Goal: Task Accomplishment & Management: Use online tool/utility

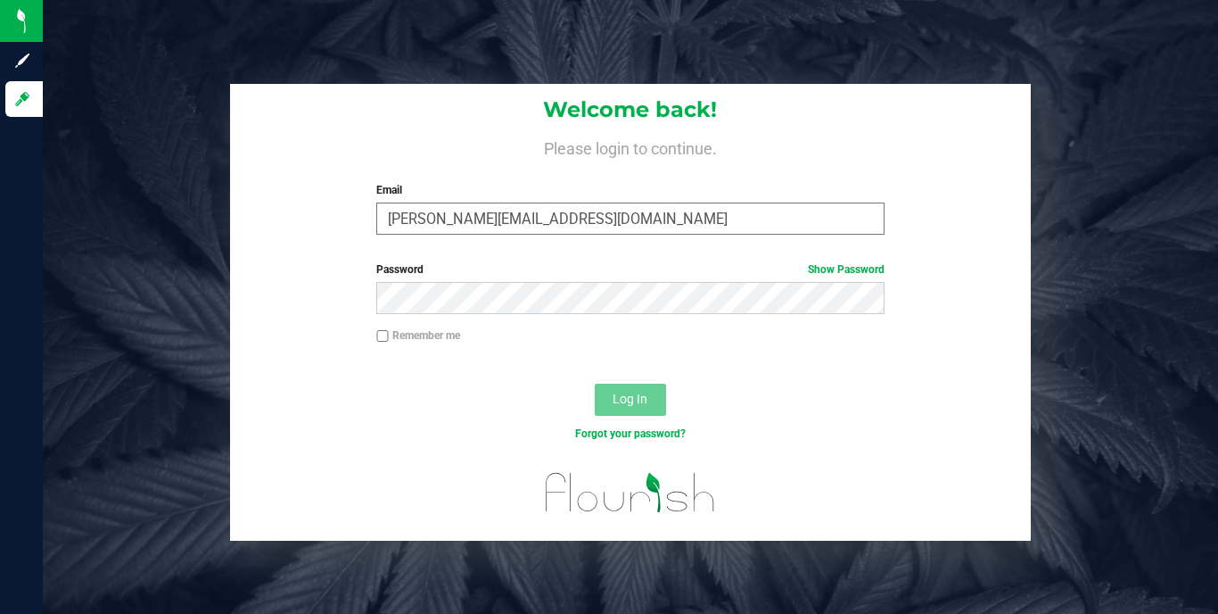
click at [471, 221] on input "[PERSON_NAME][EMAIL_ADDRESS][DOMAIN_NAME]" at bounding box center [629, 218] width 507 height 32
type input "[PERSON_NAME][EMAIL_ADDRESS][DOMAIN_NAME]"
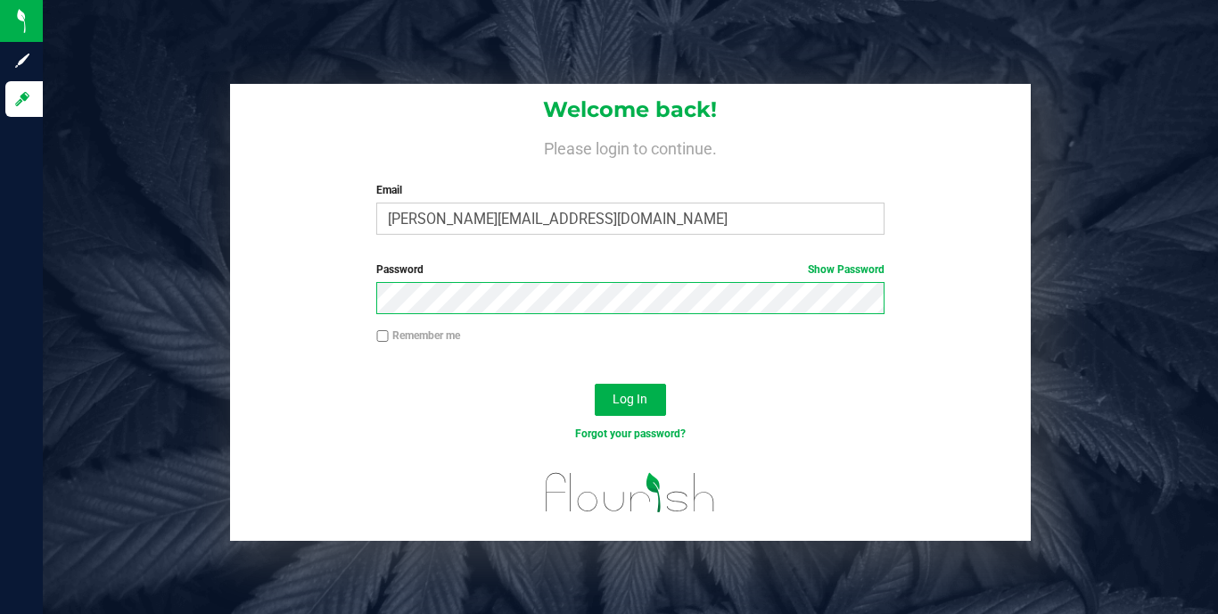
click at [630, 398] on button "Log In" at bounding box center [630, 400] width 71 height 32
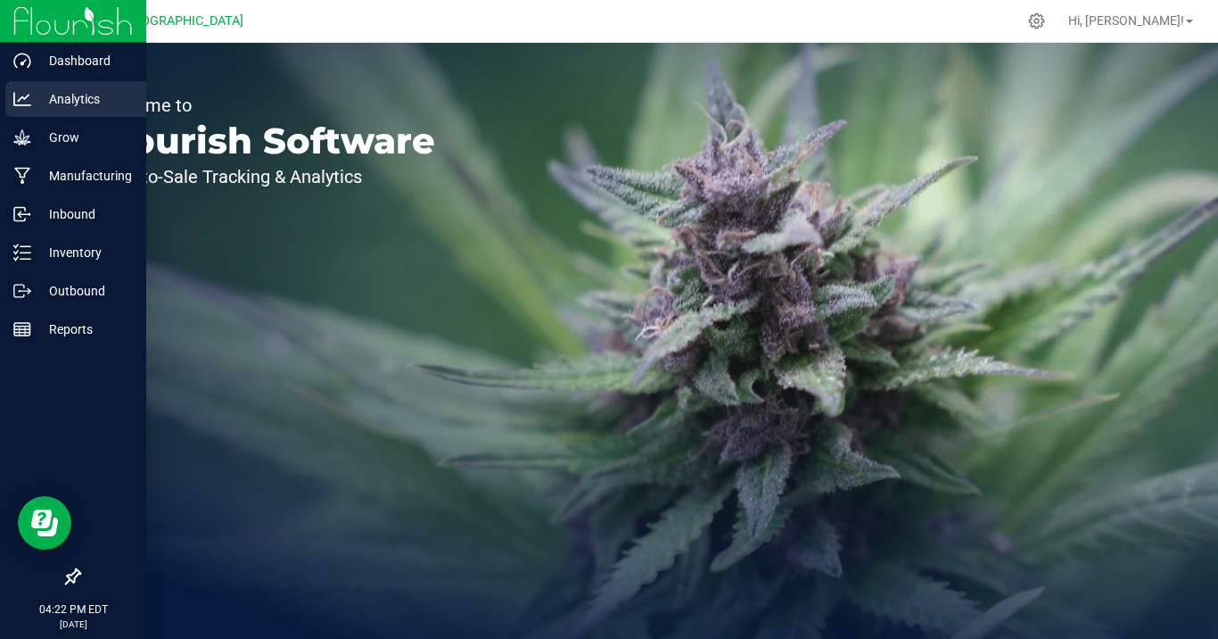
click at [60, 107] on p "Analytics" at bounding box center [84, 98] width 107 height 21
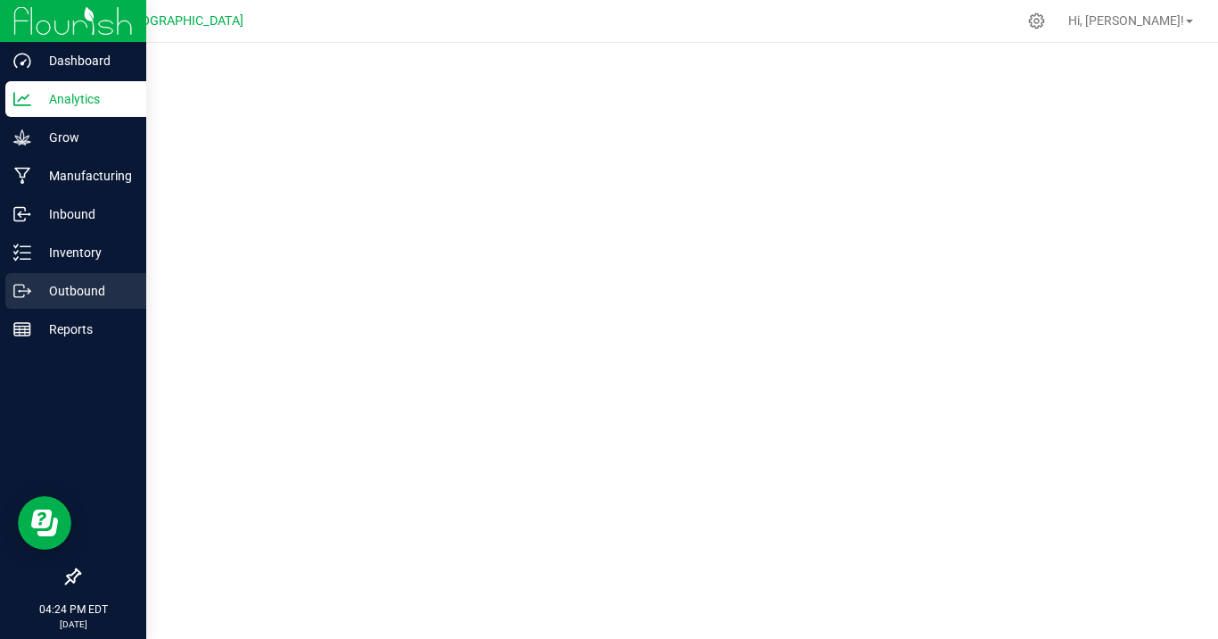
click at [38, 293] on p "Outbound" at bounding box center [84, 290] width 107 height 21
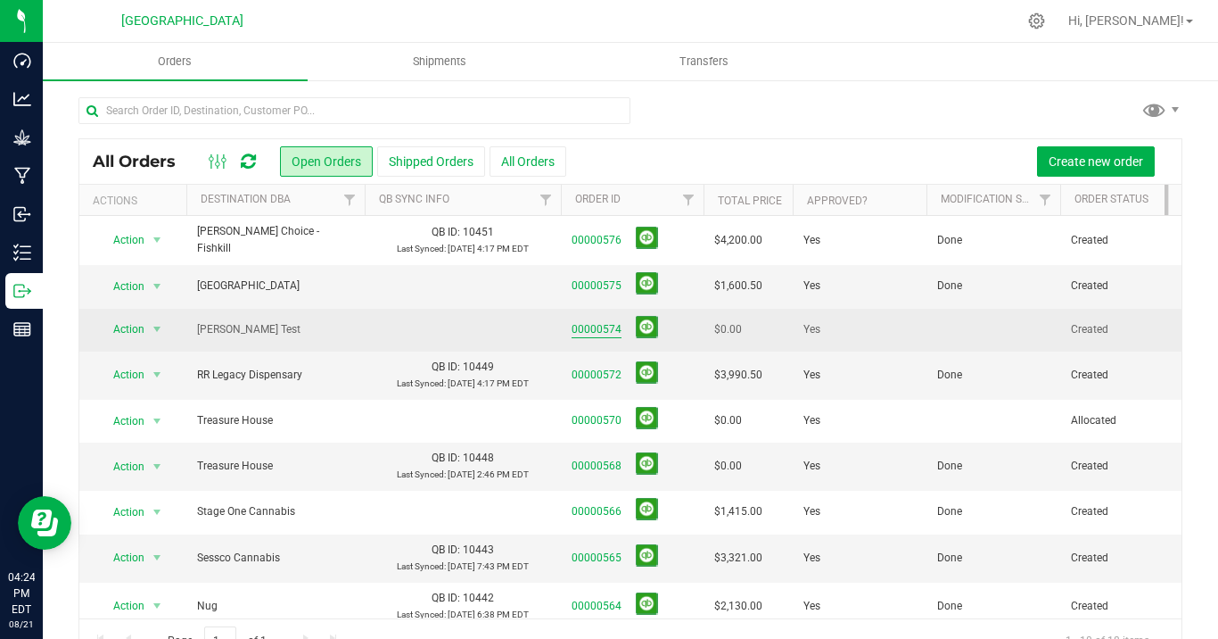
click at [601, 325] on link "00000574" at bounding box center [597, 329] width 50 height 17
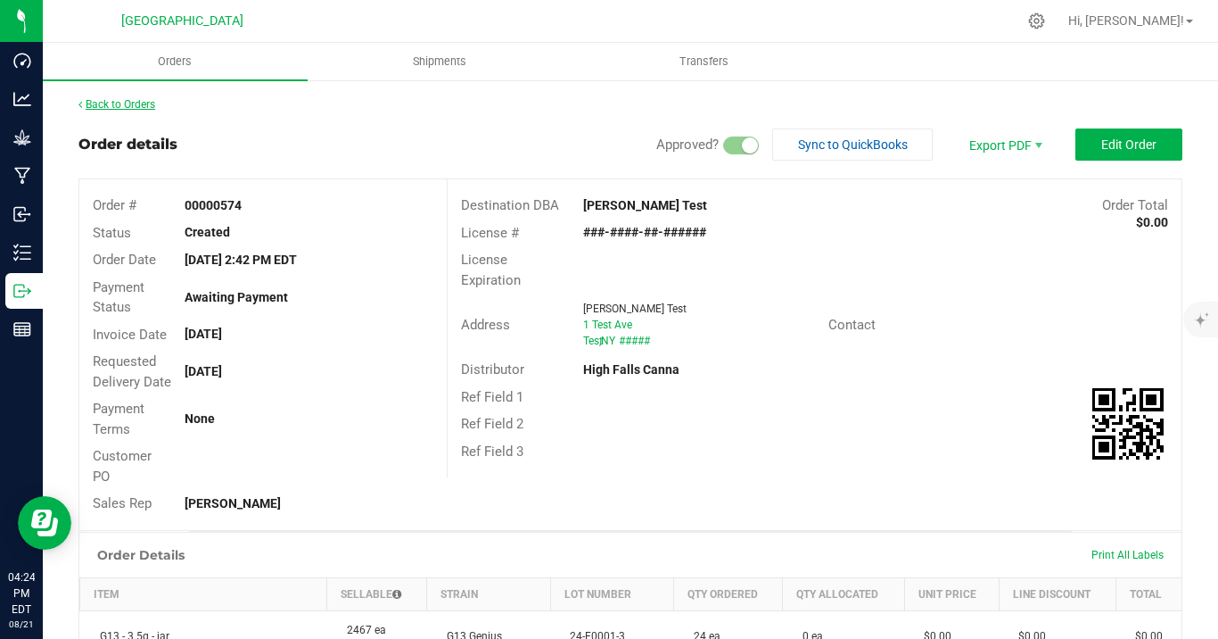
click at [128, 108] on link "Back to Orders" at bounding box center [116, 104] width 77 height 12
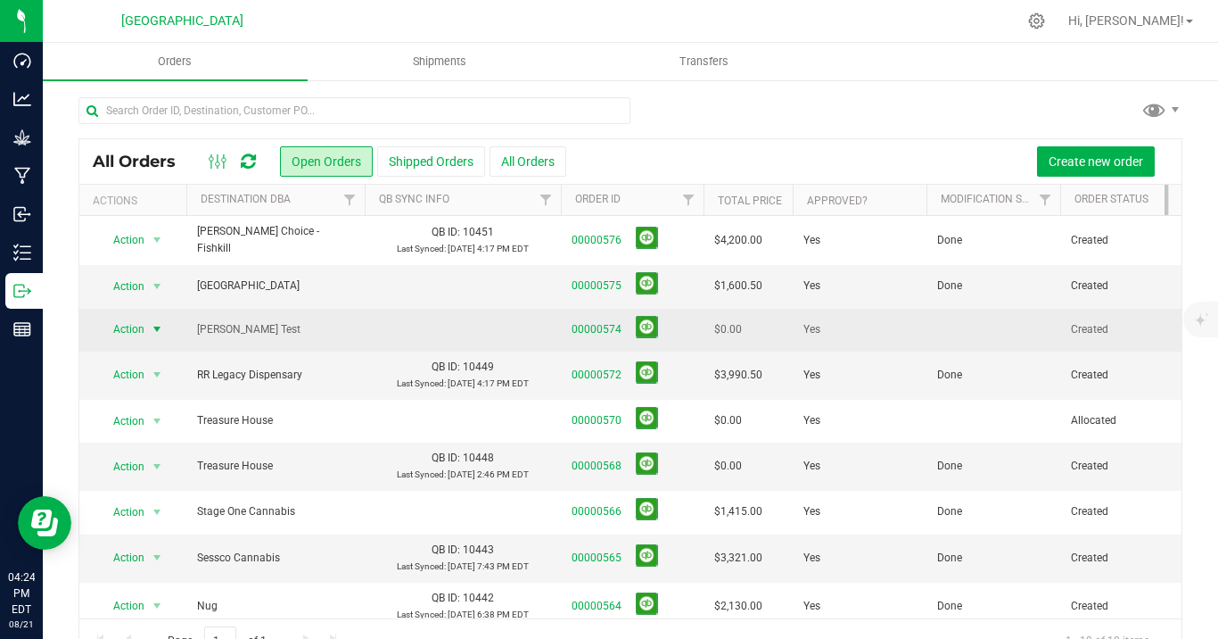
click at [131, 324] on span "Action" at bounding box center [121, 329] width 48 height 25
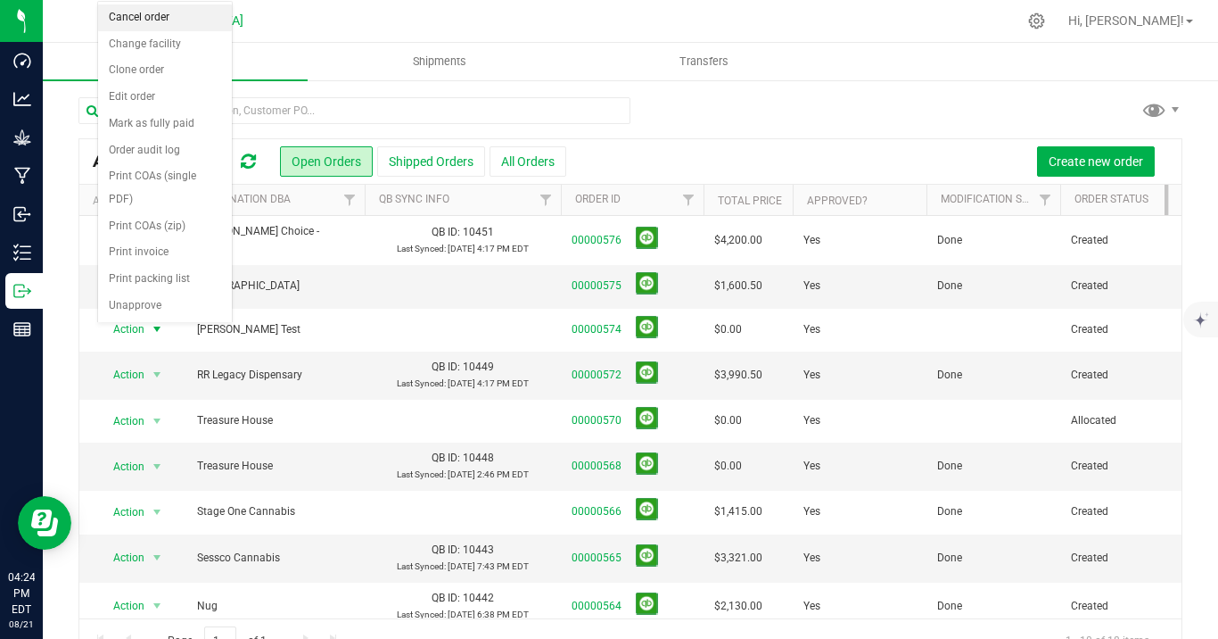
click at [179, 14] on li "Cancel order" at bounding box center [165, 17] width 134 height 27
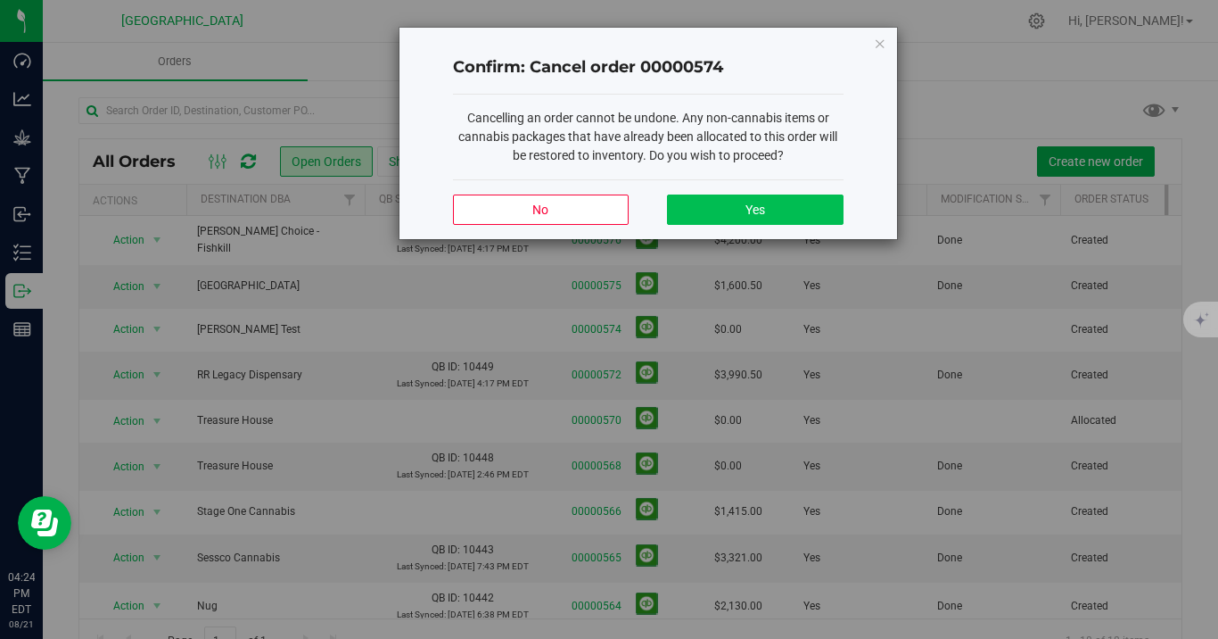
click at [753, 212] on span "Yes" at bounding box center [756, 209] width 20 height 14
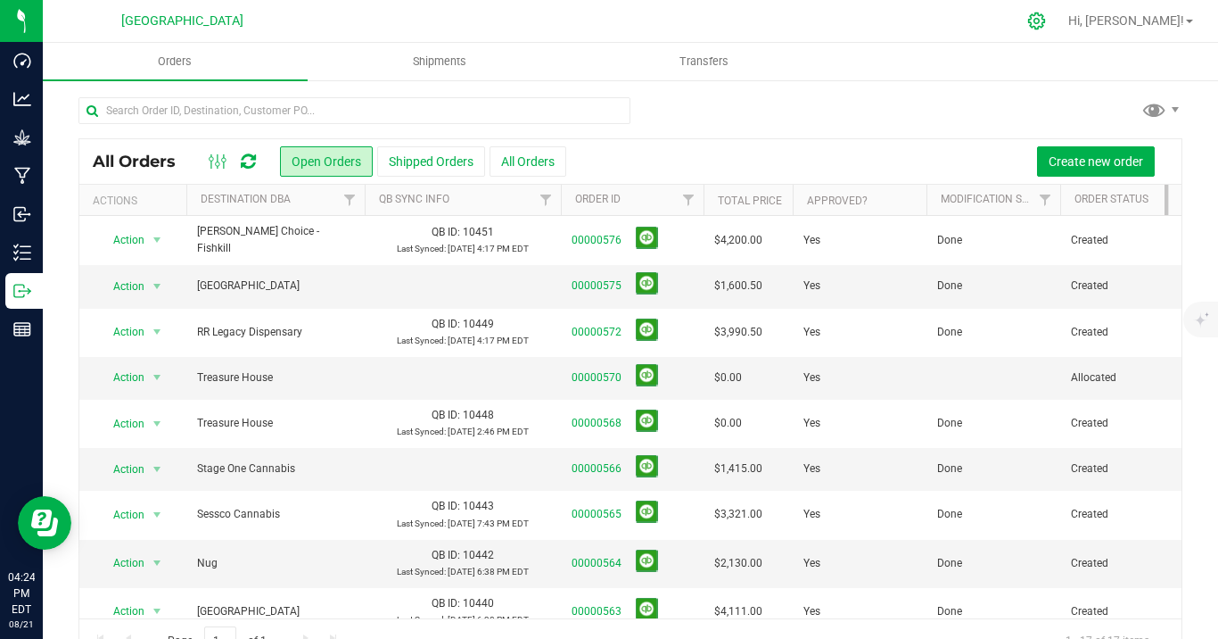
click at [1050, 16] on div at bounding box center [1037, 21] width 25 height 19
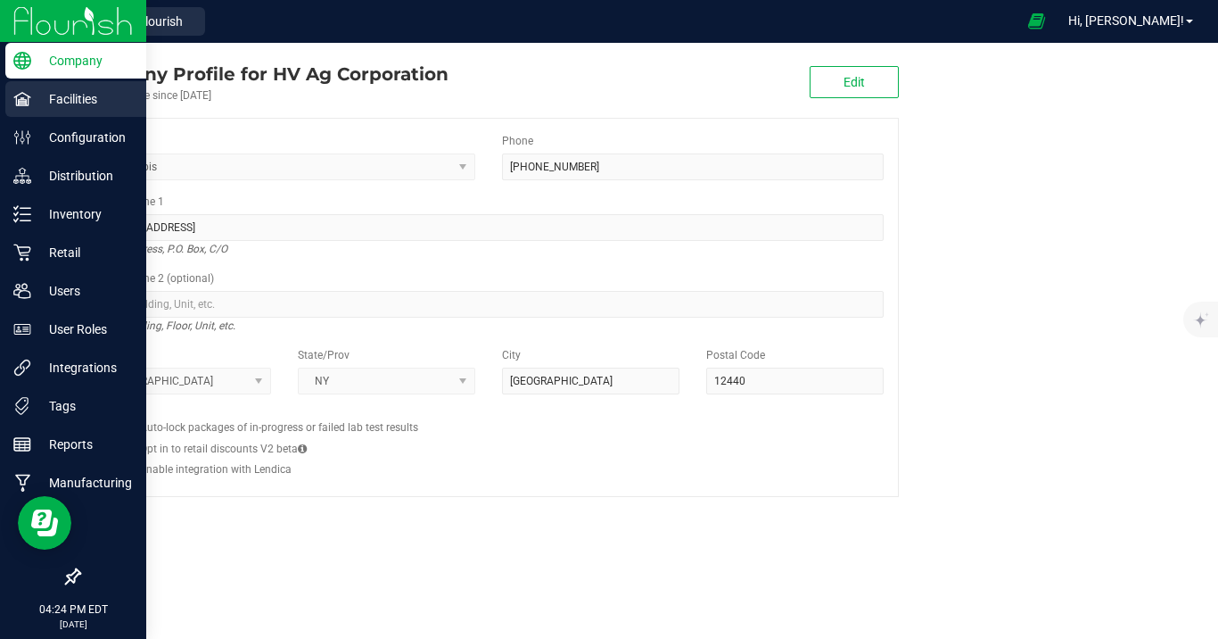
click at [82, 95] on p "Facilities" at bounding box center [84, 98] width 107 height 21
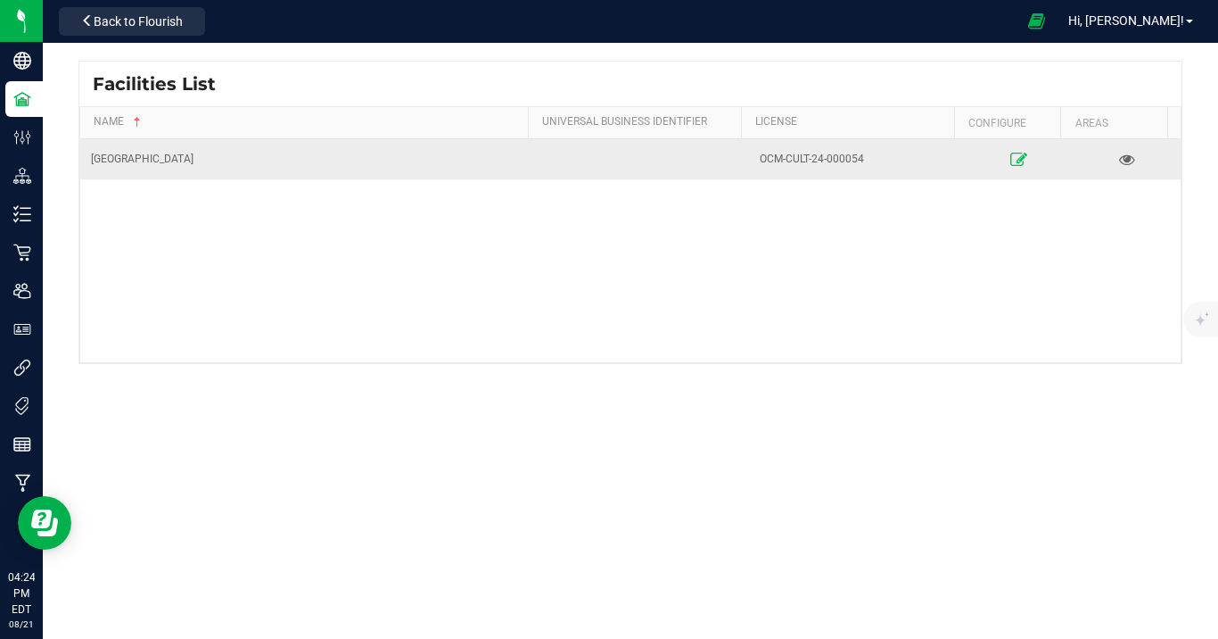
click at [1010, 158] on icon at bounding box center [1018, 159] width 17 height 12
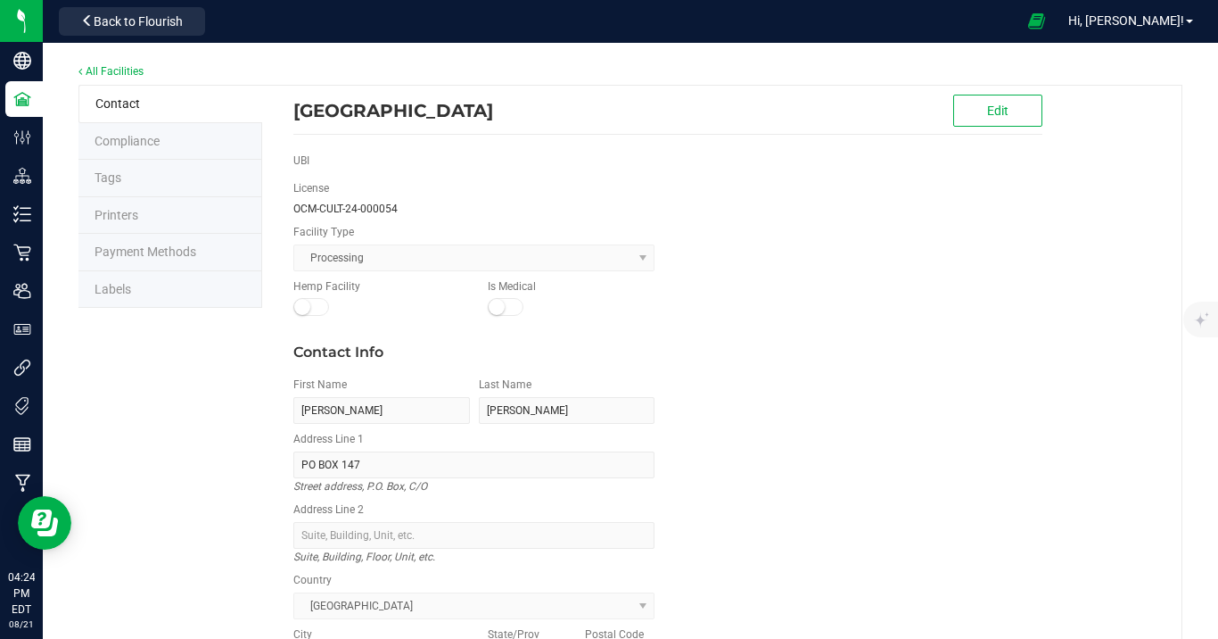
click at [190, 286] on li "Labels" at bounding box center [170, 289] width 184 height 37
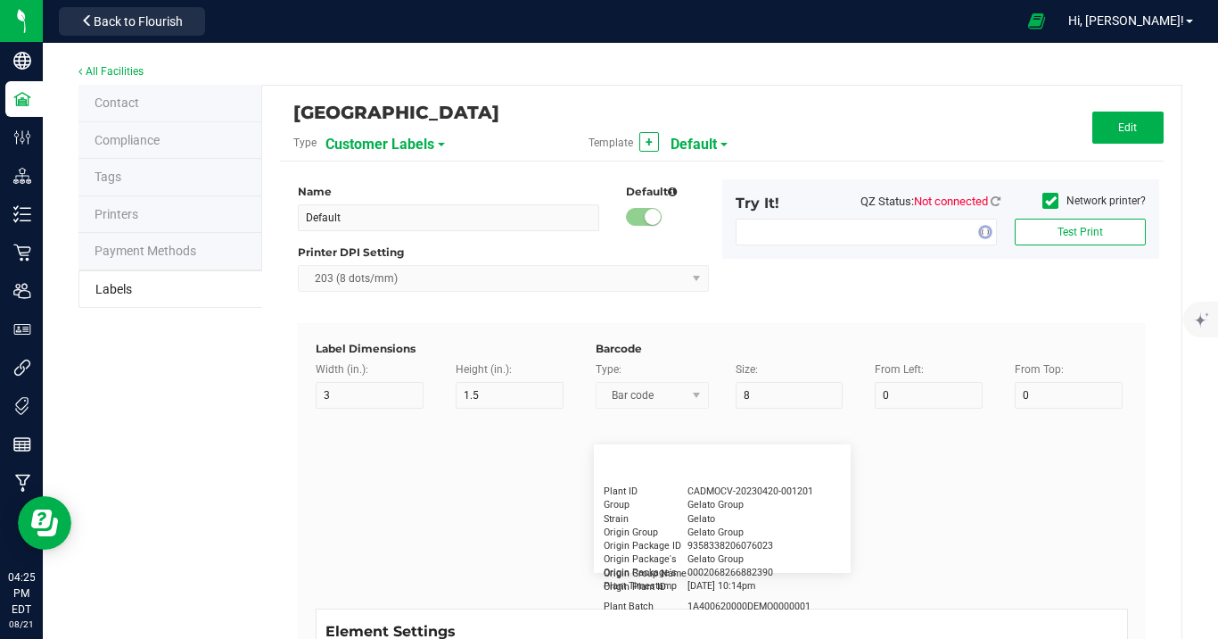
type input "2.25"
type input "1.25"
type input "20"
type input "5"
type input "Customer"
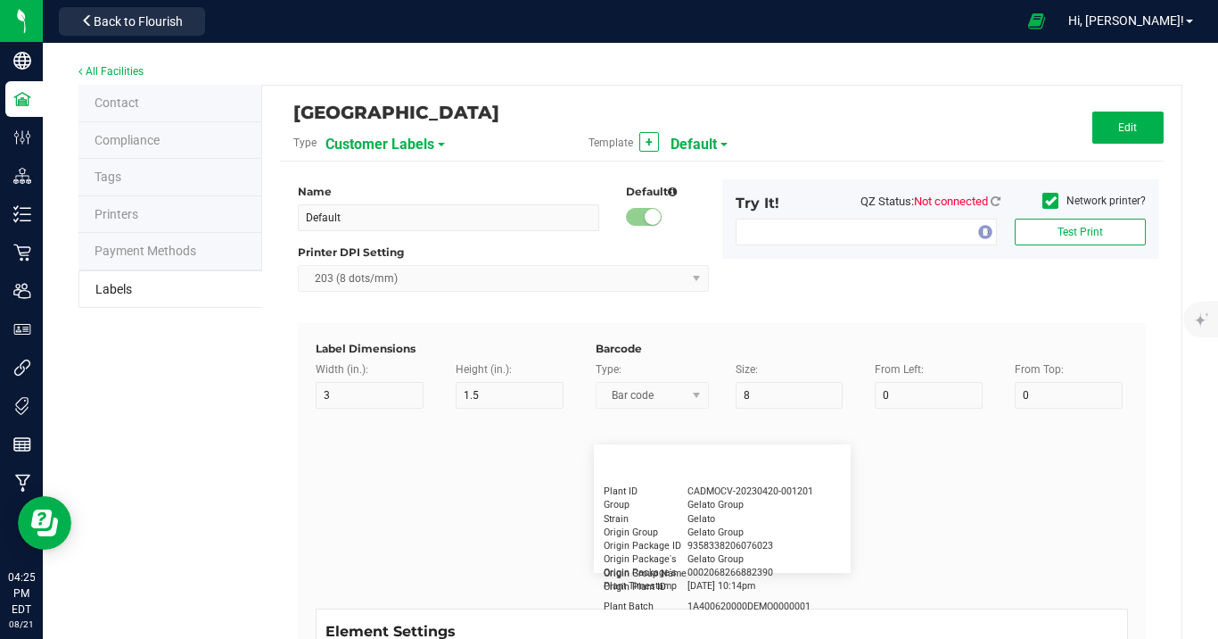
type input "15"
type input "5"
type input "[PERSON_NAME]"
type input "Product"
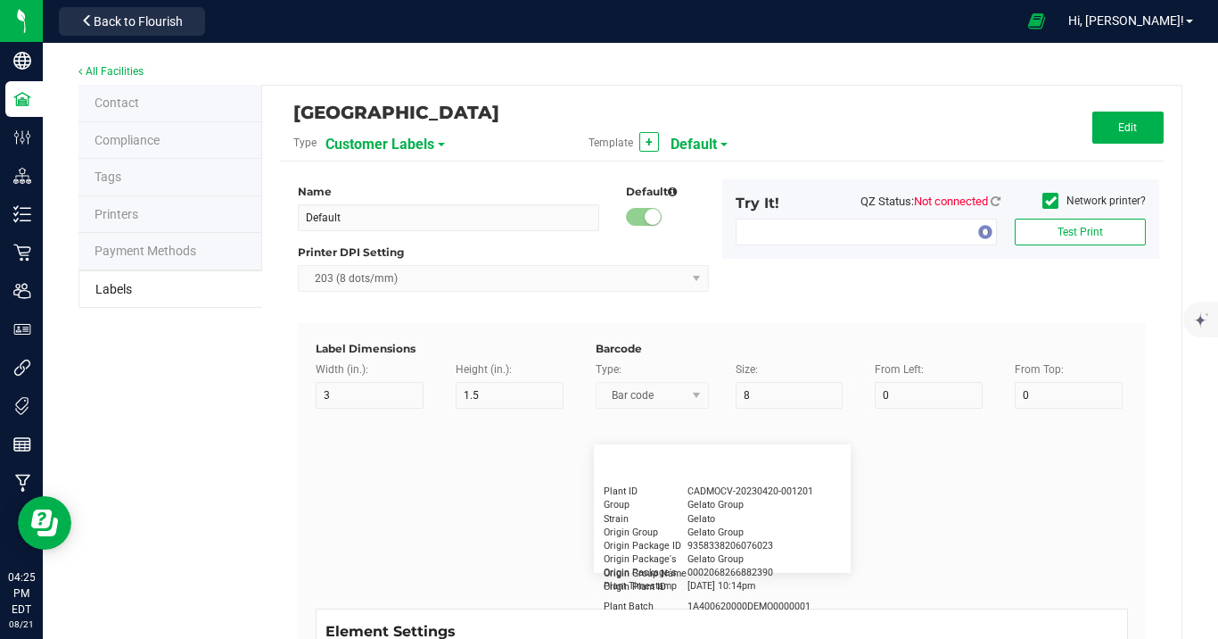
type input "15"
type input "5"
type input "10"
type input "GSC Oil Tincture"
type input "Qty"
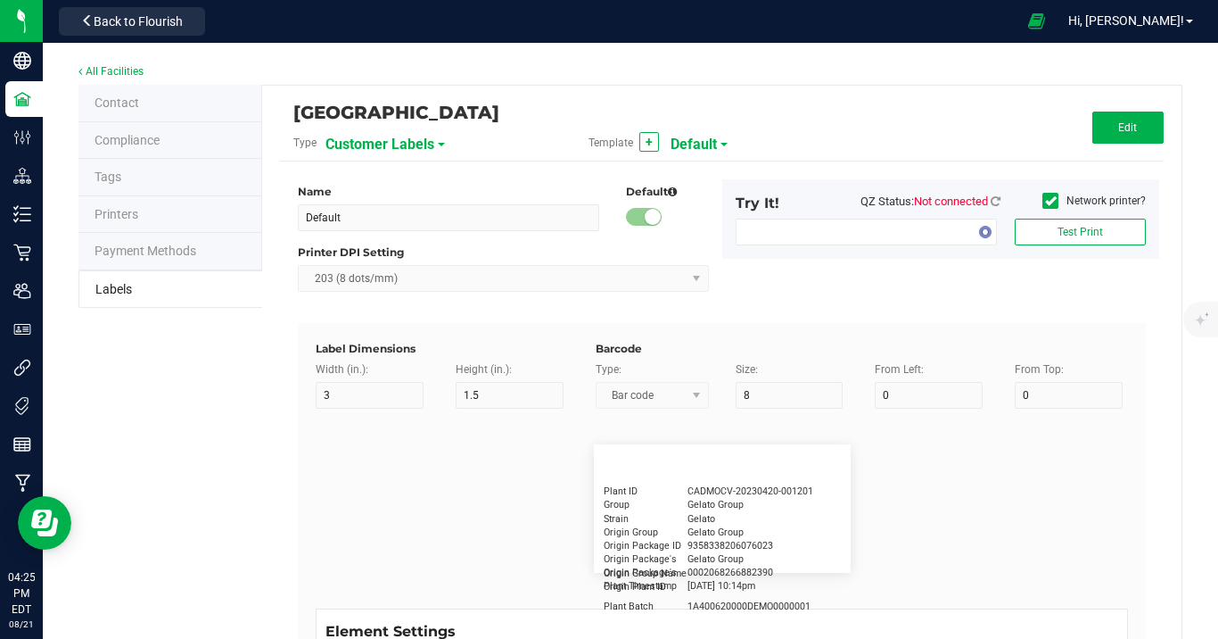
type input "5"
type input "15"
type input "3 ea"
type input "Physician"
type input "15"
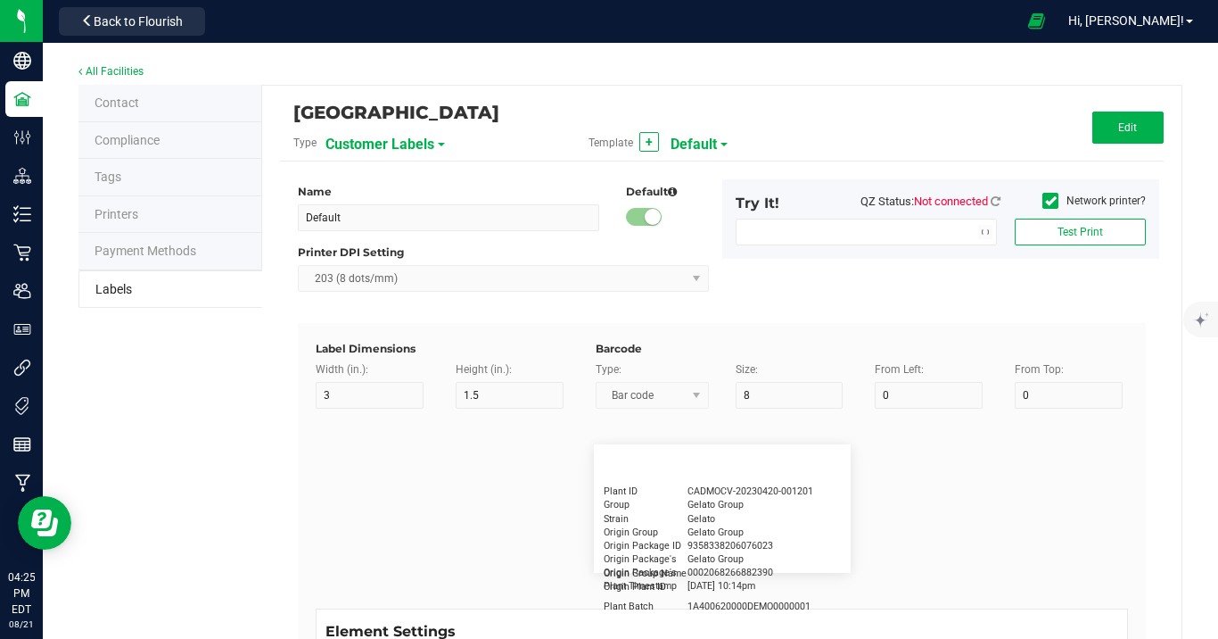
type input "5"
type input "Docfirst Doclast, MD."
type input "Order Date"
type input "15"
type input "5"
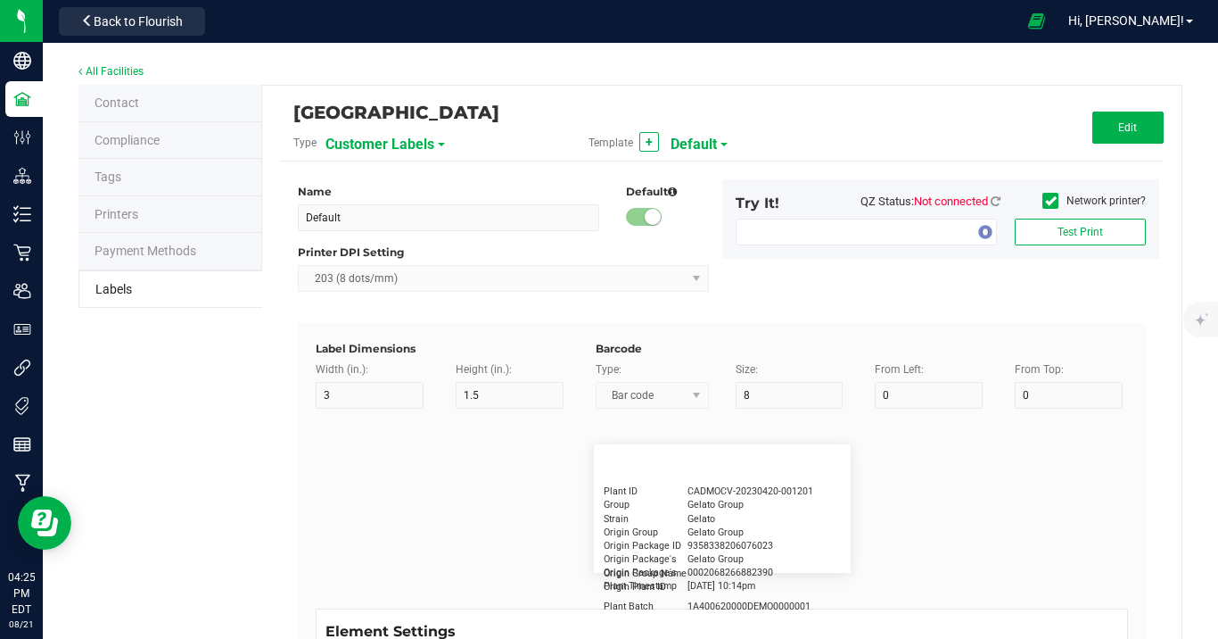
type input "25"
type input "[DATE] 1:17 pm"
type input "Package ID"
type input "15"
type input "5"
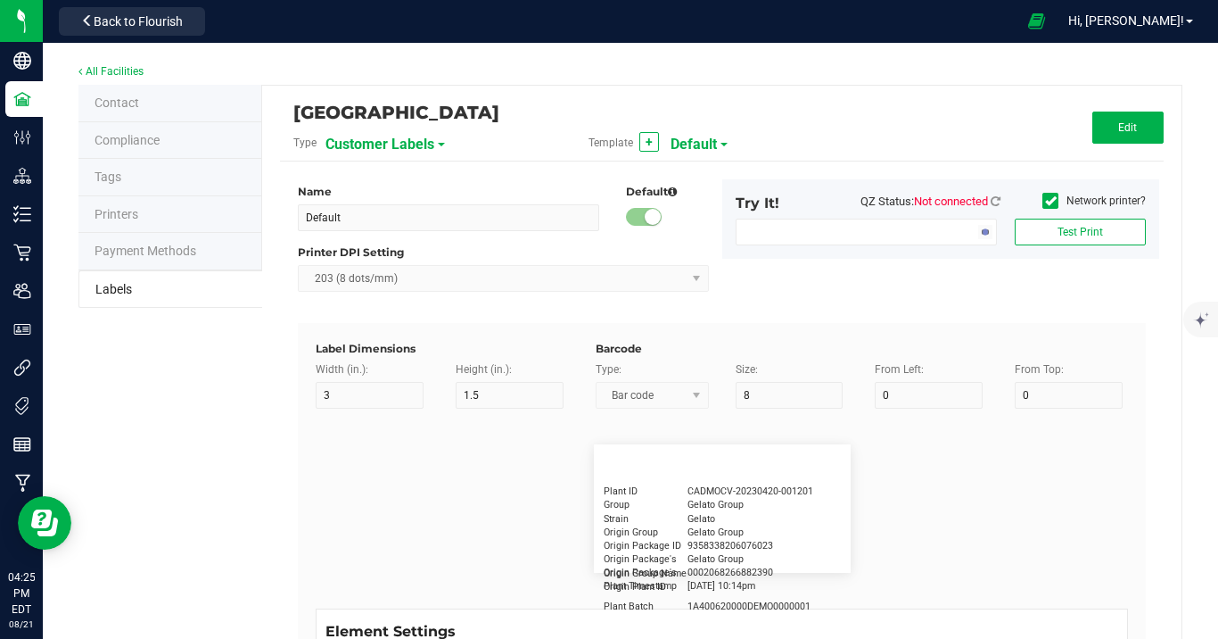
type input "10"
type input "CADMODS-20230420-096"
type input "Lot Number"
type input "15"
type input "5"
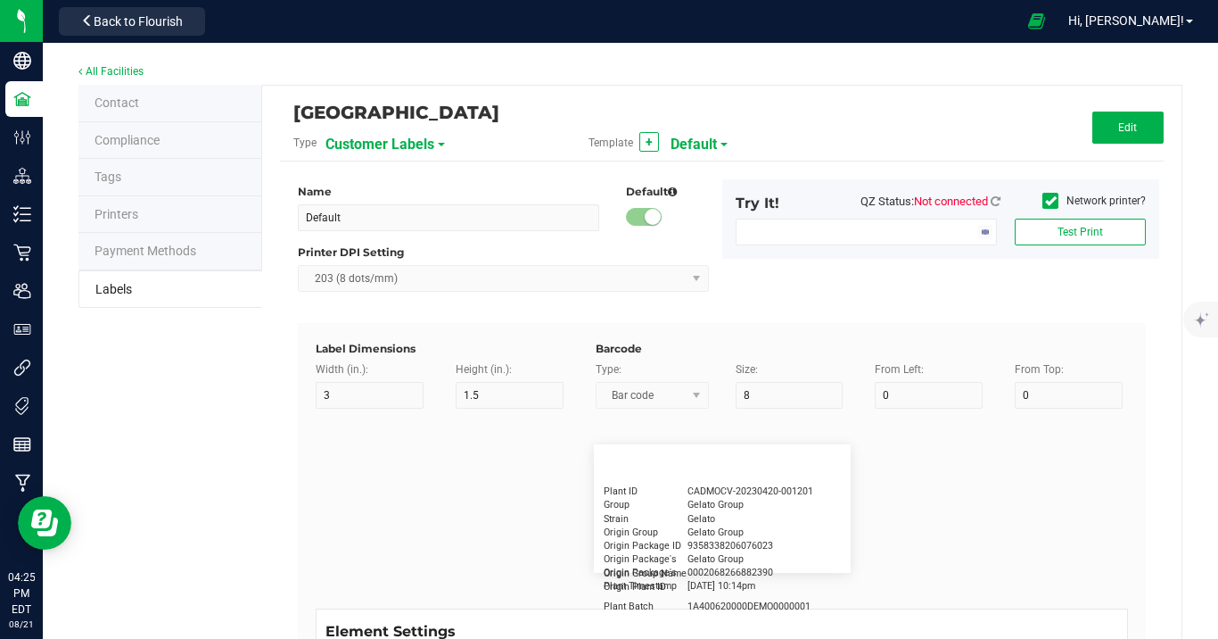
type input "10"
type input "LOTPXGDP-0912"
type input "Warning"
type input "15"
type input "5"
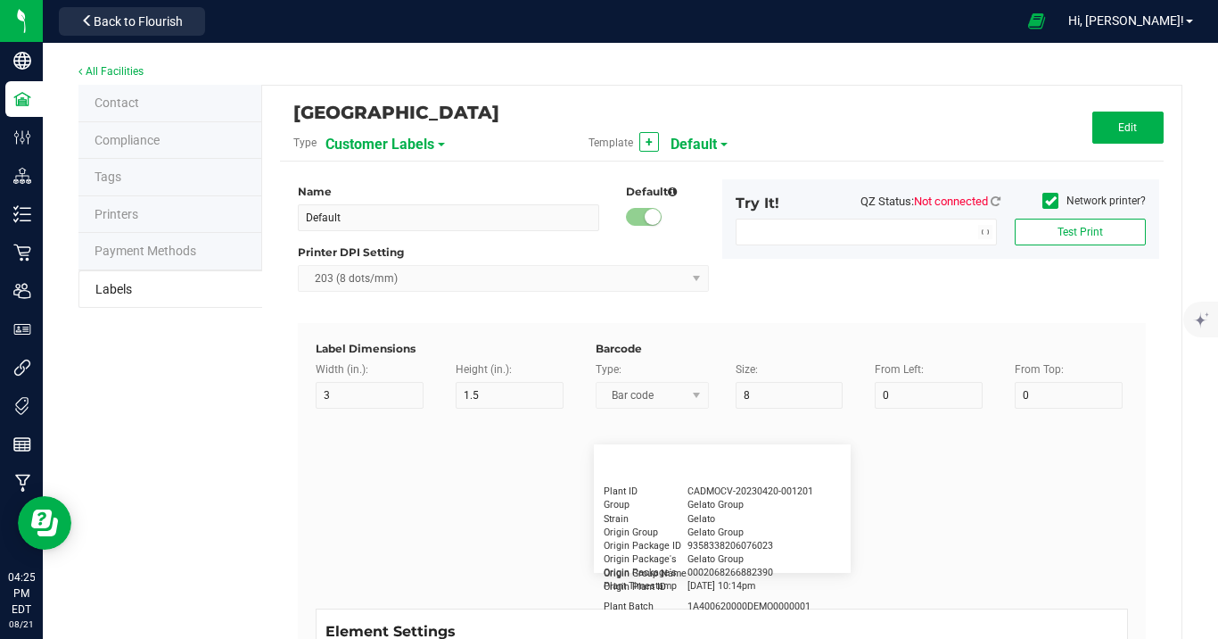
type input "30"
type input "Type Warning Here"
type input "Brand"
type input "15"
type input "5"
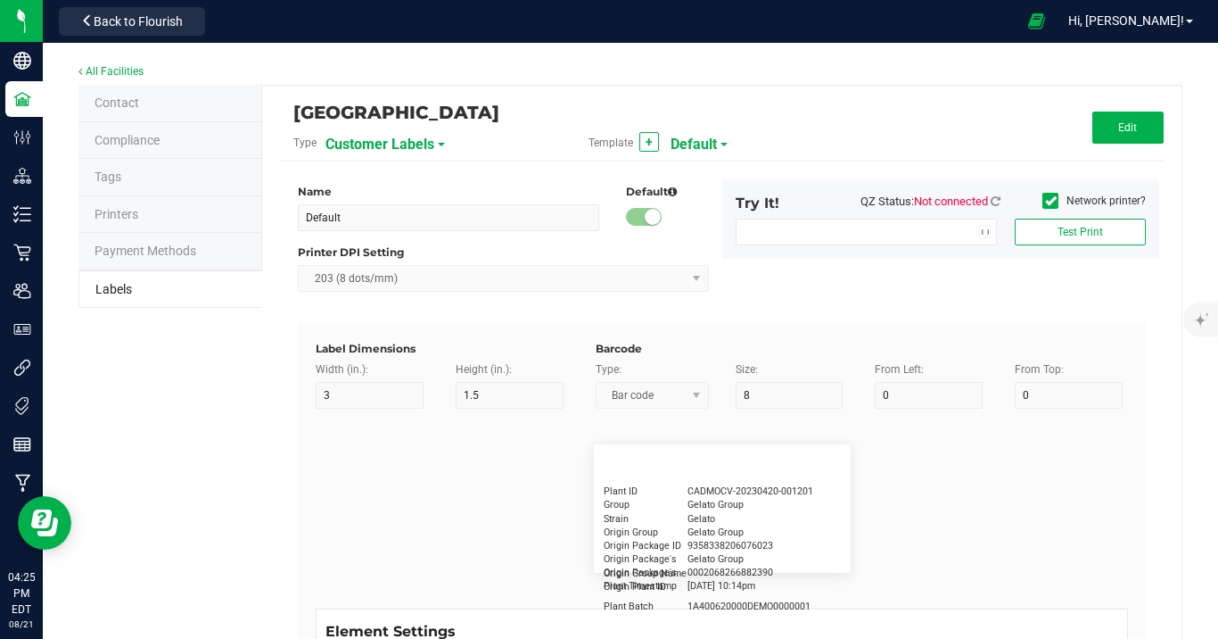
type input "30"
type input "Cannabis Co."
type input "NDC Number"
type input "15"
type input "5"
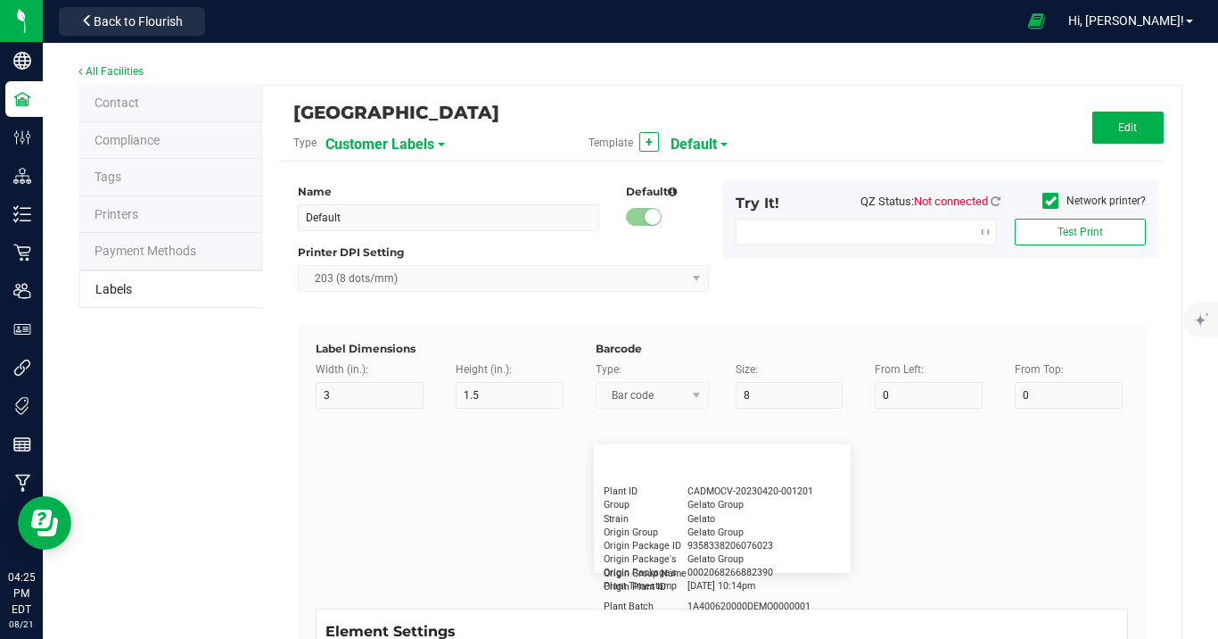
type input "30"
type input "[PHONE_NUMBER]"
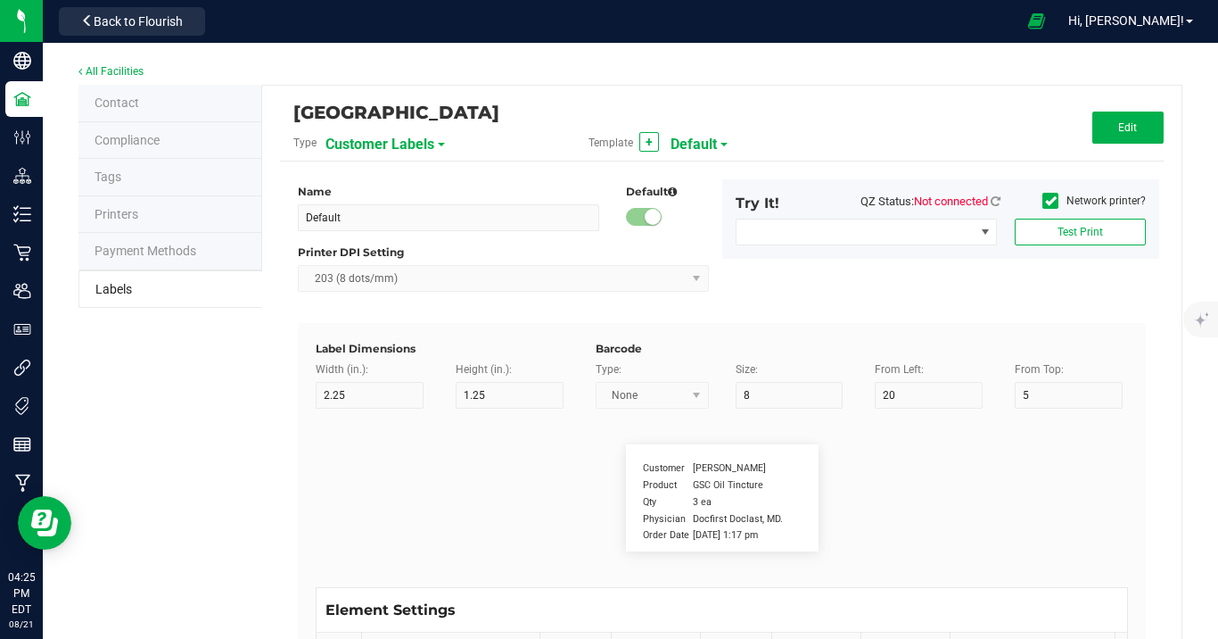
click at [707, 144] on span "Default" at bounding box center [694, 144] width 46 height 30
click at [403, 149] on span "Customer Labels" at bounding box center [380, 144] width 109 height 30
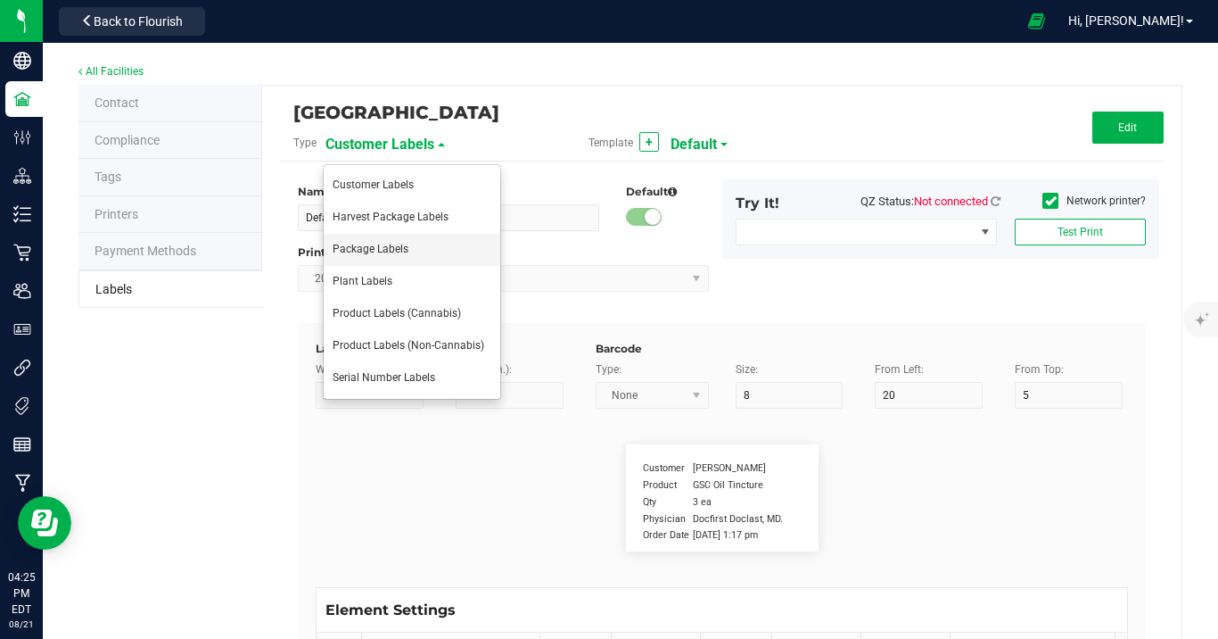
click at [393, 243] on span "Package Labels" at bounding box center [371, 249] width 76 height 12
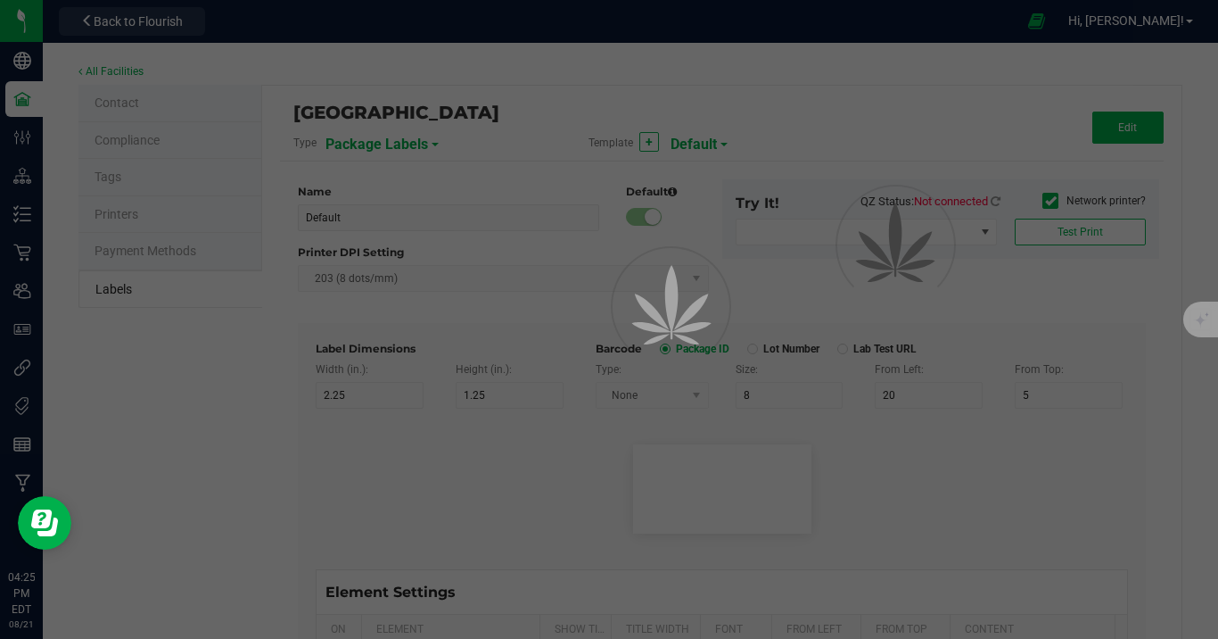
type input "4"
type input "3"
type input "5"
type input "40"
type input "Package ID"
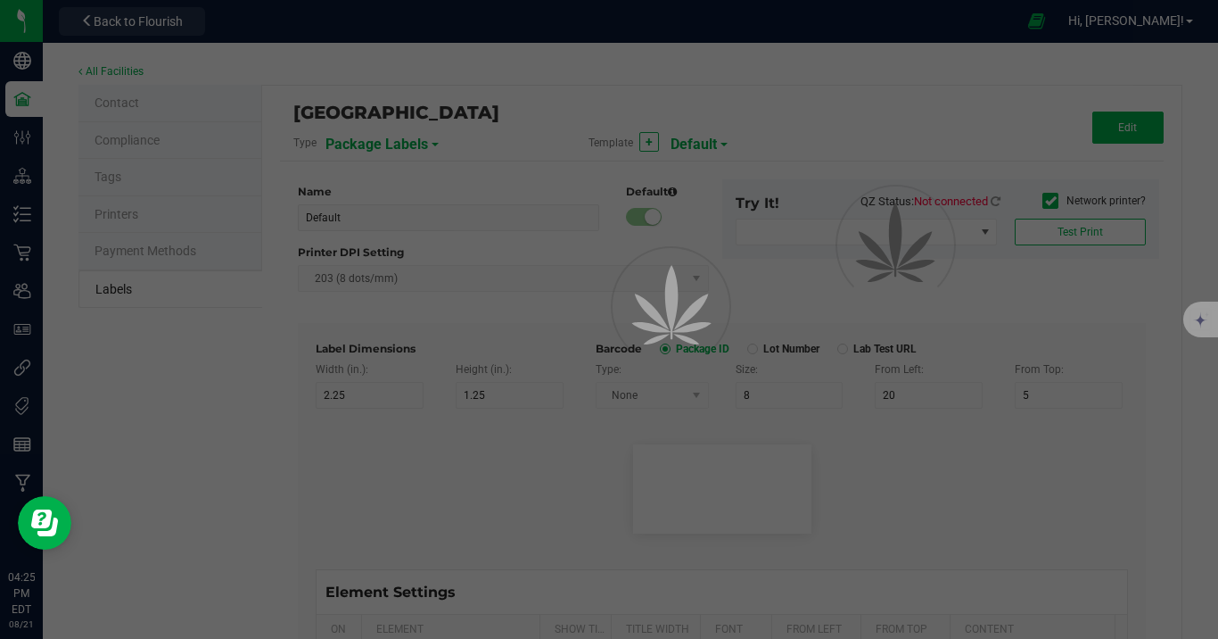
type input "25"
type input "10"
type input "CADMODS-20200420-096"
type input "SKU Name"
type input "25"
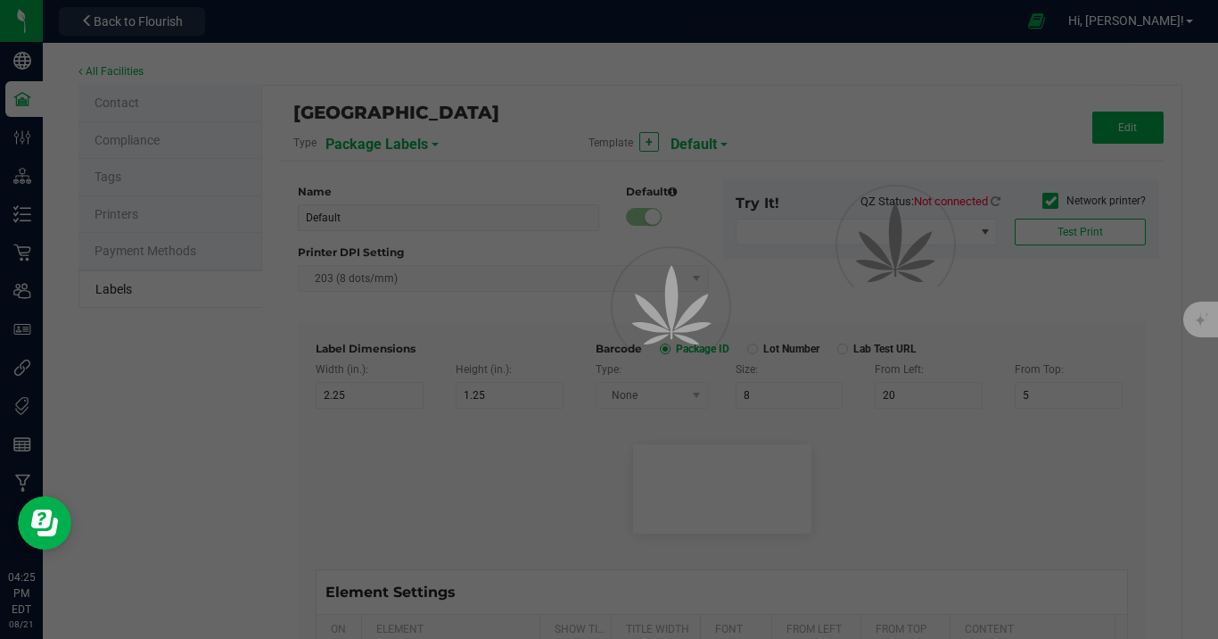
type input "10"
type input "Gelato Pen"
type input "Strain"
type input "25"
type input "10"
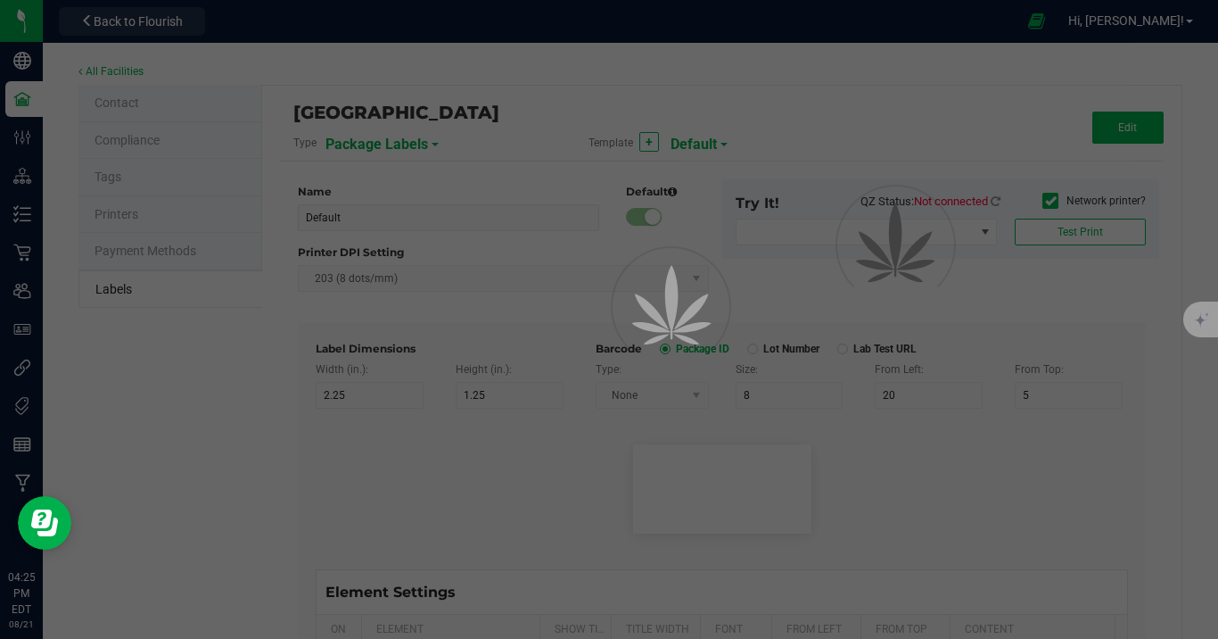
type input "Gelato"
type input "Size"
type input "25"
type input "10"
type input "44 ea"
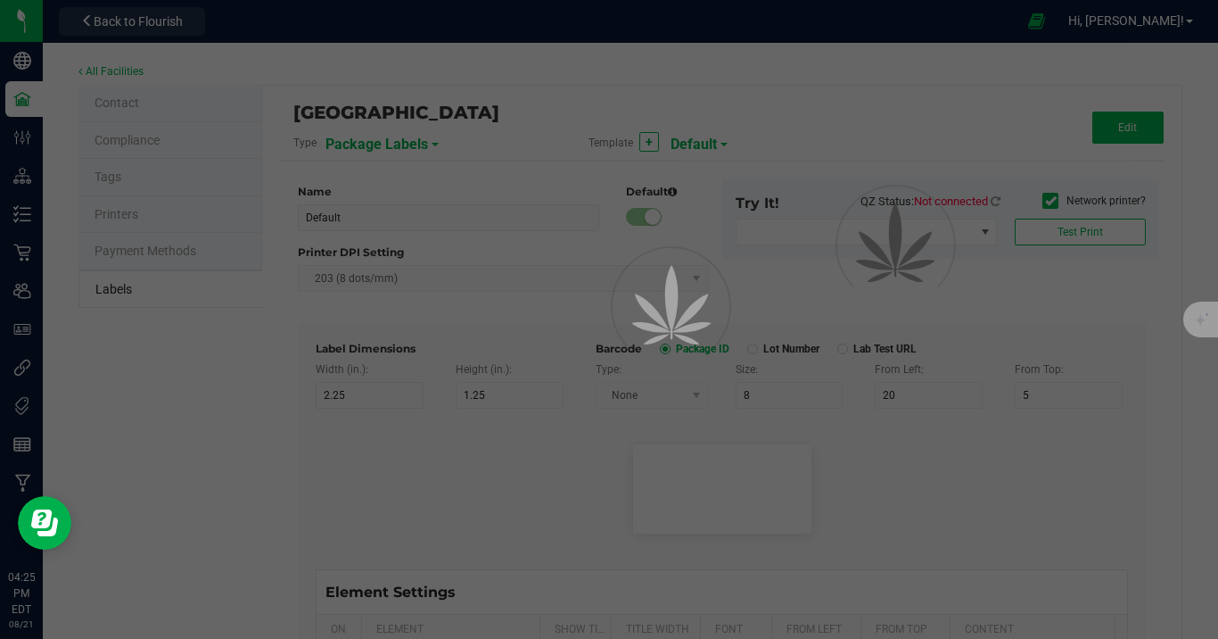
type input "Package Date"
type input "25"
type input "10"
type input "[DATE] 10:14pm"
type input "Lot Number"
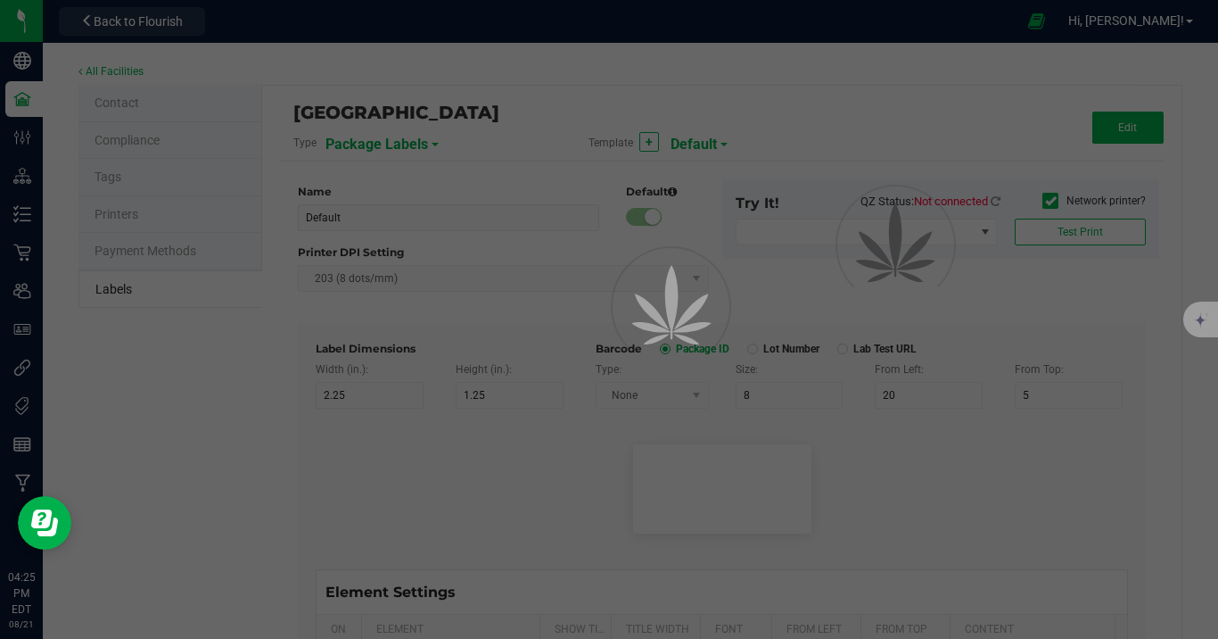
type input "25"
type input "10"
type input "30"
type input "LOT918234"
type input "SKU"
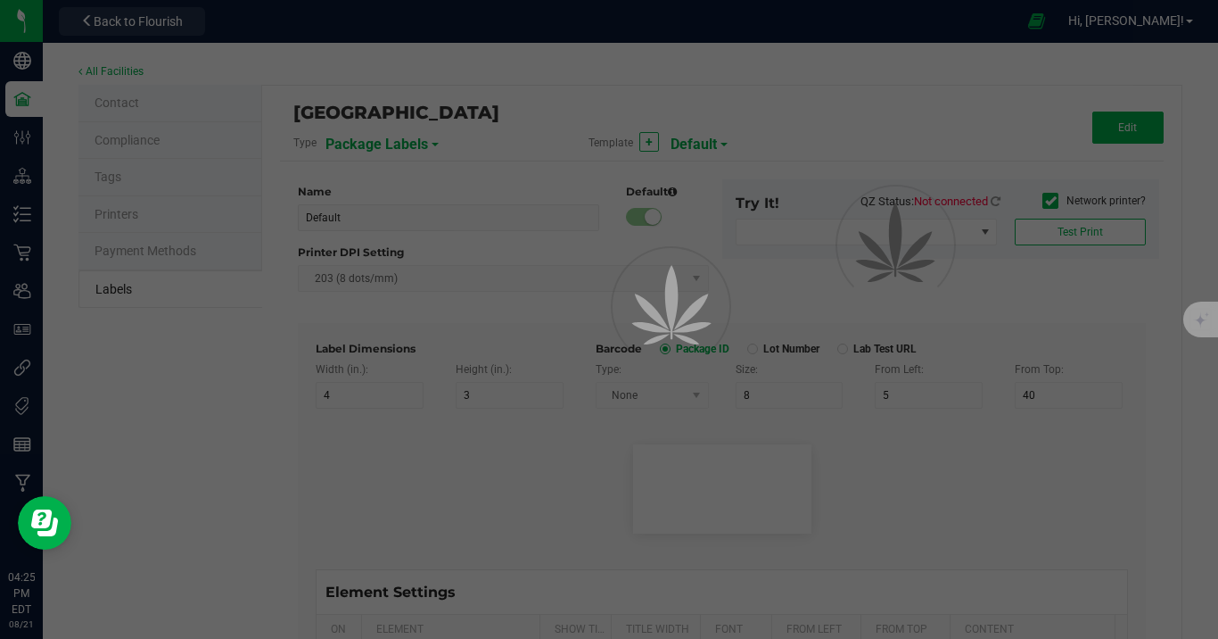
type input "25"
type input "10"
type input "30"
type input "42P017"
type input "Ref Field 1"
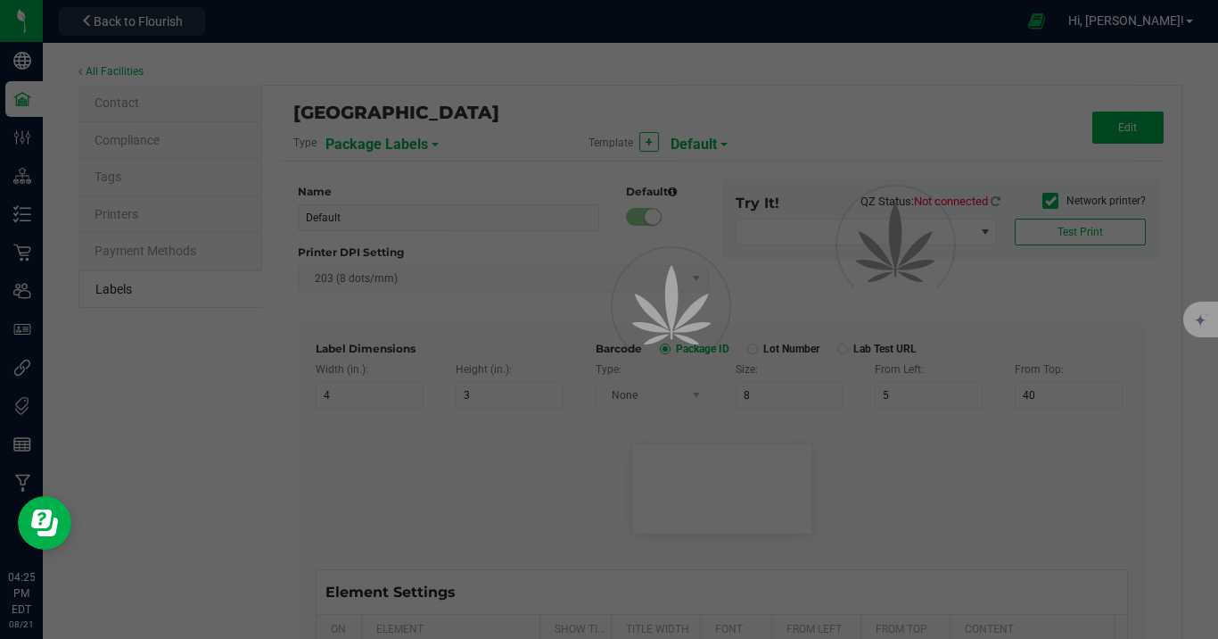
type input "25"
type input "10"
type input "35"
type input "Ref Field 1 Value"
type input "Ref Field 2"
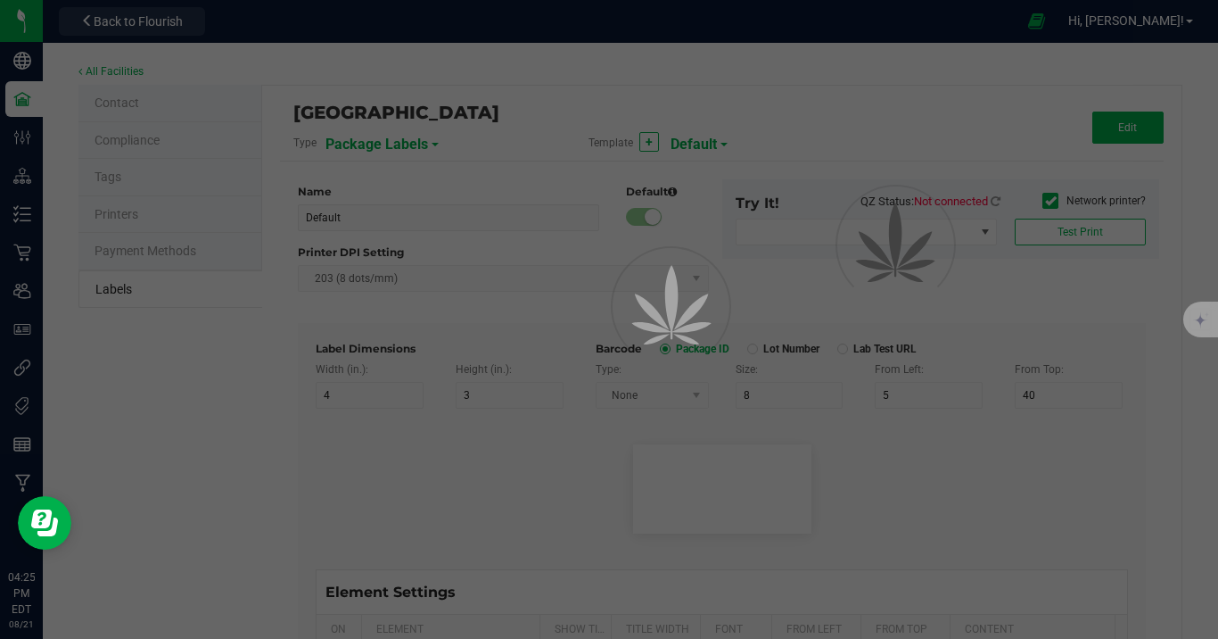
type input "25"
type input "10"
type input "35"
type input "Ref Field 2 Value"
type input "Ref Field 3"
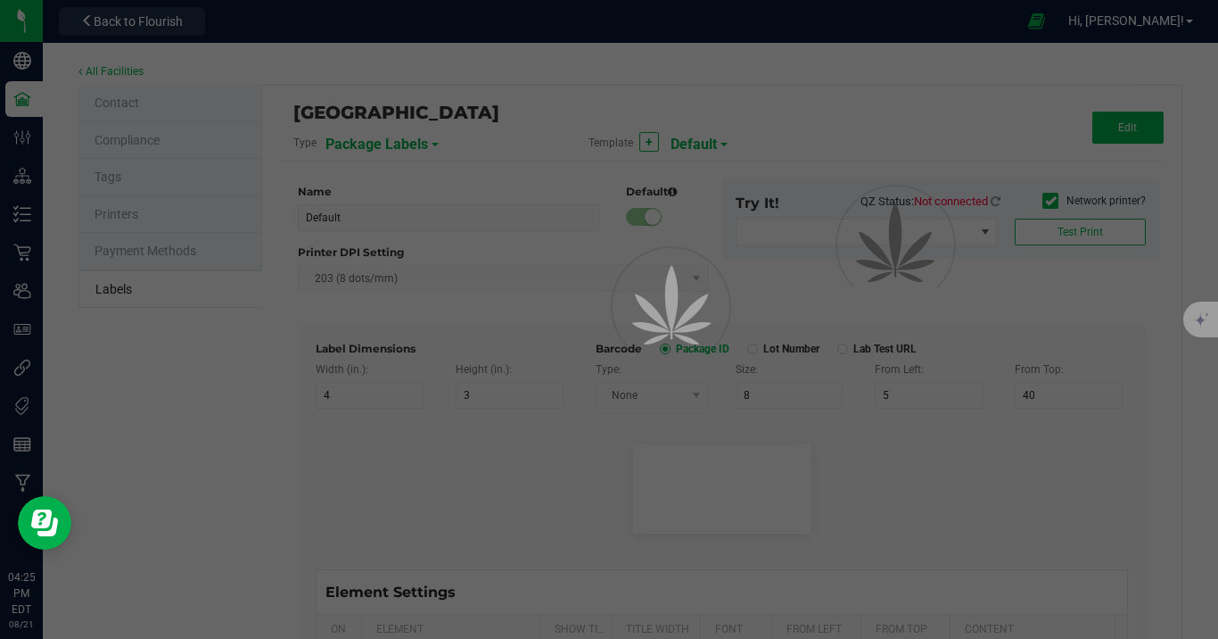
type input "25"
type input "10"
type input "35"
type input "Ref Field 3 Value"
type input "Item Ref Field 1"
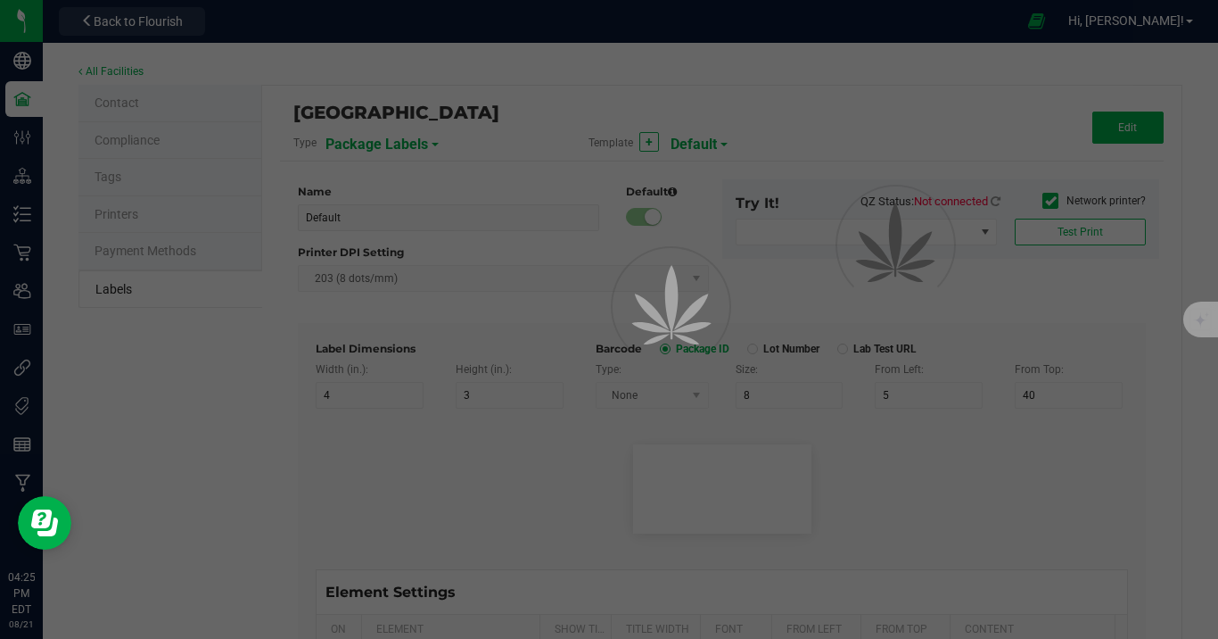
type input "25"
type input "10"
type input "35"
type input "Item Ref Field 1 Value"
type input "Item Ref Field 2"
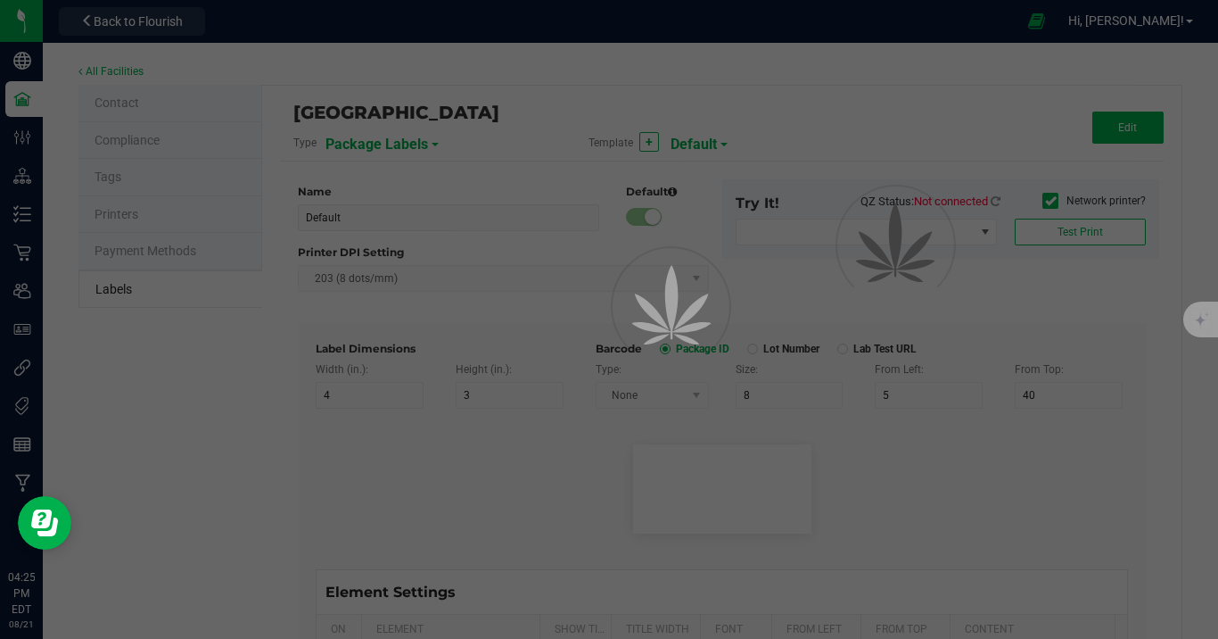
type input "25"
type input "10"
type input "35"
type input "Item Ref Field 2 Value"
type input "Item Ref Field 3"
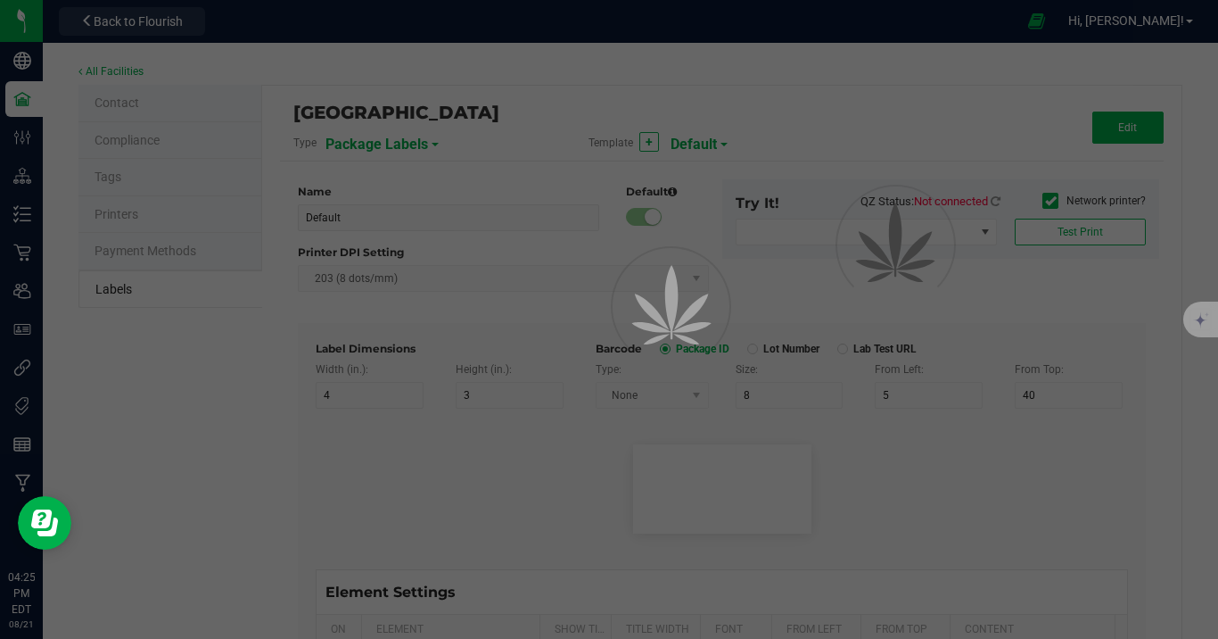
type input "25"
type input "10"
type input "35"
type input "Item Ref Field 3 Value"
type input "Item Ref Field 4"
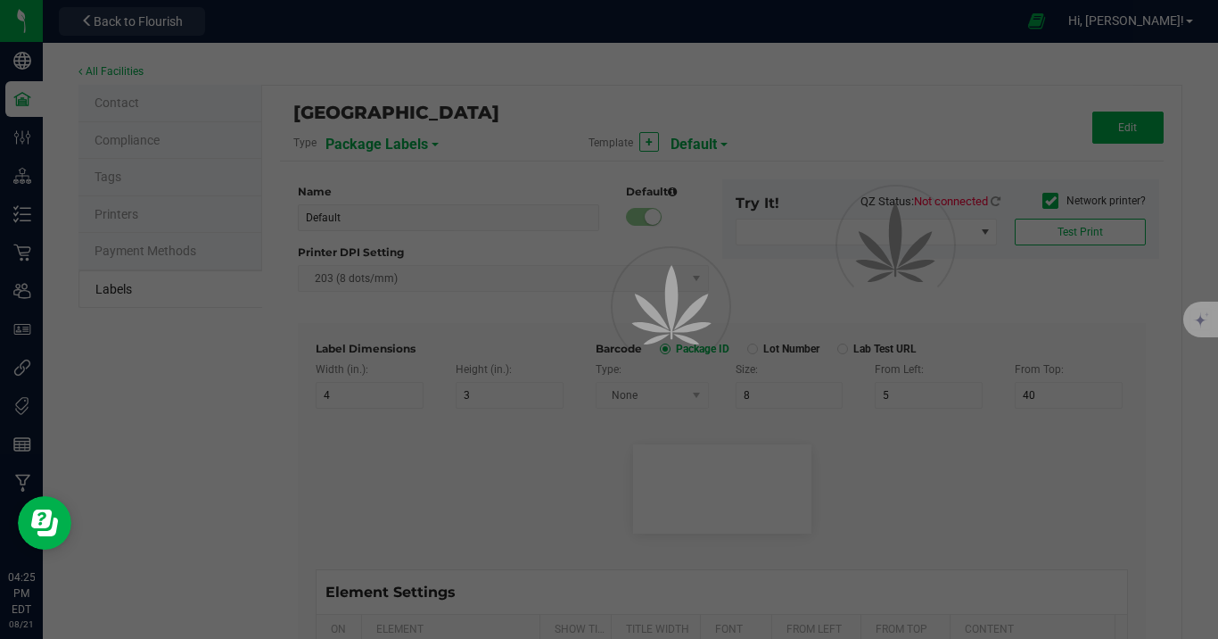
type input "25"
type input "10"
type input "35"
type input "Item Ref Field 4 Value"
type input "Item Ref Field 5"
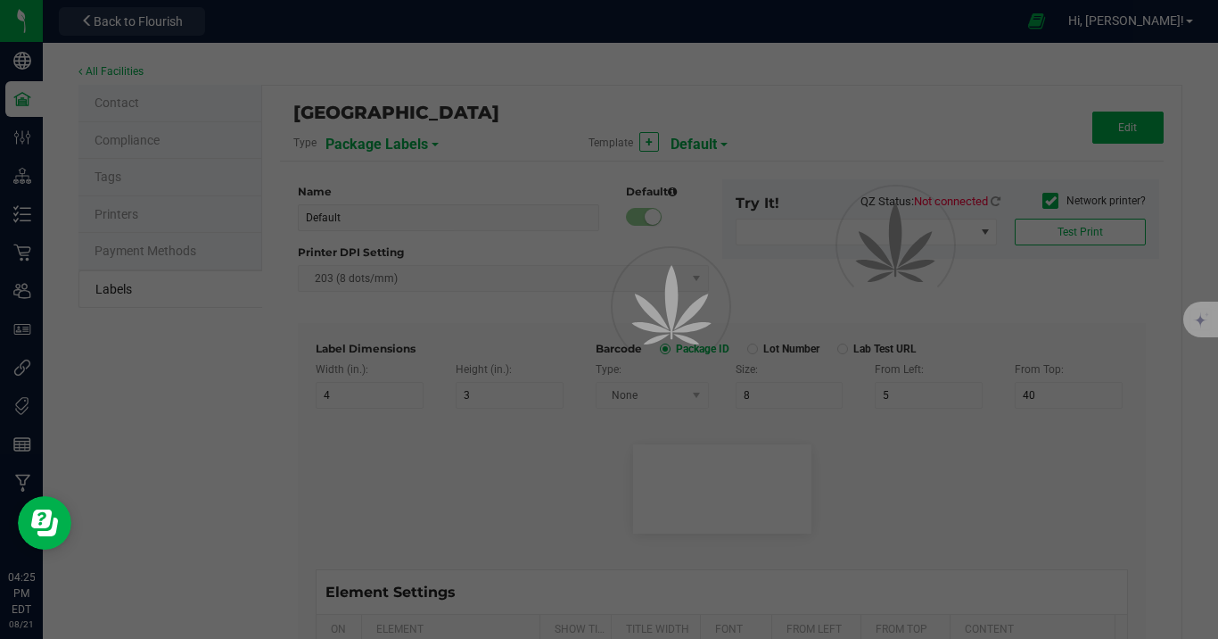
type input "25"
type input "10"
type input "35"
type input "Item Ref Field 5 Value"
type input "NDC Number"
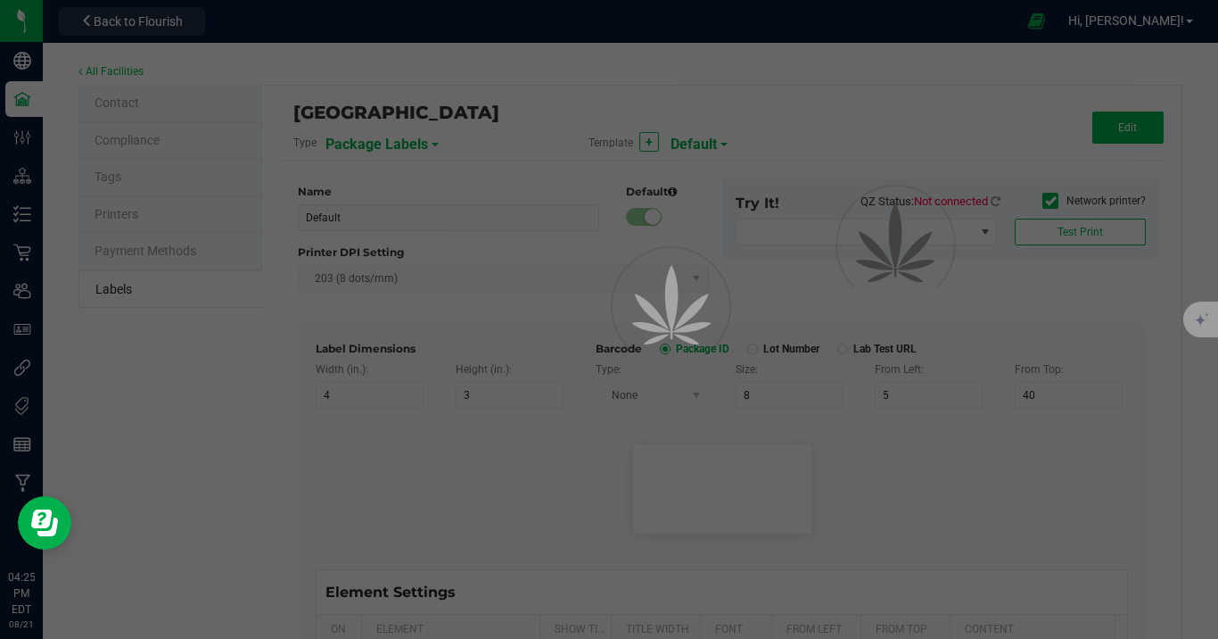
type input "25"
type input "10"
type input "35"
type input "[PHONE_NUMBER]"
type input "Number of Servings"
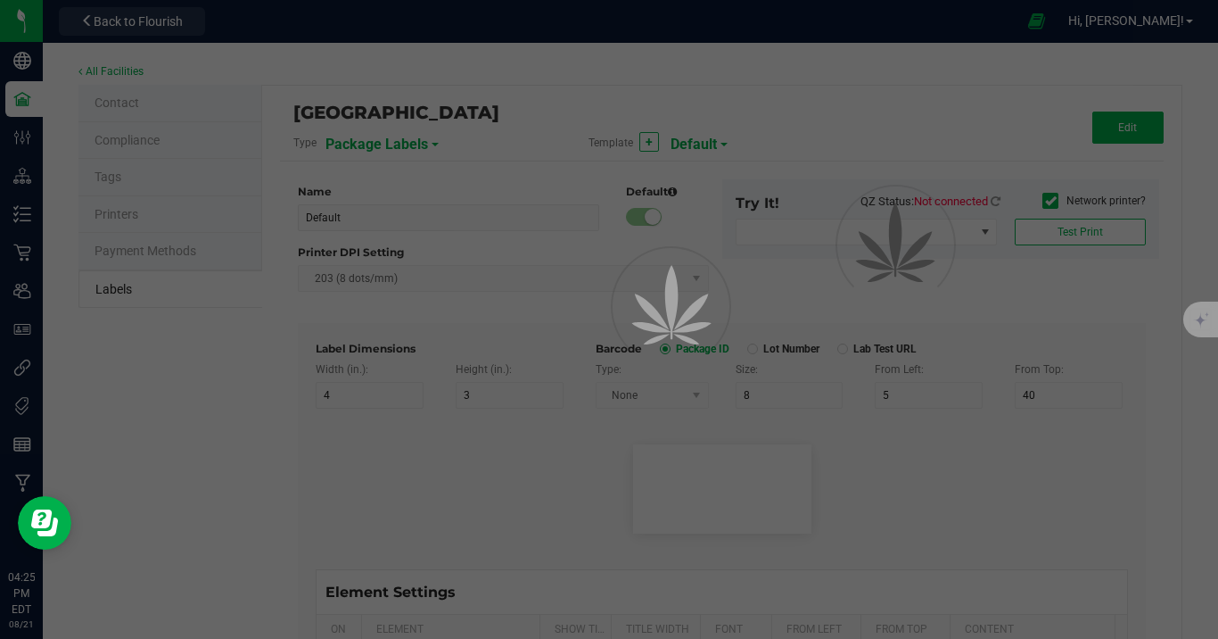
type input "25"
type input "10"
type input "35"
type input "4 servings/item"
type input "Serving Size"
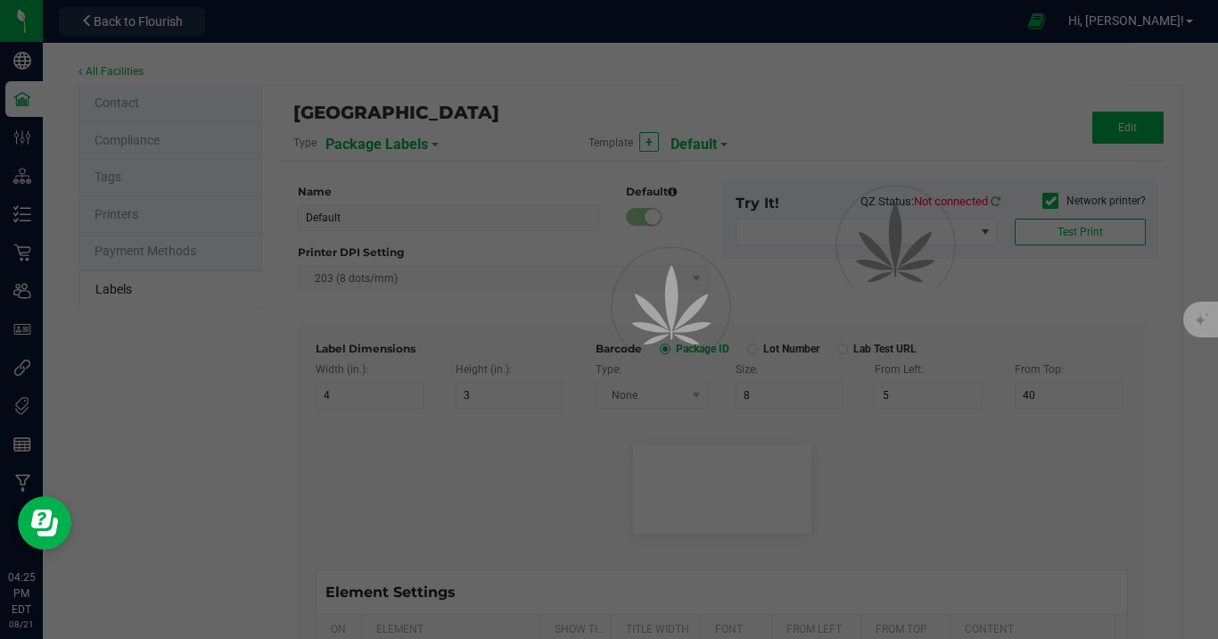
type input "25"
type input "10"
type input "35"
type input "1 cup"
type input "Serving Size (Grams)"
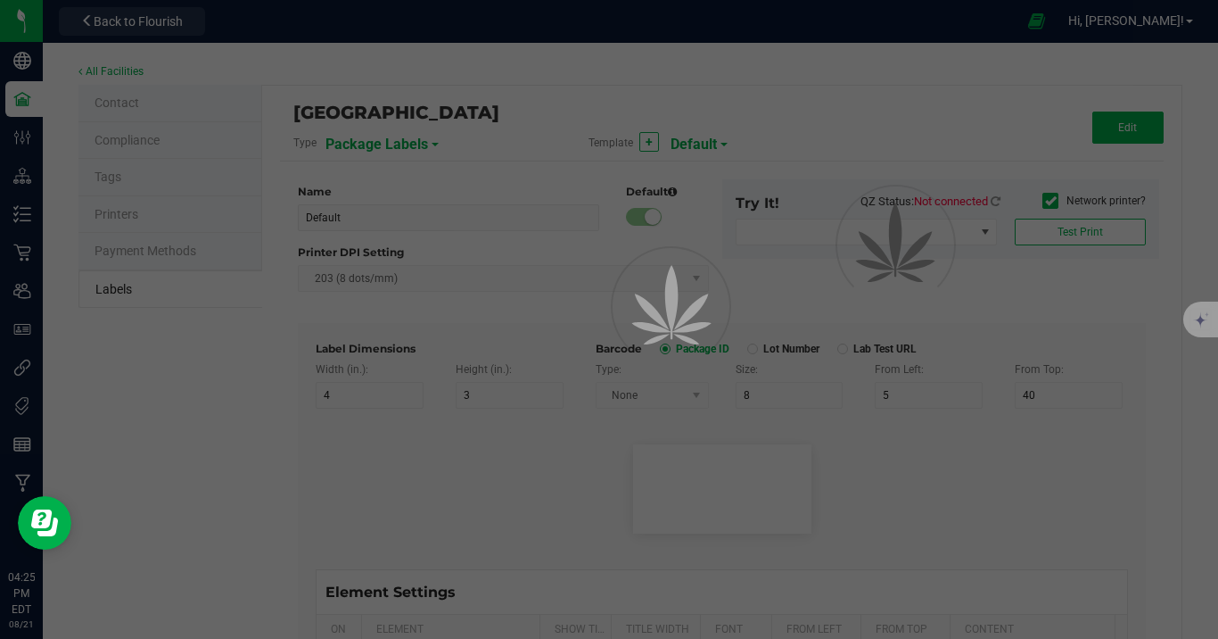
type input "25"
type input "10"
type input "35"
type input "4 g"
type input "Item Ingredients"
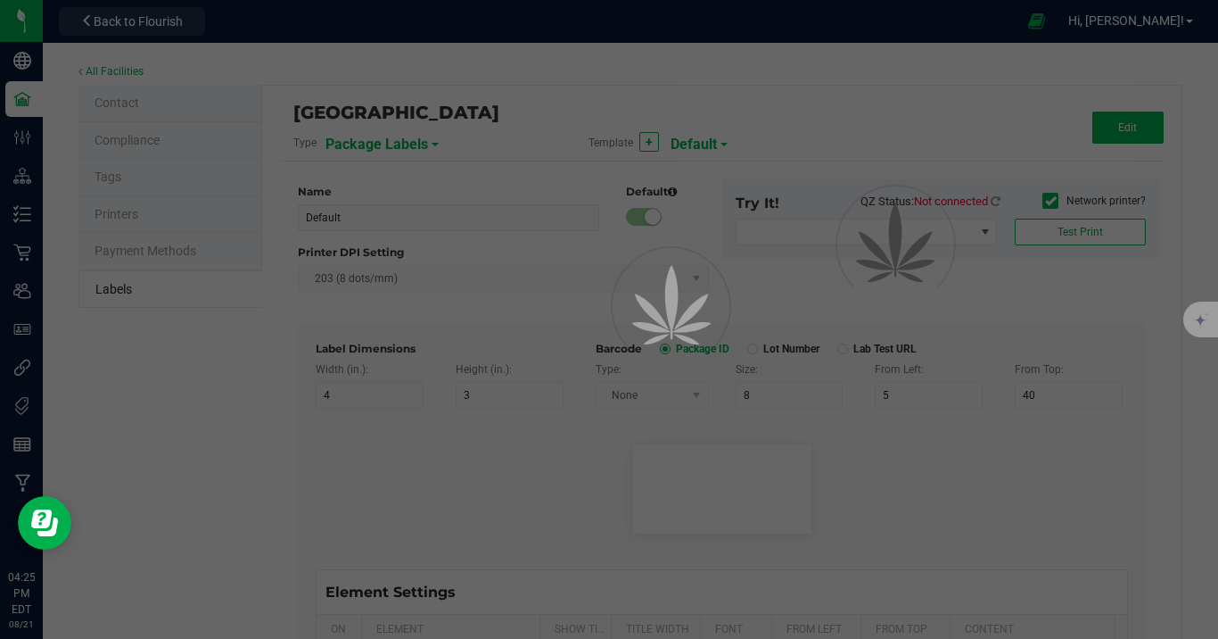
type input "25"
type input "10"
type input "35"
type input "Ingredient one, ingredient two"
type input "Allergens"
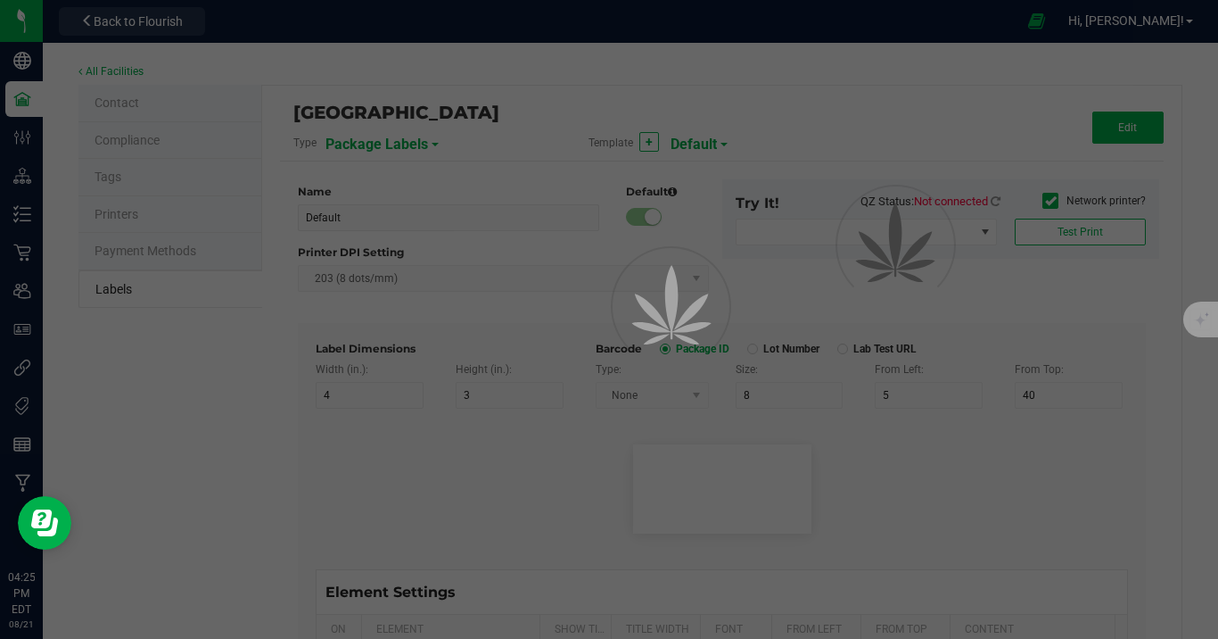
type input "25"
type input "10"
type input "35"
type input "Tree Nuts, Soy, Wheat"
type input "Feel"
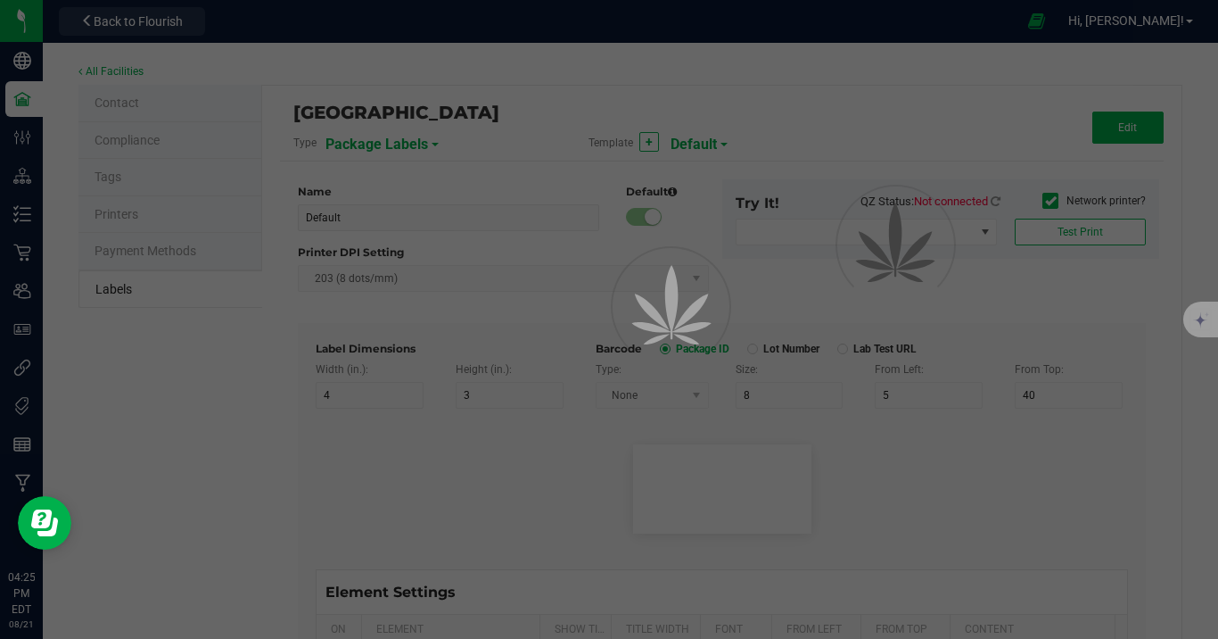
type input "25"
type input "10"
type input "35"
type input "Relaxed"
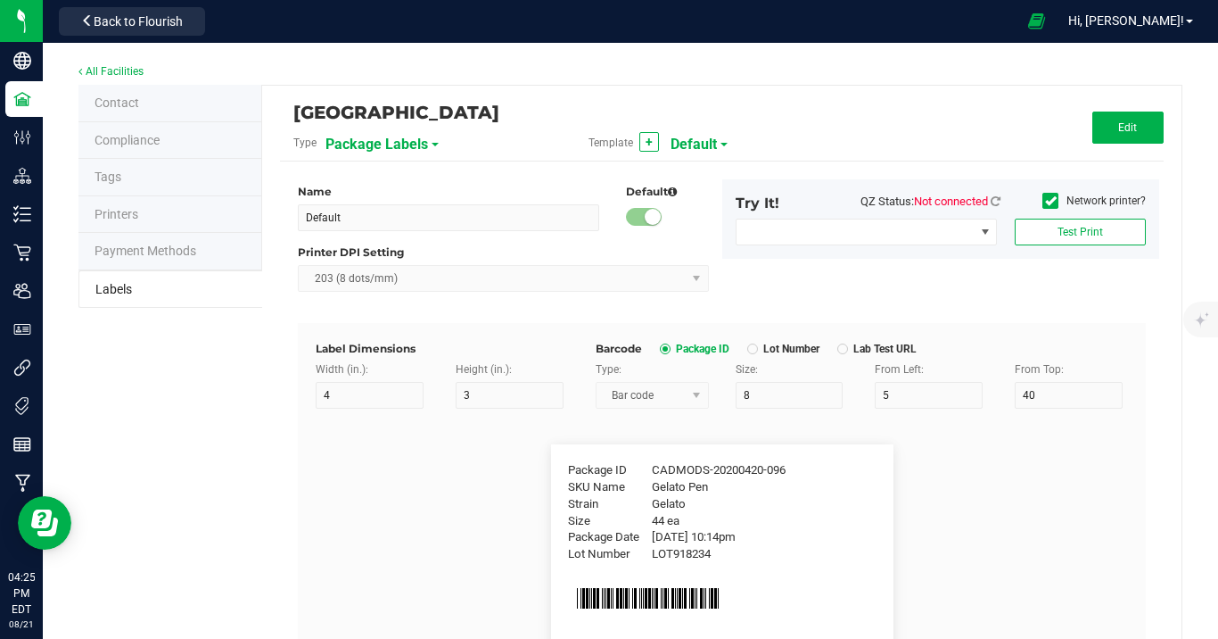
click at [700, 123] on div "[GEOGRAPHIC_DATA]" at bounding box center [574, 112] width 562 height 30
click at [701, 135] on span "Default" at bounding box center [694, 144] width 46 height 30
click at [705, 217] on span "Flower Barcode" at bounding box center [711, 216] width 74 height 12
type input "Flower Barcode"
type input "2"
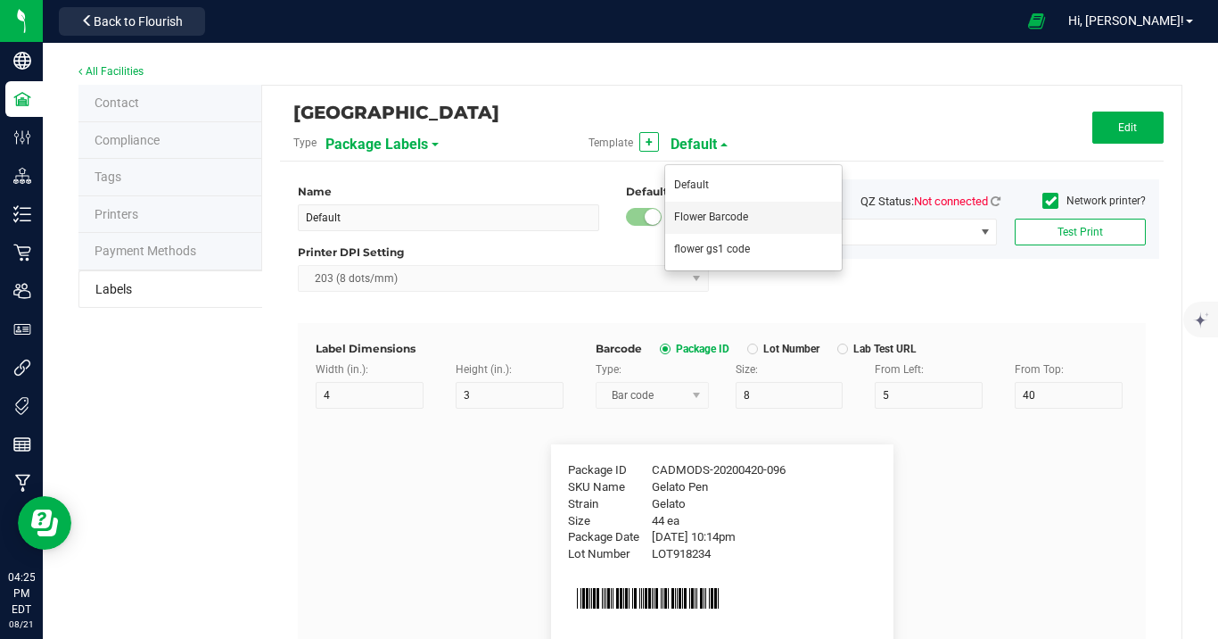
type input "1"
type input "13"
type input "9"
type input "15"
type input "SKU Name"
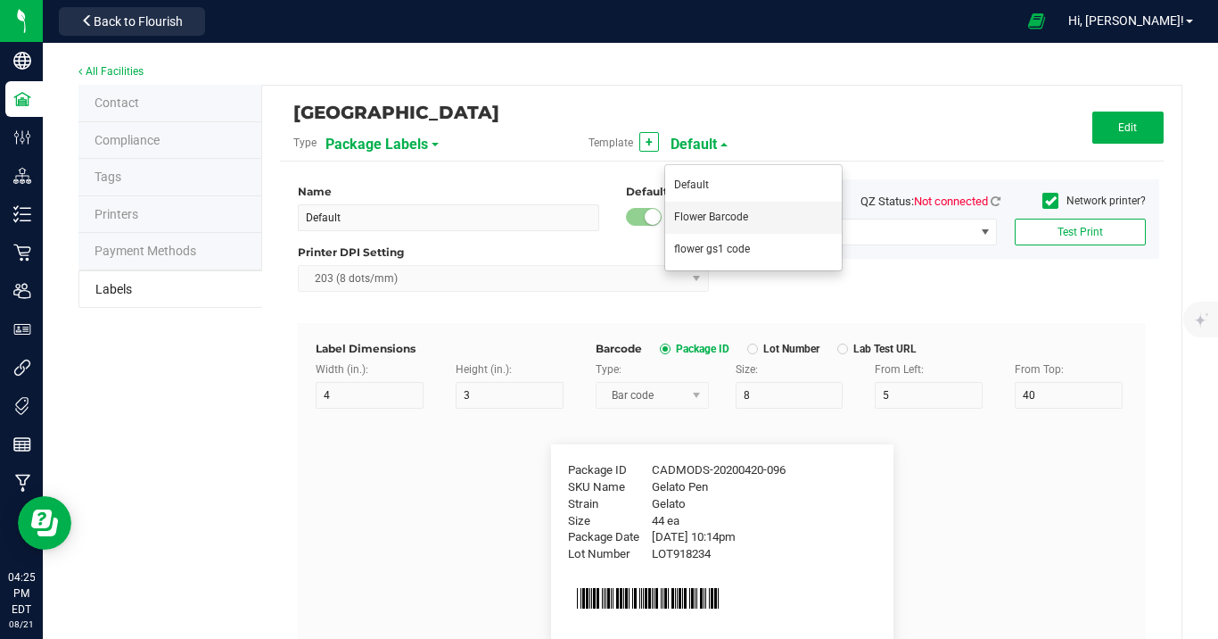
type input "18"
type input "2"
type input "24"
type input "g13 / 3.5g"
type input "Lot Number"
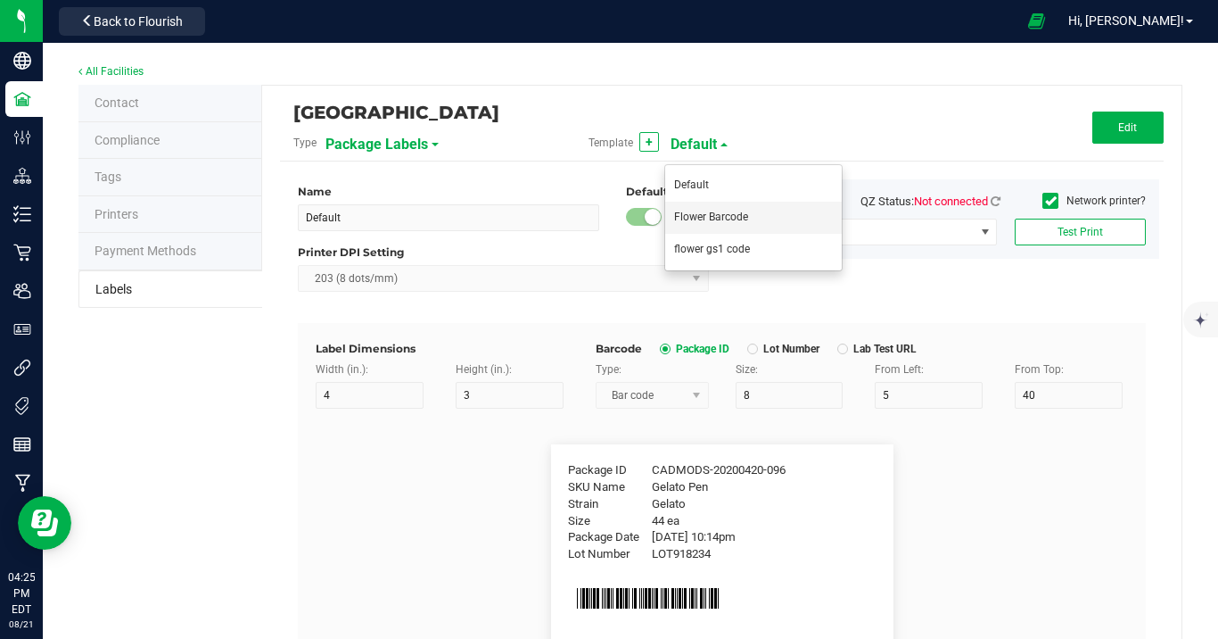
type input "18"
type input "2"
type input "21"
type input "LOT918234"
type input "Package ID"
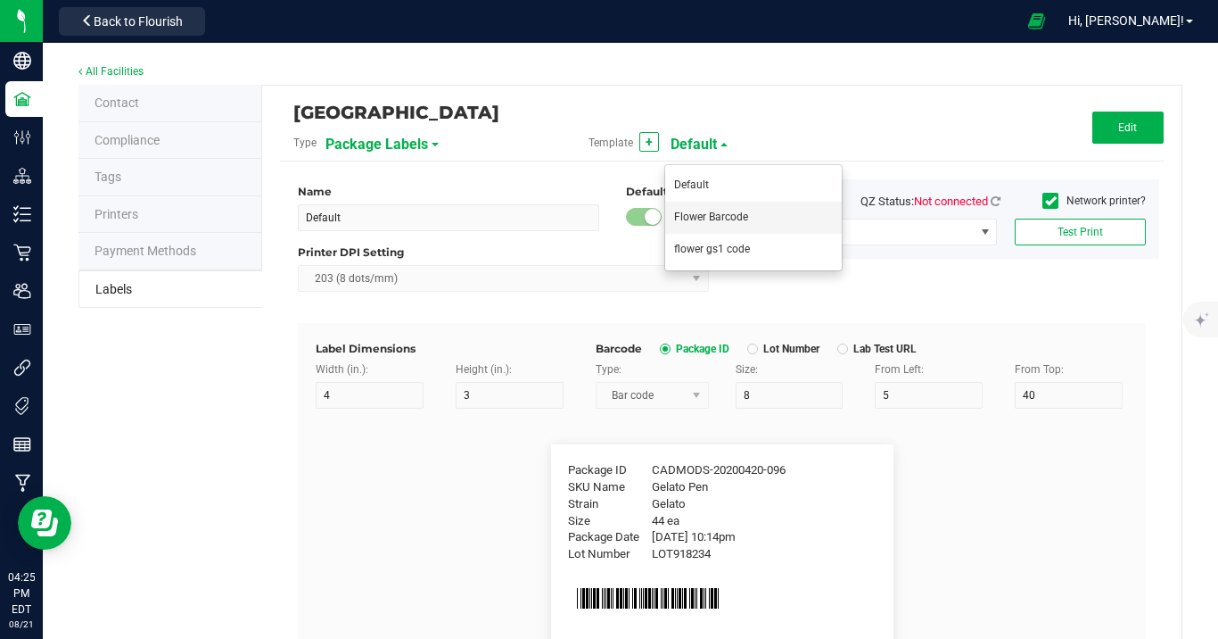
type input "5"
type input "CADMODS-20230420-096"
type input "Strain"
type input "15"
type input "Gelato"
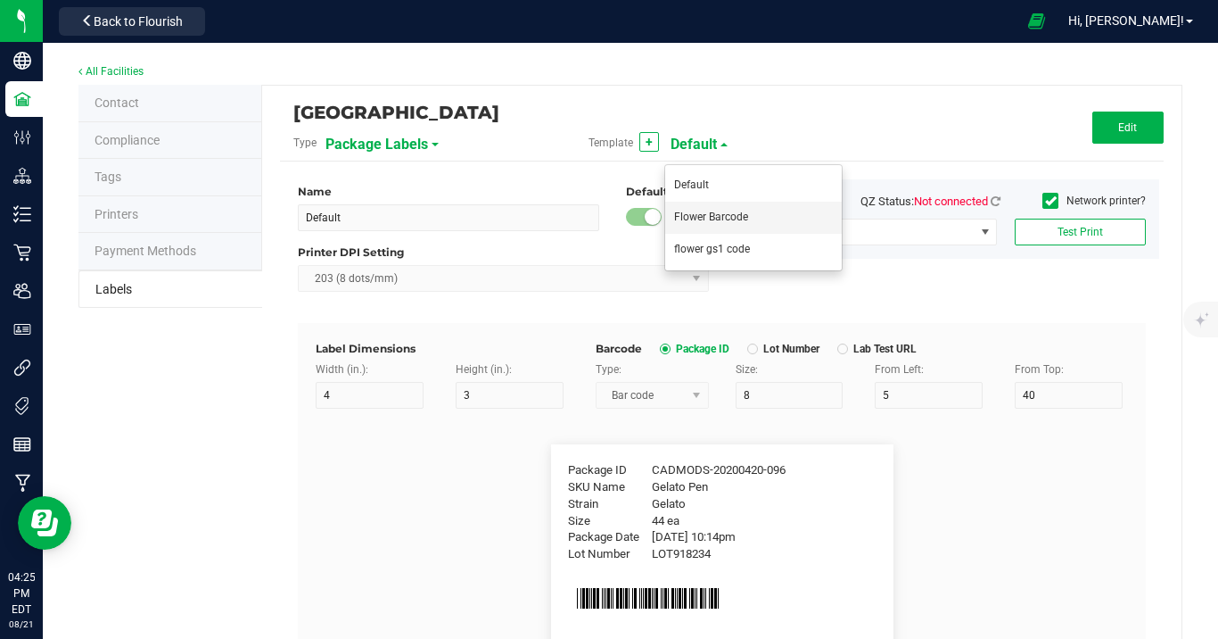
type input "Size"
type input "20"
type input "44 ea"
type input "Package Date"
type input "25"
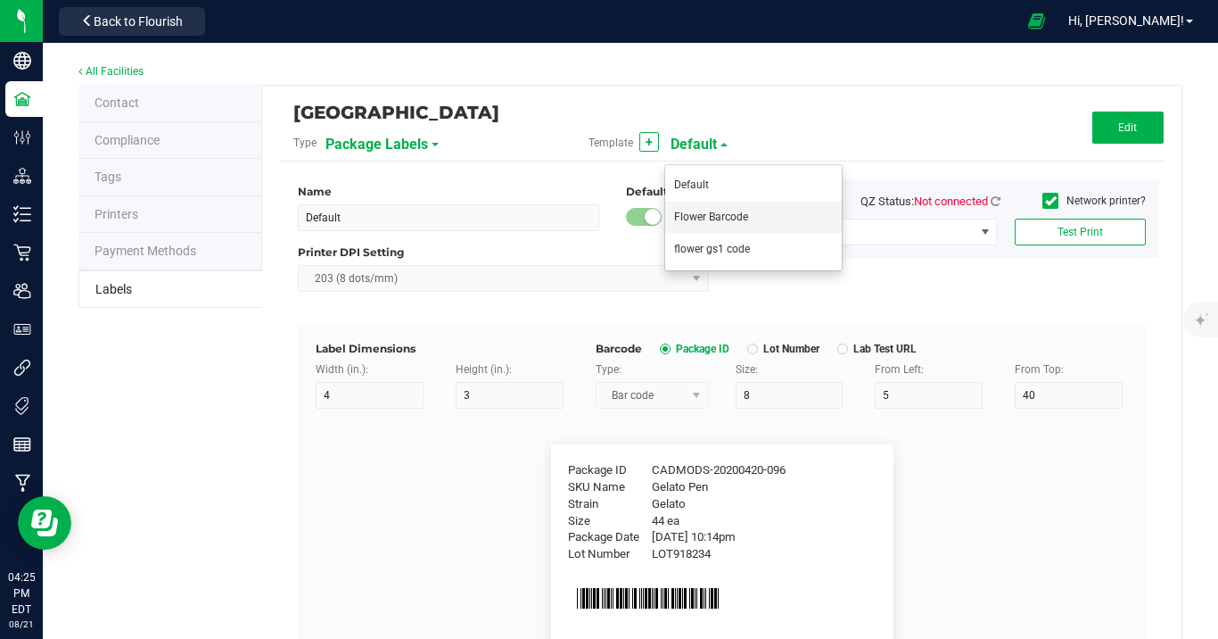
type input "[DATE] 10:14pm"
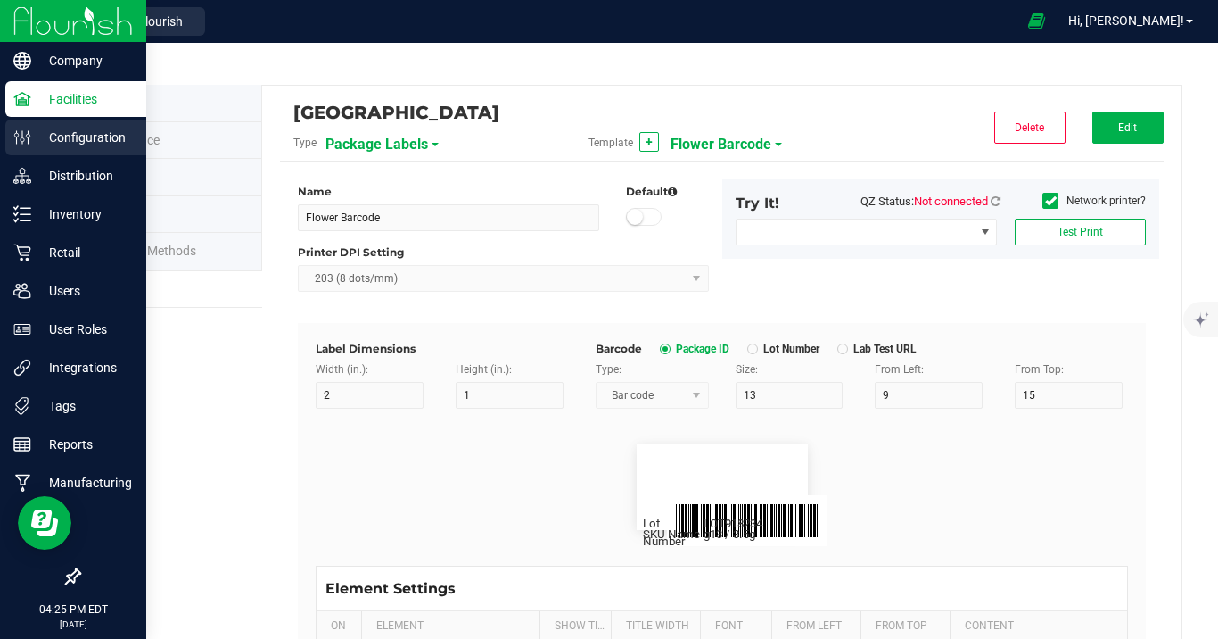
click at [71, 136] on p "Configuration" at bounding box center [84, 137] width 107 height 21
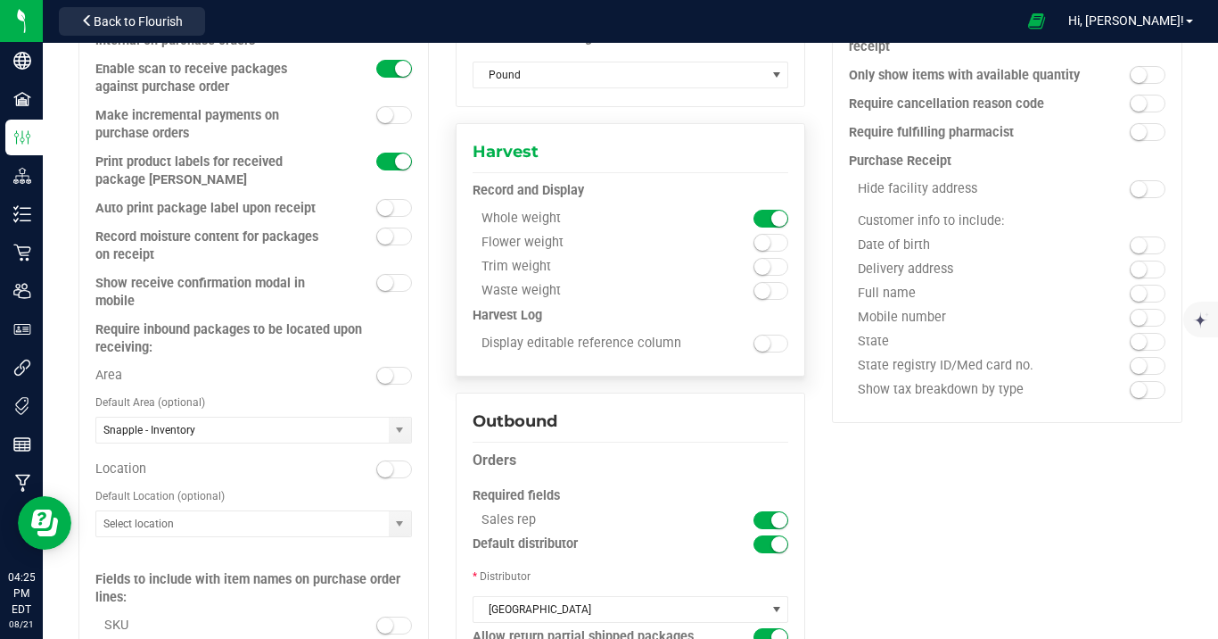
scroll to position [1142, 0]
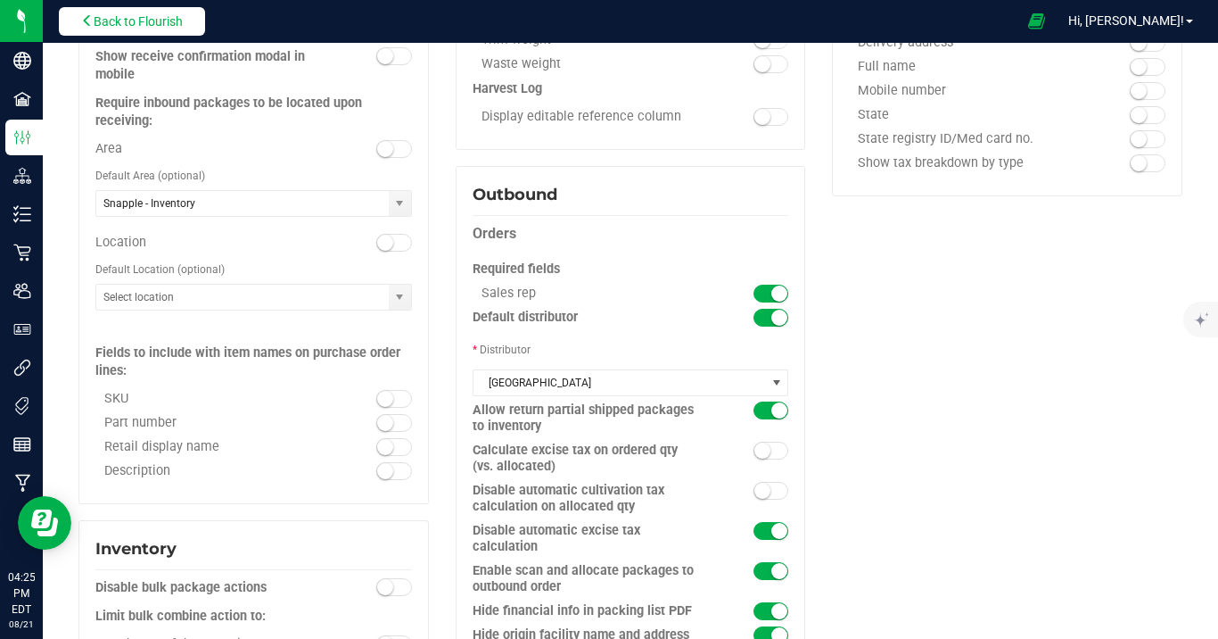
click at [165, 27] on span "Back to Flourish" at bounding box center [138, 21] width 89 height 14
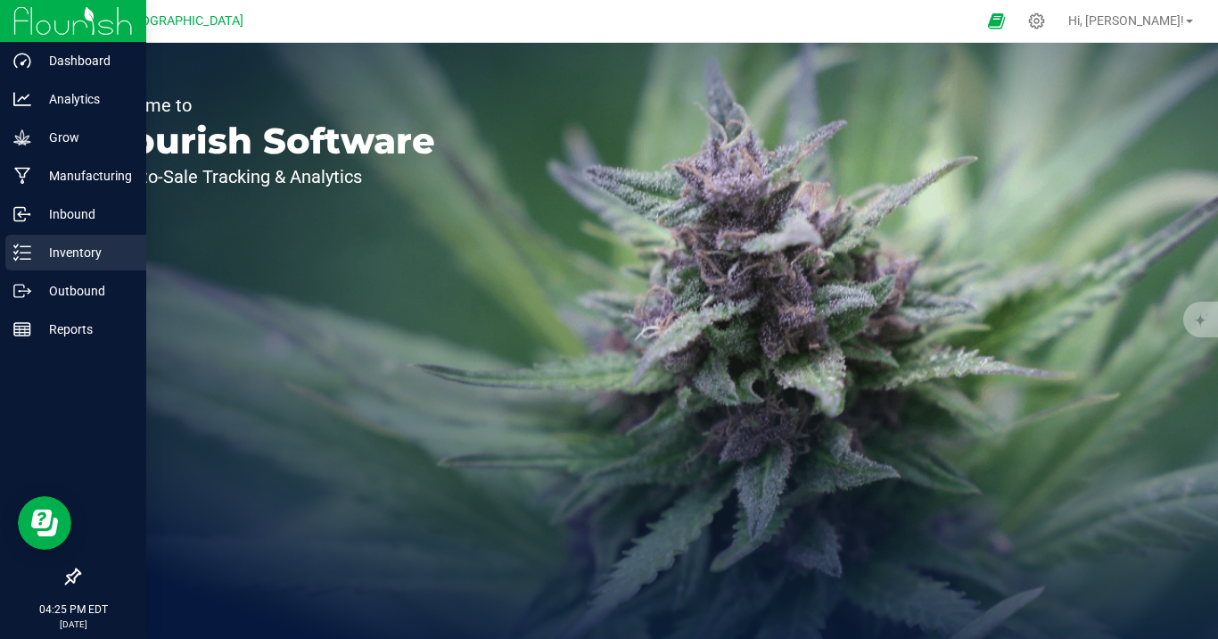
click at [20, 257] on icon at bounding box center [22, 252] width 18 height 18
click at [45, 253] on p "Inventory" at bounding box center [84, 252] width 107 height 21
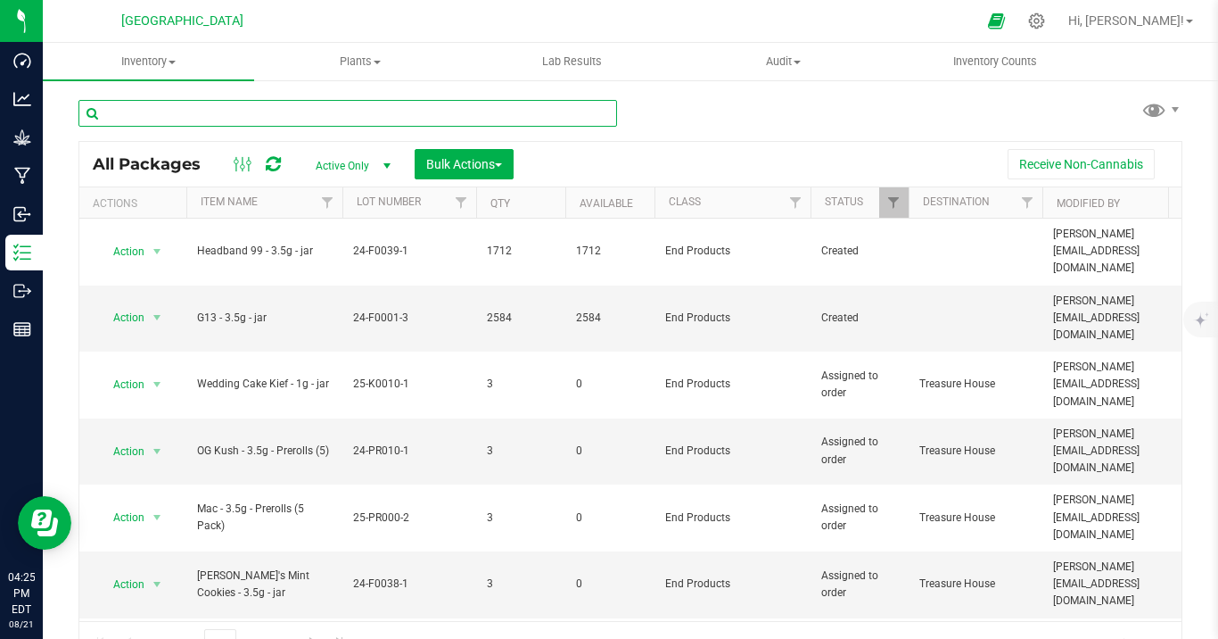
click at [327, 117] on input "text" at bounding box center [347, 113] width 539 height 27
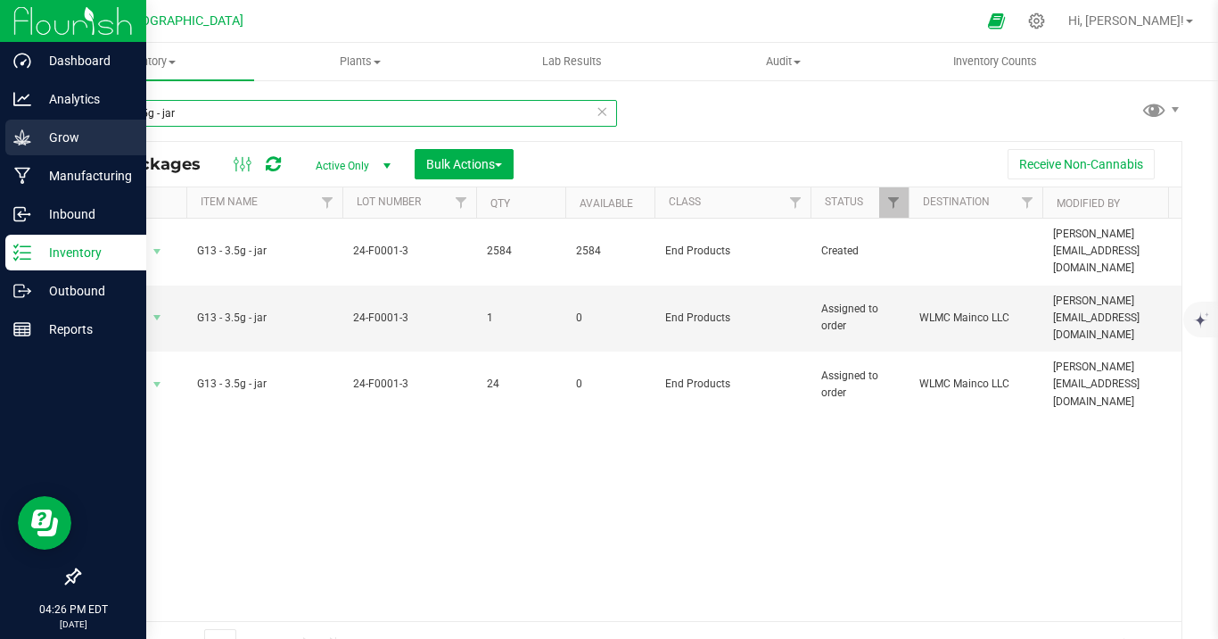
type input "g13 - 3.5g - jar"
click at [95, 128] on p "Grow" at bounding box center [84, 137] width 107 height 21
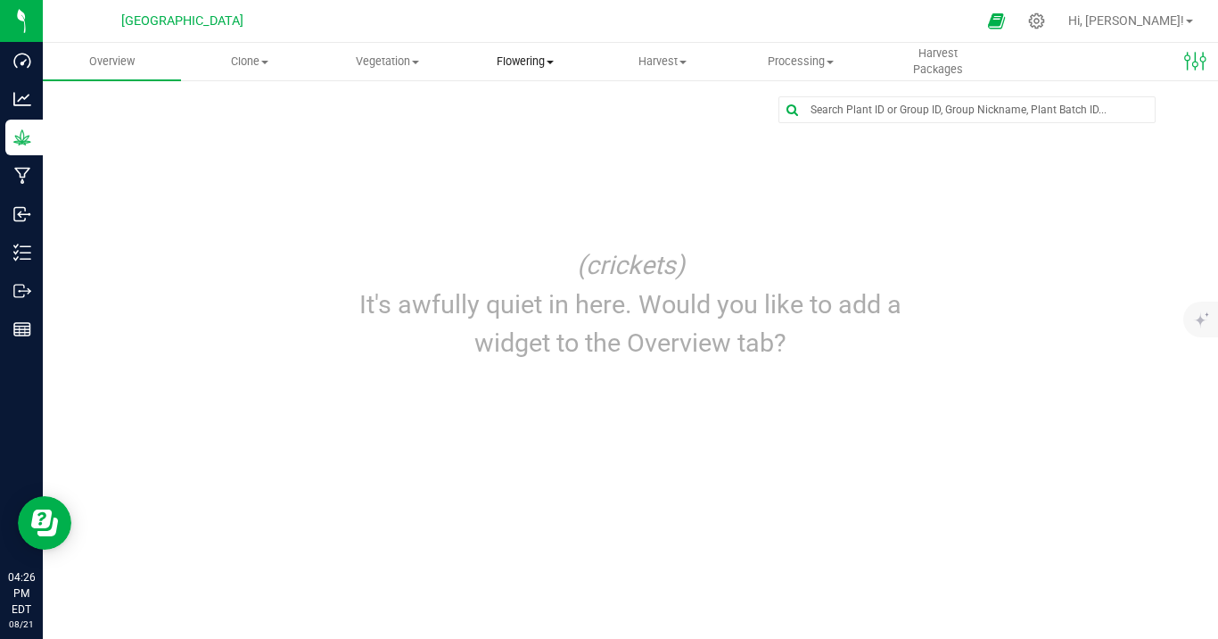
click at [515, 57] on span "Flowering" at bounding box center [526, 62] width 136 height 16
click at [670, 62] on span "Harvest" at bounding box center [663, 62] width 136 height 16
click at [657, 106] on span "Harvests" at bounding box center [643, 107] width 99 height 15
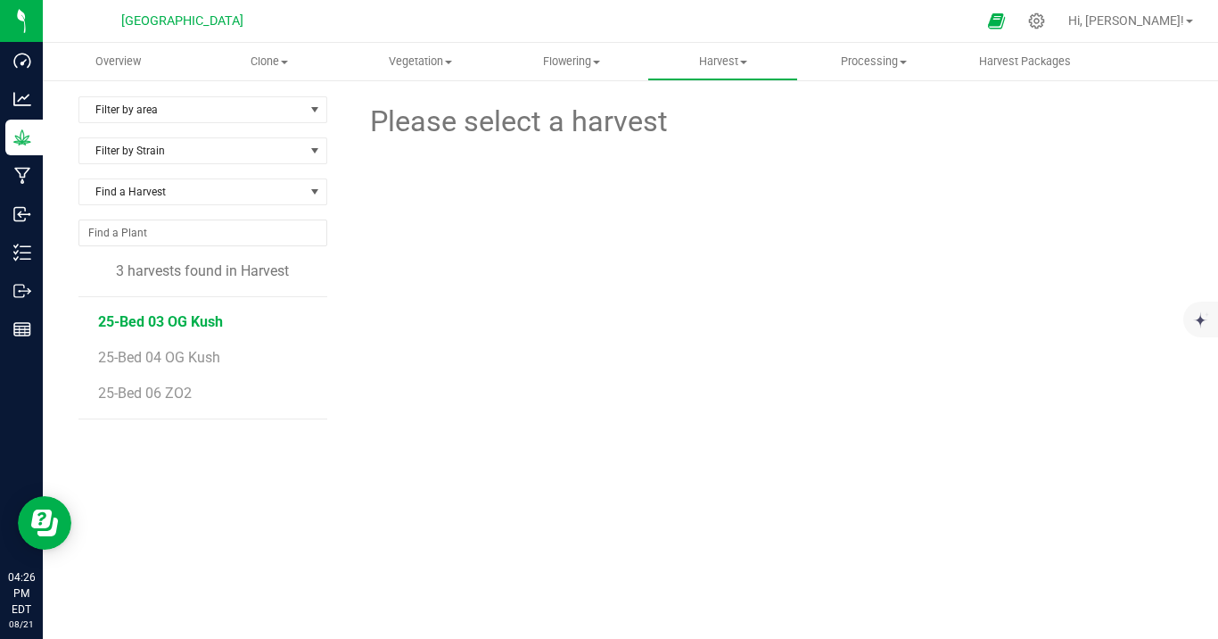
click at [172, 318] on span "25-Bed 03 OG Kush" at bounding box center [160, 321] width 125 height 17
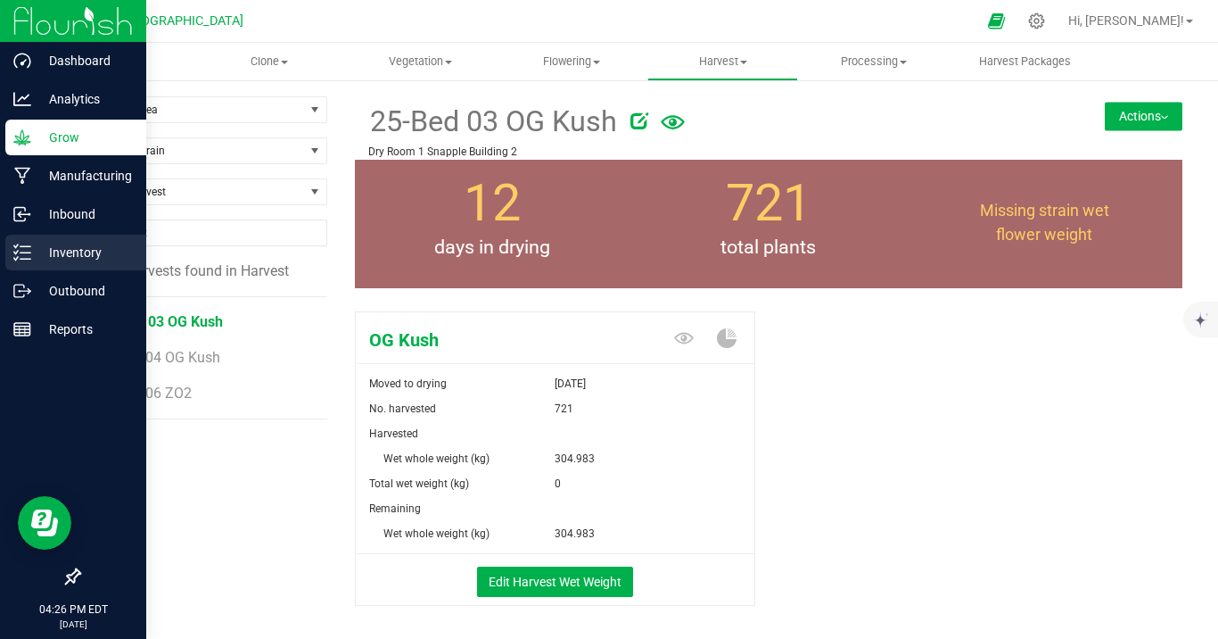
drag, startPoint x: 63, startPoint y: 218, endPoint x: 71, endPoint y: 240, distance: 23.7
click at [62, 219] on p "Inbound" at bounding box center [84, 213] width 107 height 21
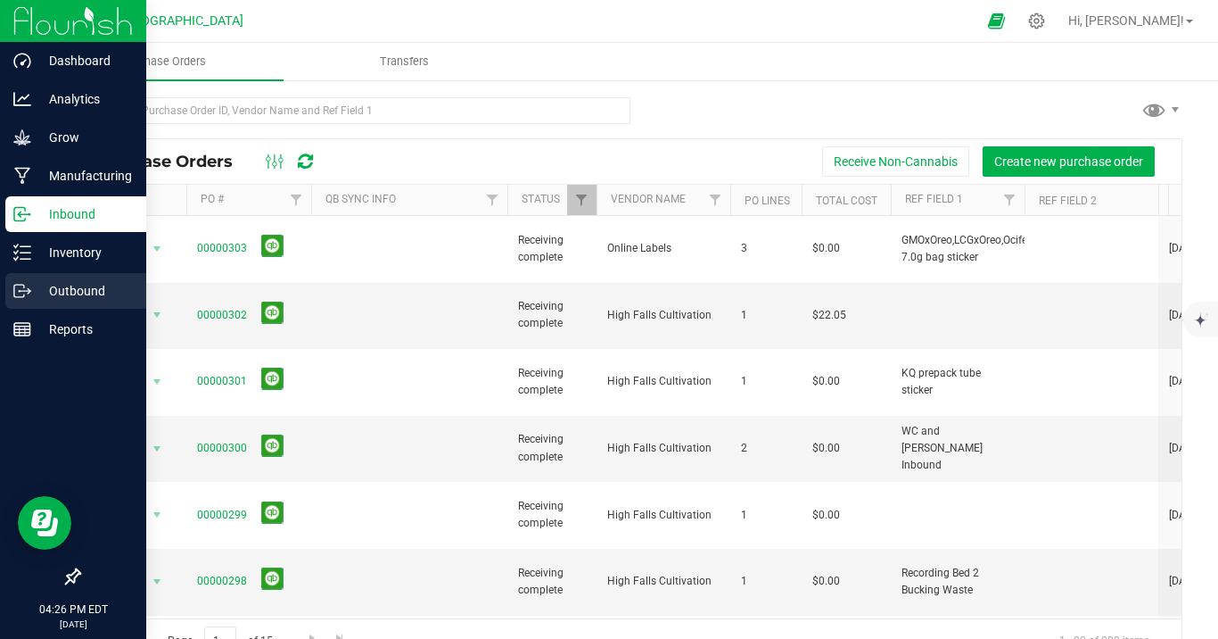
click at [82, 301] on p "Outbound" at bounding box center [84, 290] width 107 height 21
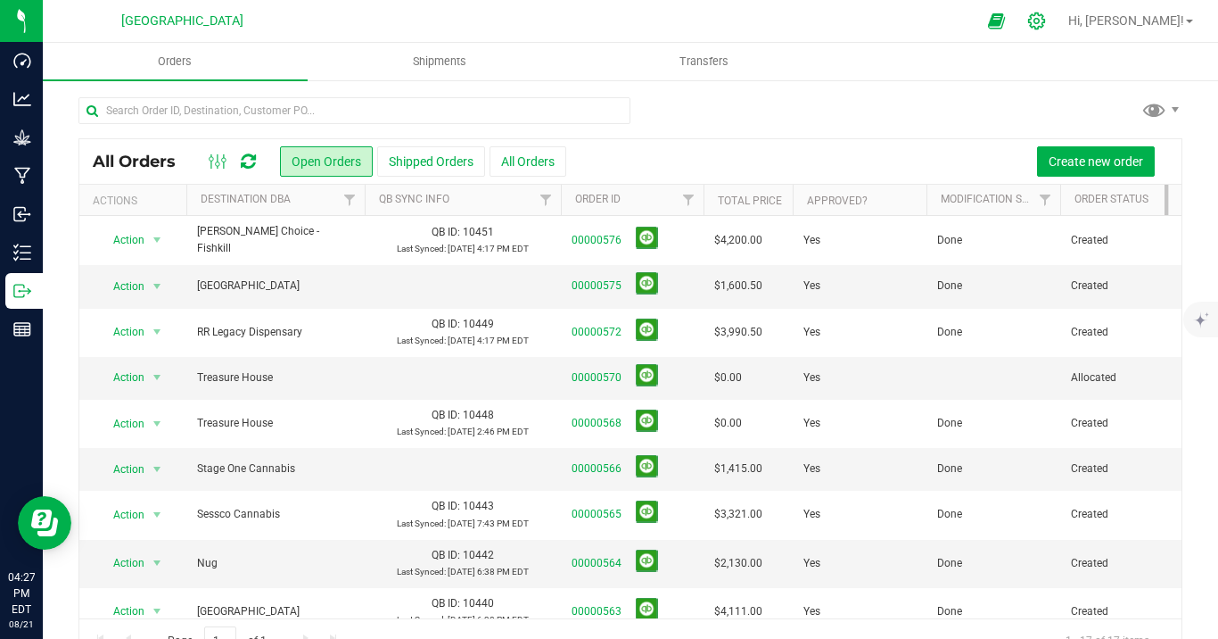
click at [1046, 21] on icon at bounding box center [1036, 21] width 19 height 19
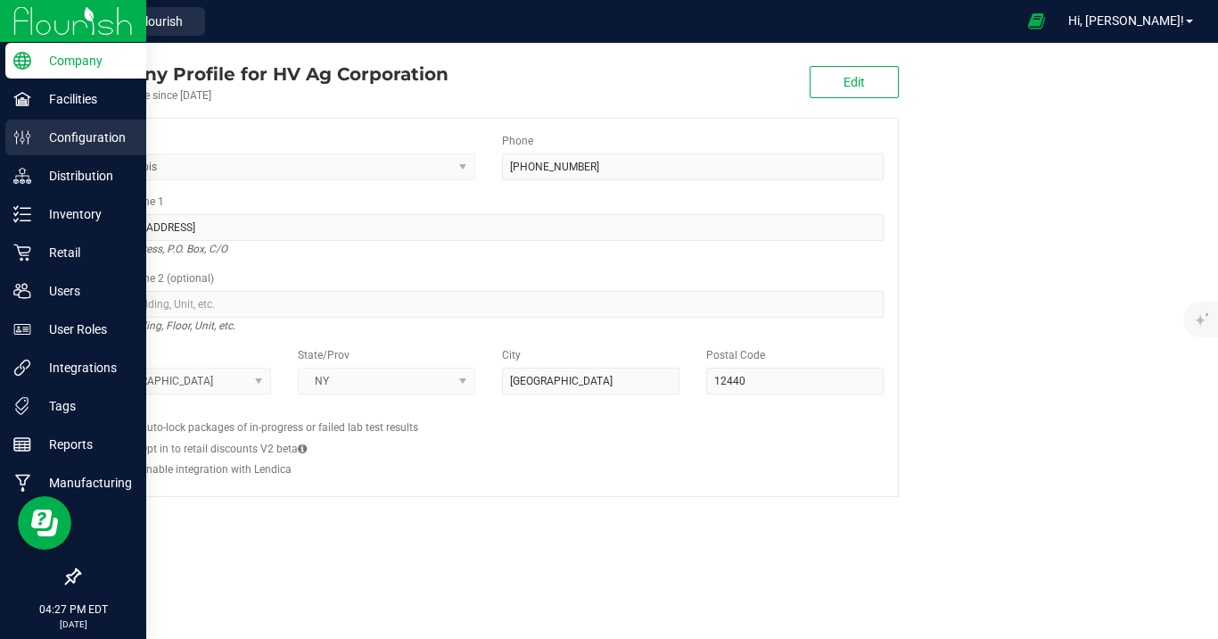
click at [50, 140] on p "Configuration" at bounding box center [84, 137] width 107 height 21
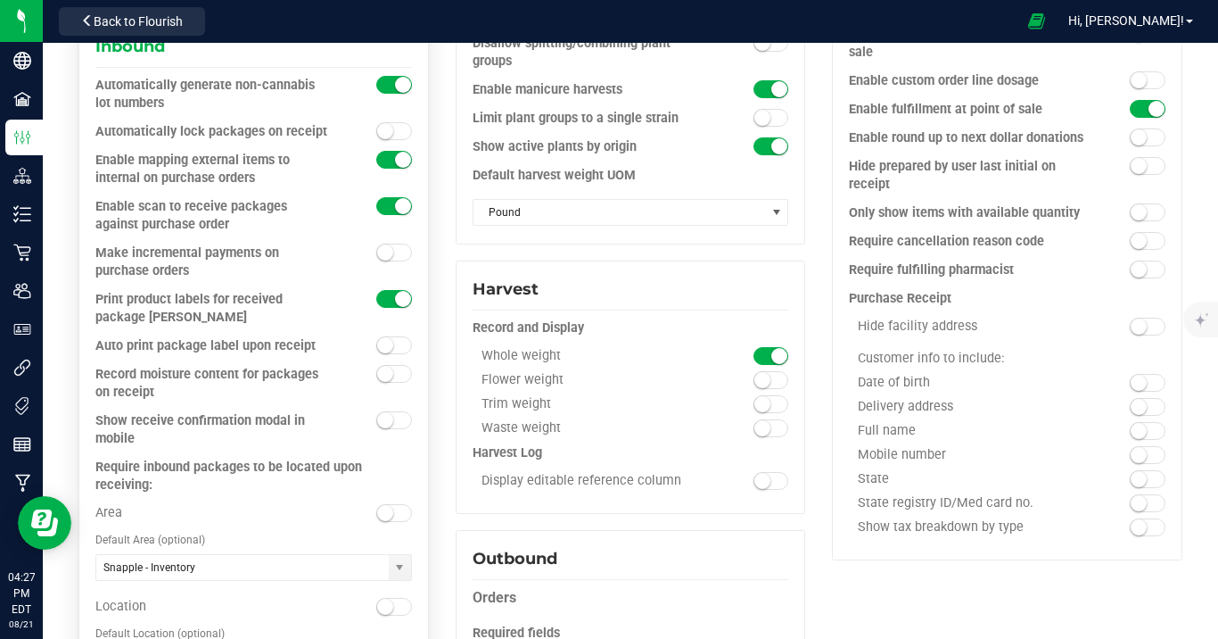
scroll to position [829, 0]
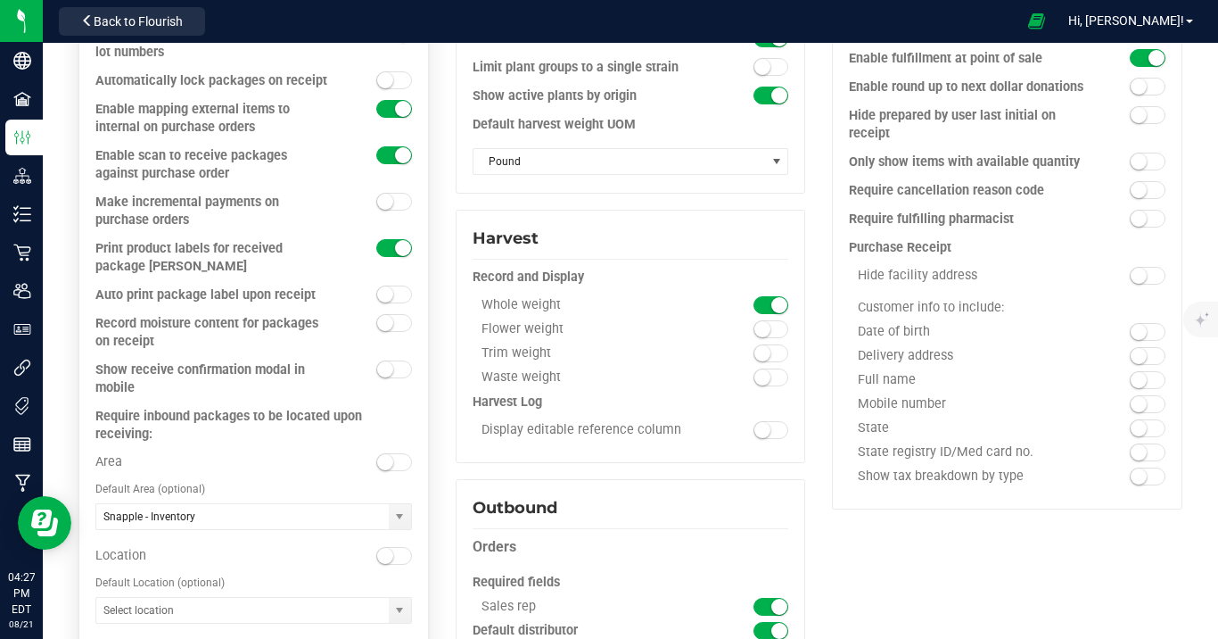
click at [301, 347] on div "Record moisture content for packages on receipt" at bounding box center [213, 333] width 237 height 36
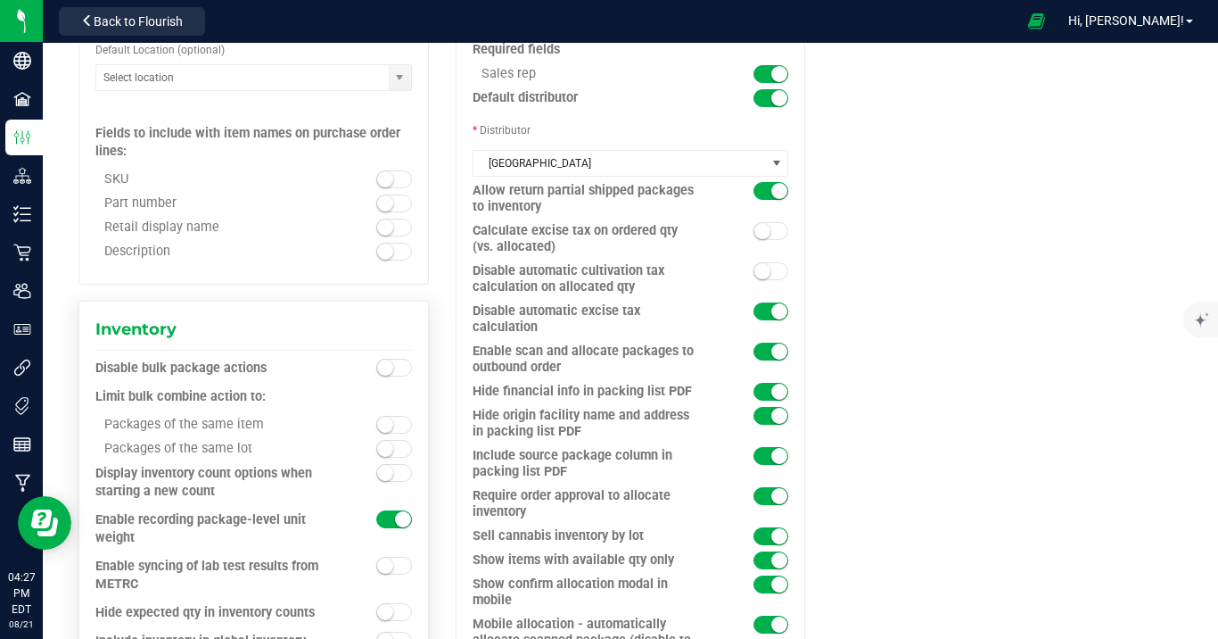
scroll to position [1502, 0]
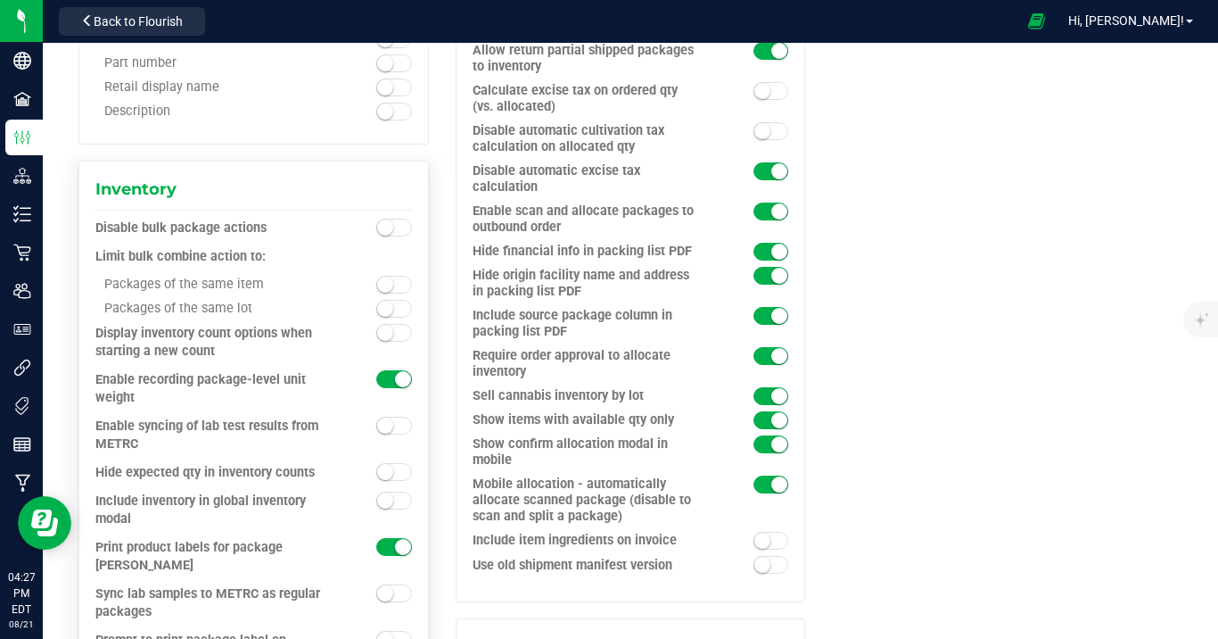
click at [310, 376] on div "Enable recording package-level unit weight" at bounding box center [213, 389] width 237 height 36
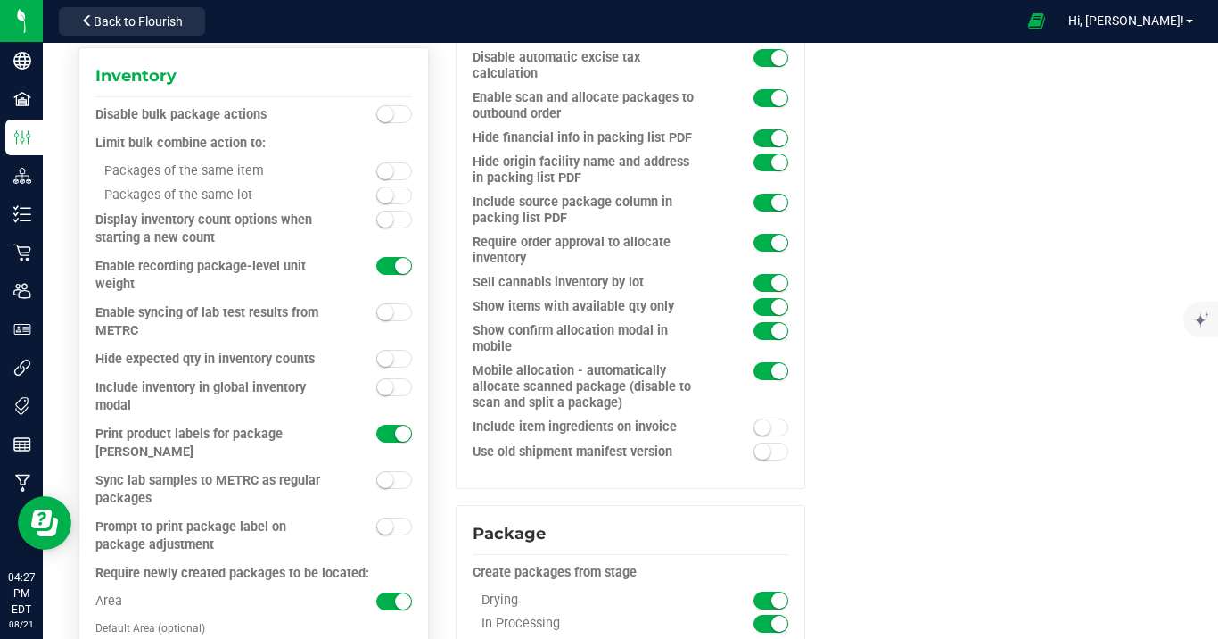
scroll to position [1711, 0]
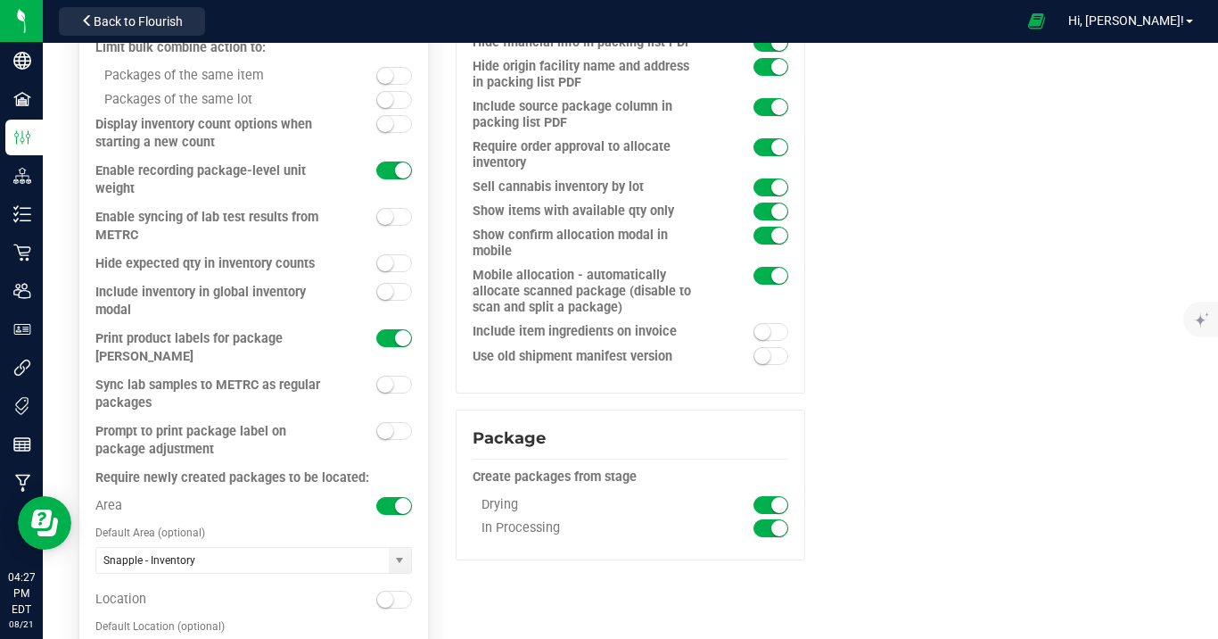
click at [390, 422] on span at bounding box center [394, 431] width 36 height 18
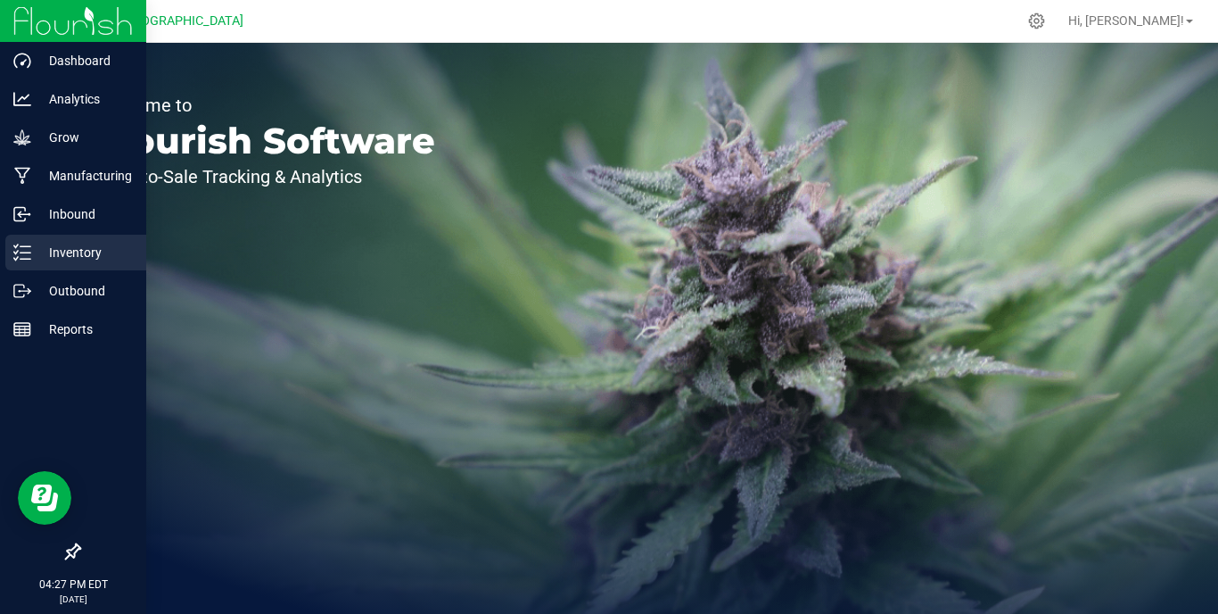
click at [29, 250] on icon at bounding box center [22, 252] width 18 height 18
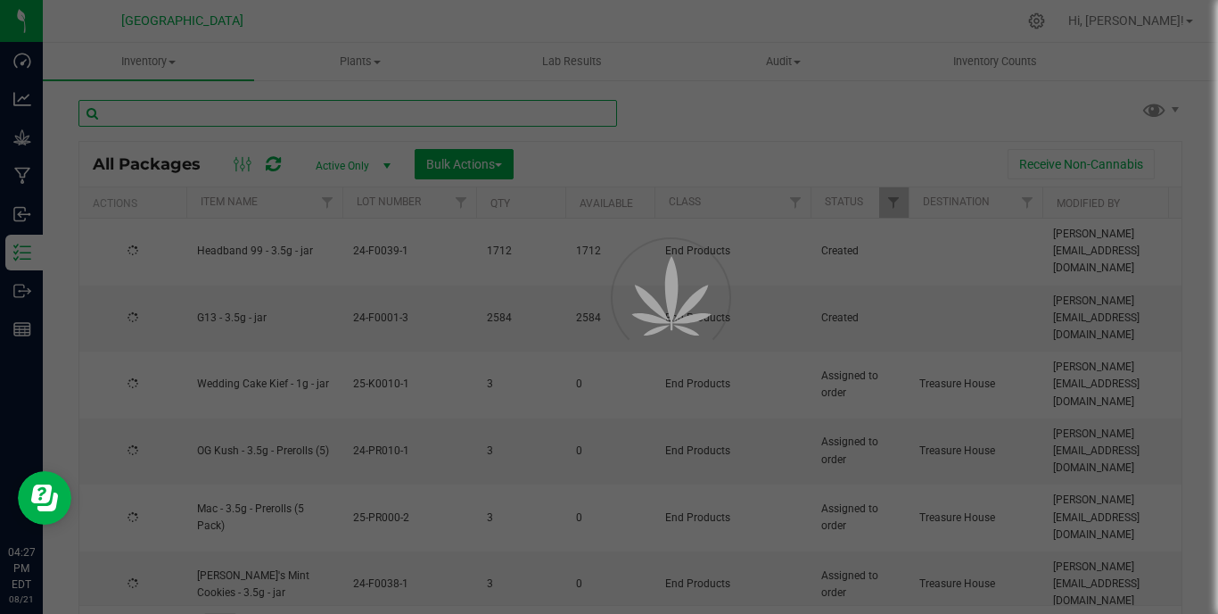
click at [382, 111] on input "text" at bounding box center [347, 113] width 539 height 27
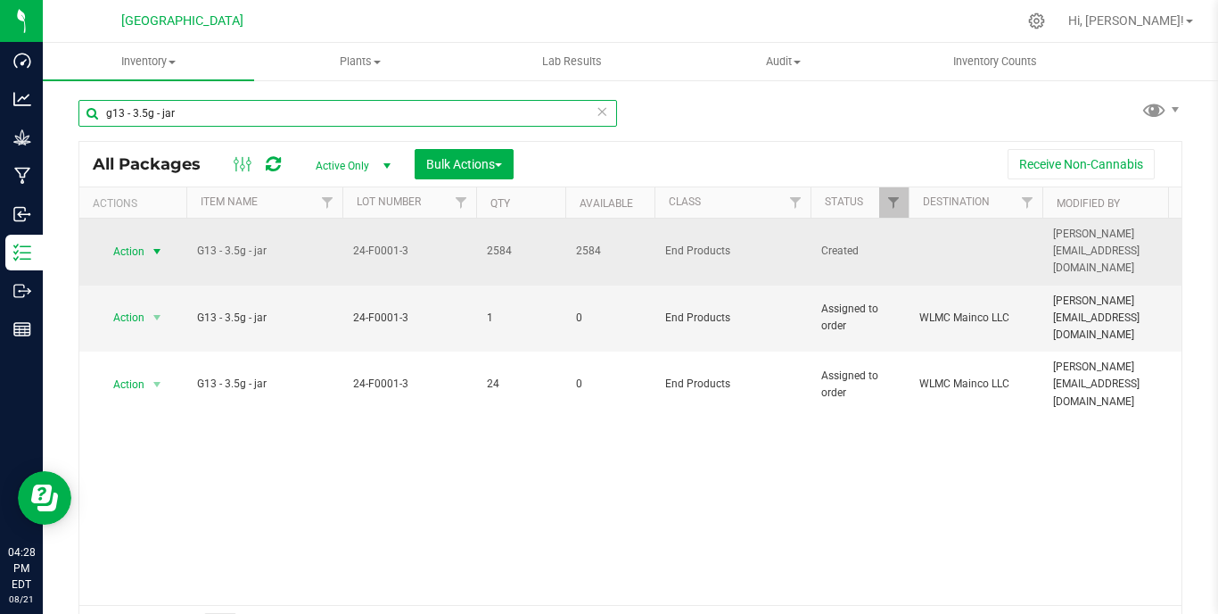
type input "g13 - 3.5g - jar"
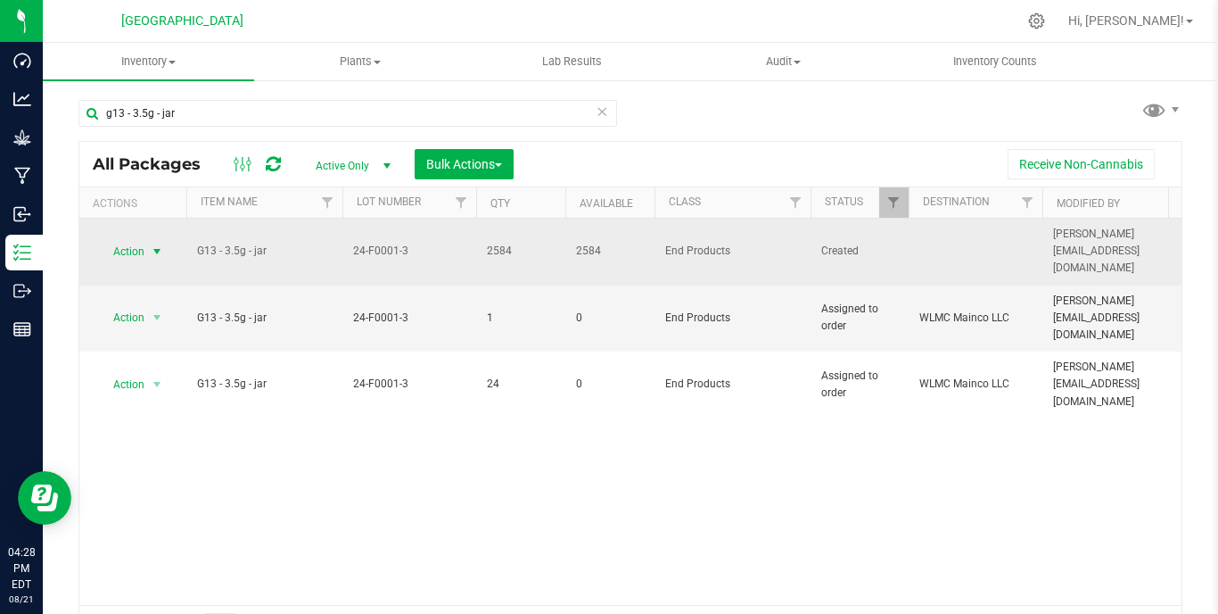
click at [150, 247] on span "select" at bounding box center [157, 251] width 14 height 14
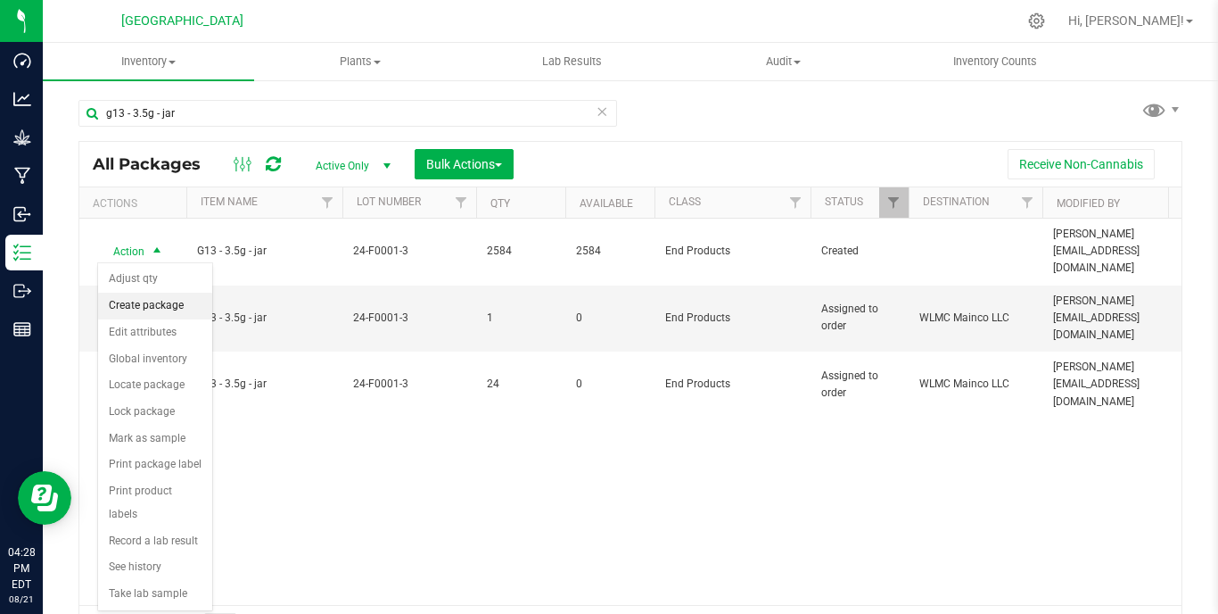
click at [164, 304] on li "Create package" at bounding box center [155, 306] width 114 height 27
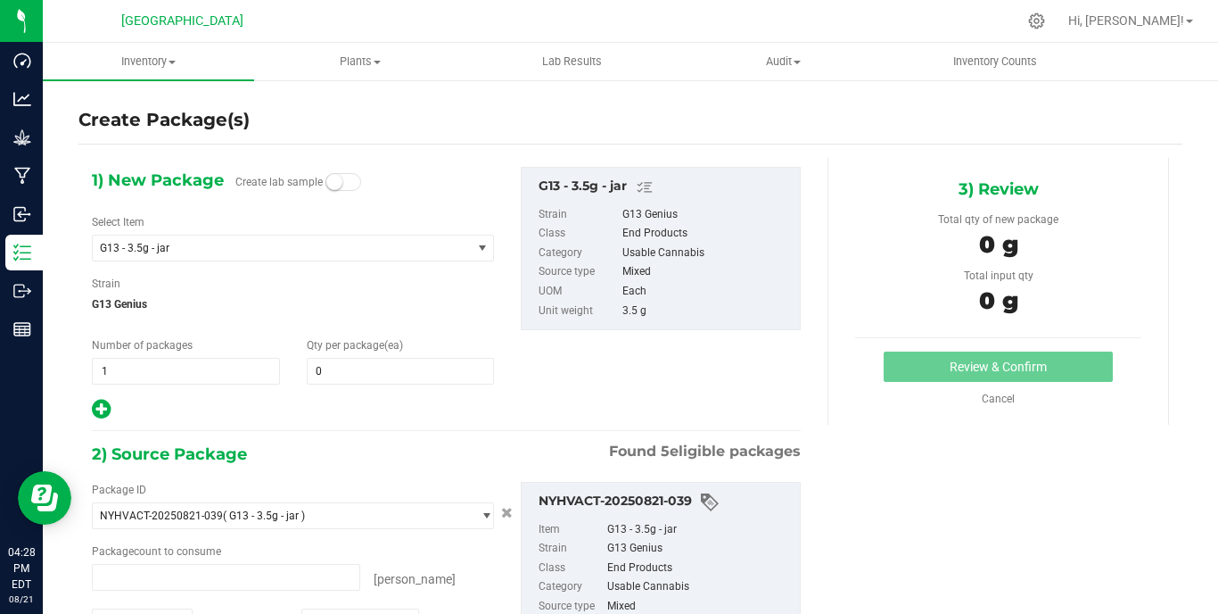
type input "0 ea"
click at [349, 370] on span at bounding box center [401, 371] width 188 height 27
type input "5"
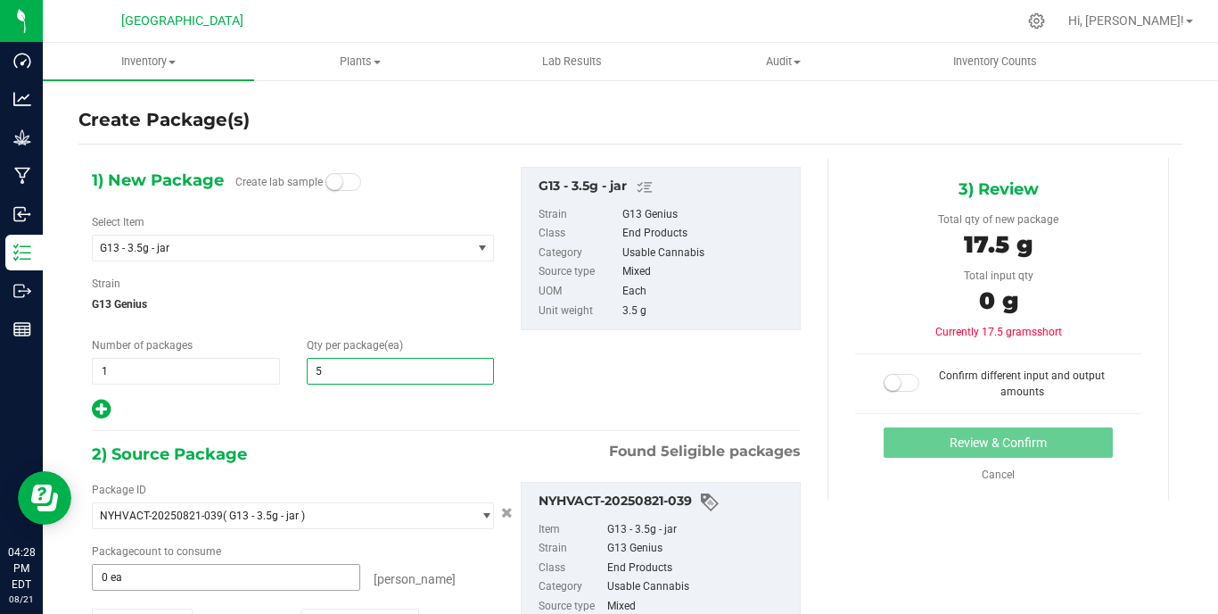
type input "5"
click at [223, 573] on span at bounding box center [226, 577] width 268 height 27
type input "5"
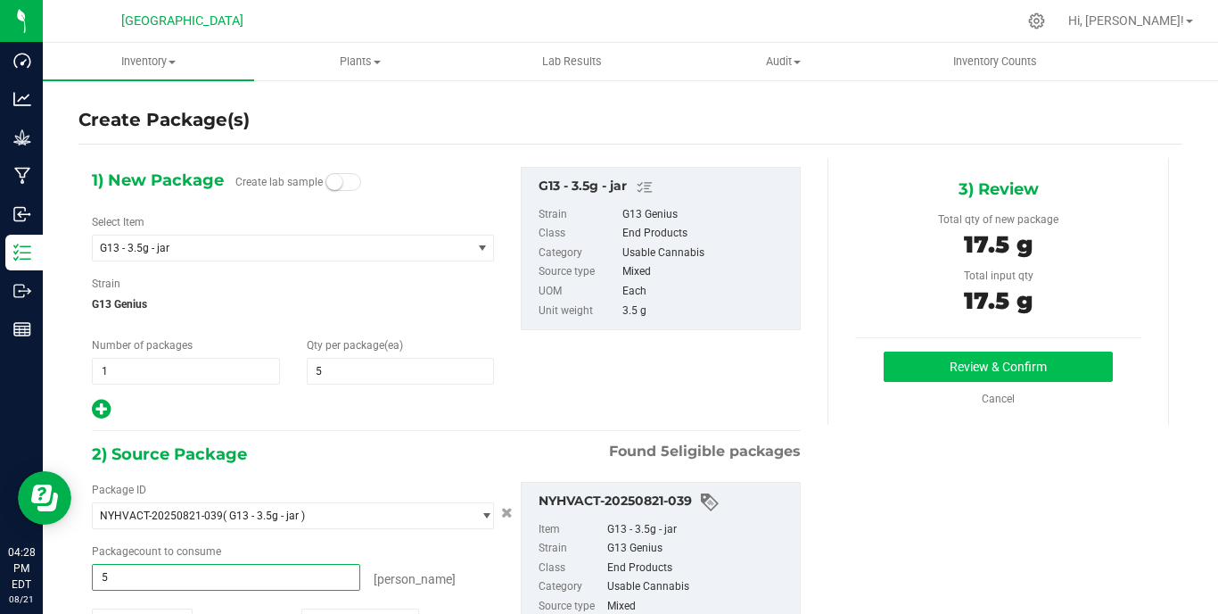
type input "5 ea"
click at [1018, 370] on button "Review & Confirm" at bounding box center [998, 366] width 229 height 30
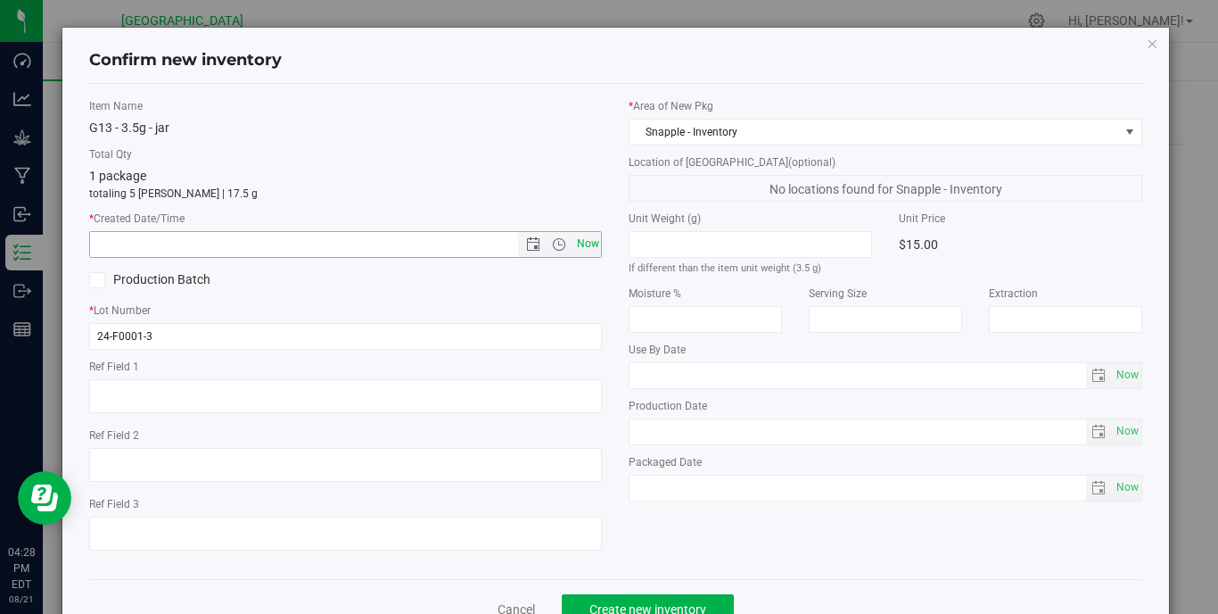
click at [585, 237] on span "Now" at bounding box center [588, 244] width 30 height 26
type input "8/21/2025 4:28 PM"
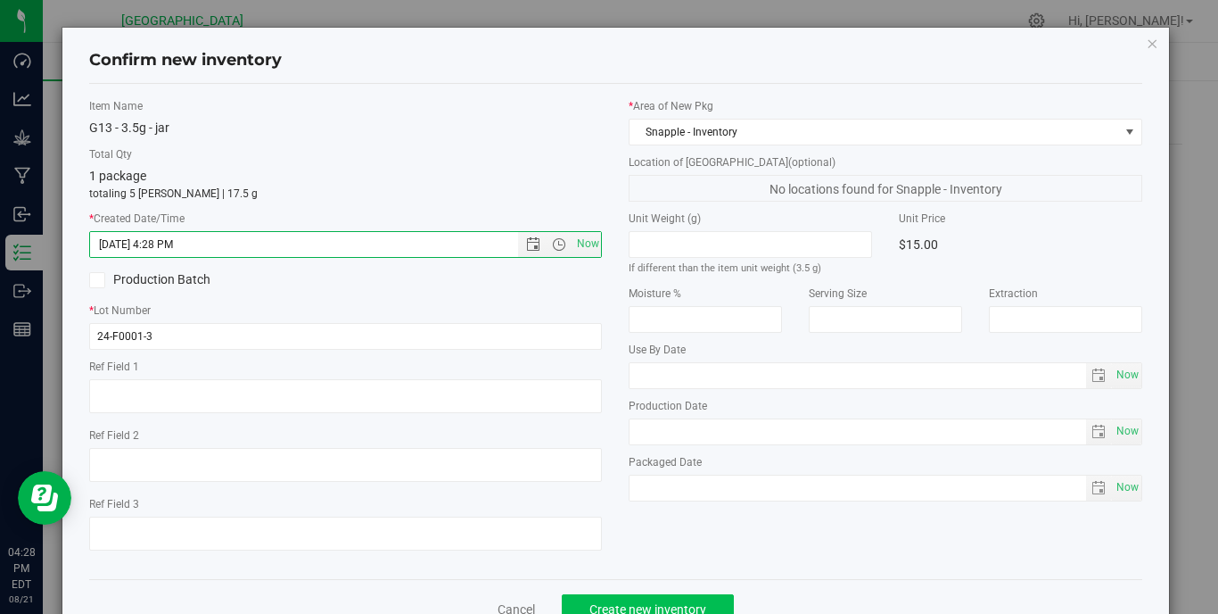
click at [647, 598] on button "Create new inventory" at bounding box center [648, 609] width 172 height 30
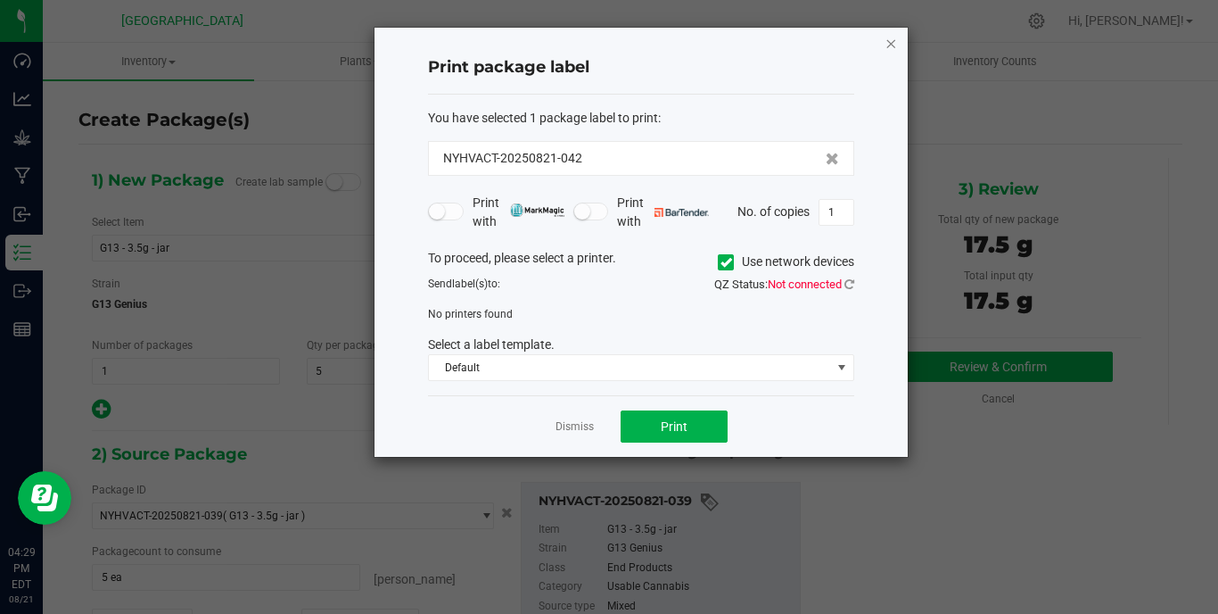
click at [887, 51] on icon "button" at bounding box center [891, 42] width 12 height 21
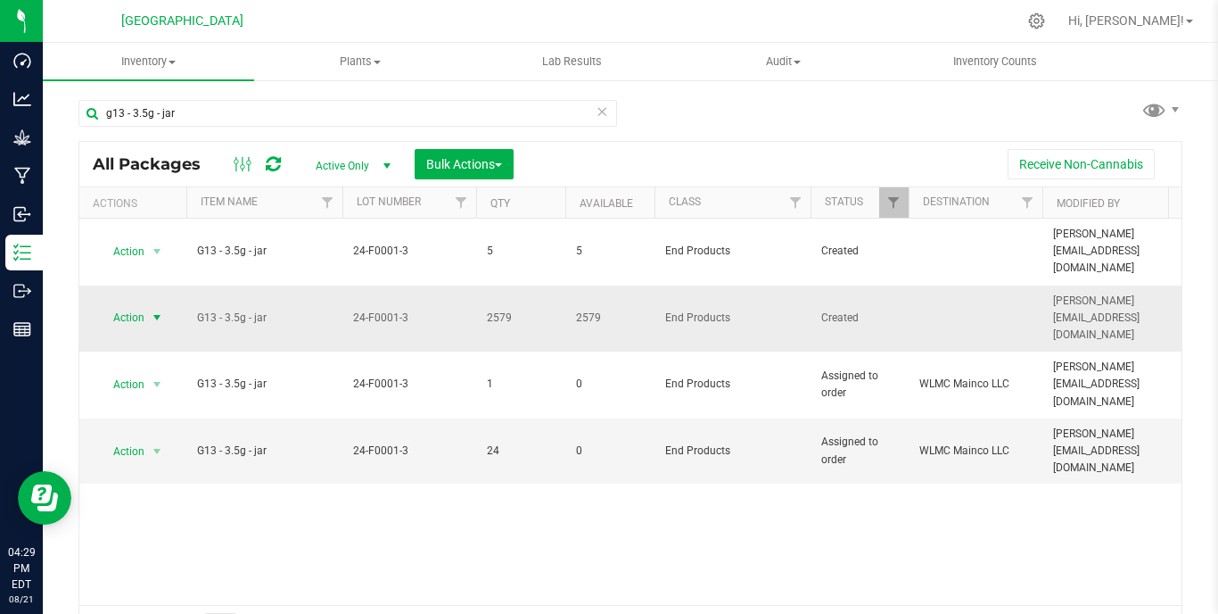
click at [143, 312] on td "Action Action Adjust qty Create package Edit attributes Global inventory Locate…" at bounding box center [132, 318] width 107 height 67
click at [143, 305] on span "Action" at bounding box center [121, 317] width 48 height 25
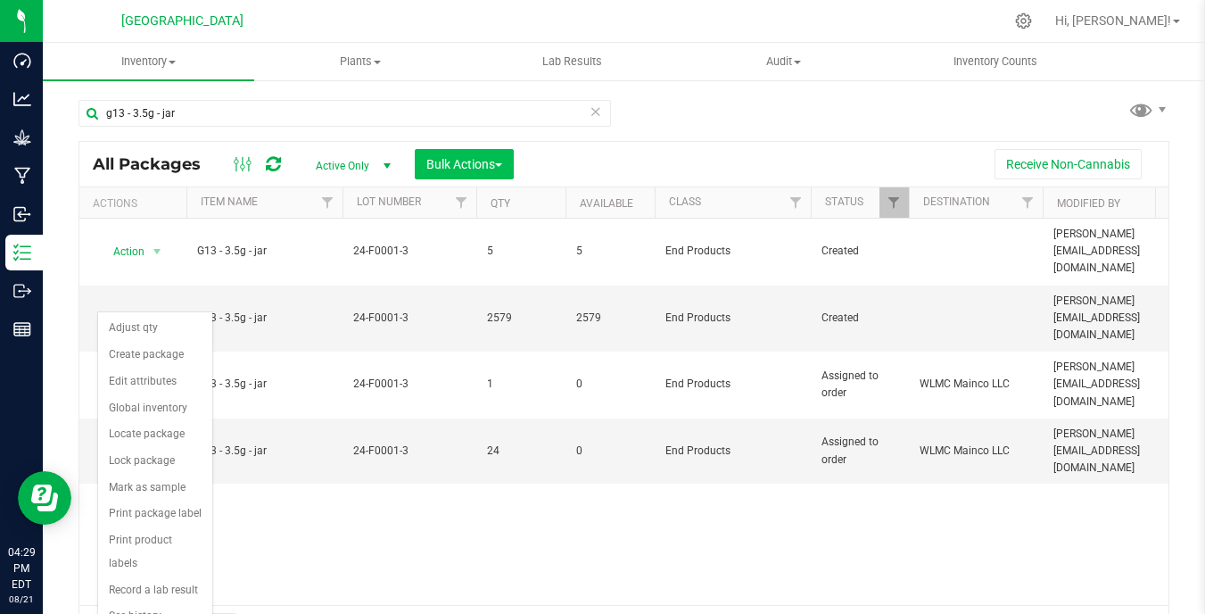
click at [460, 165] on span "Bulk Actions" at bounding box center [464, 164] width 76 height 14
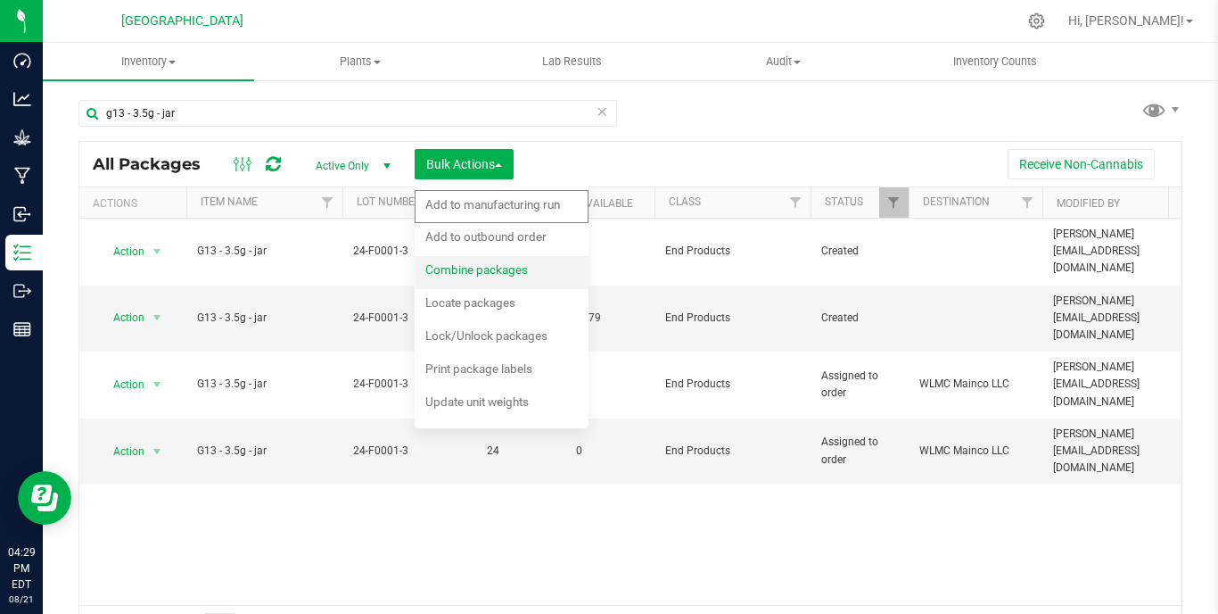
click at [501, 280] on div "Combine packages" at bounding box center [488, 272] width 127 height 29
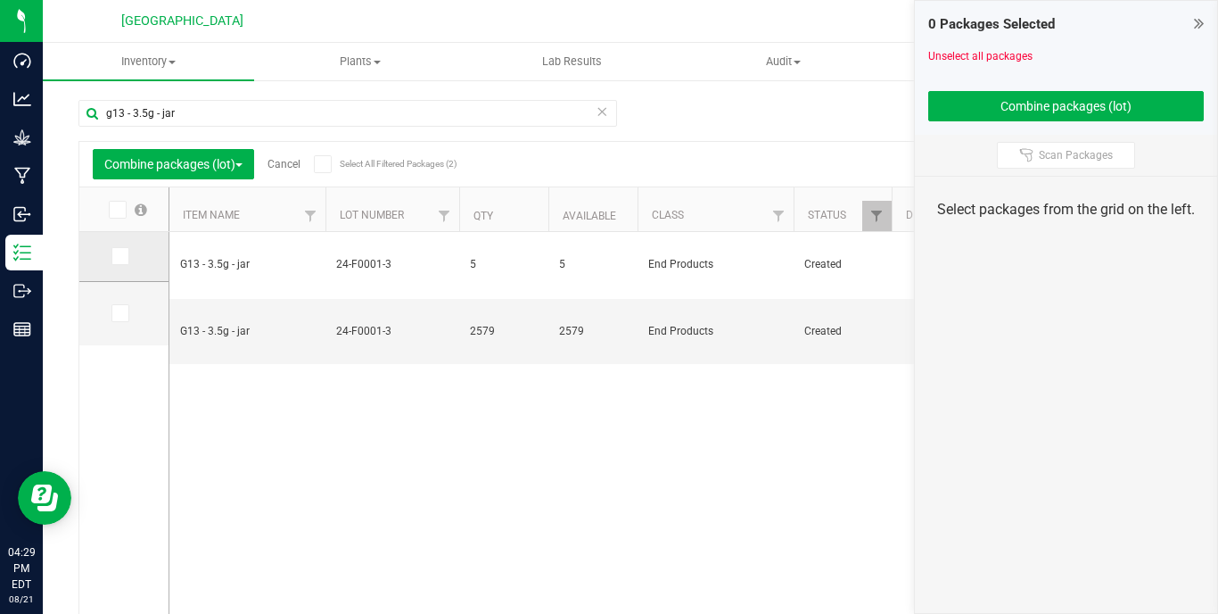
click at [111, 255] on label at bounding box center [124, 256] width 26 height 18
click at [0, 0] on input "checkbox" at bounding box center [0, 0] width 0 height 0
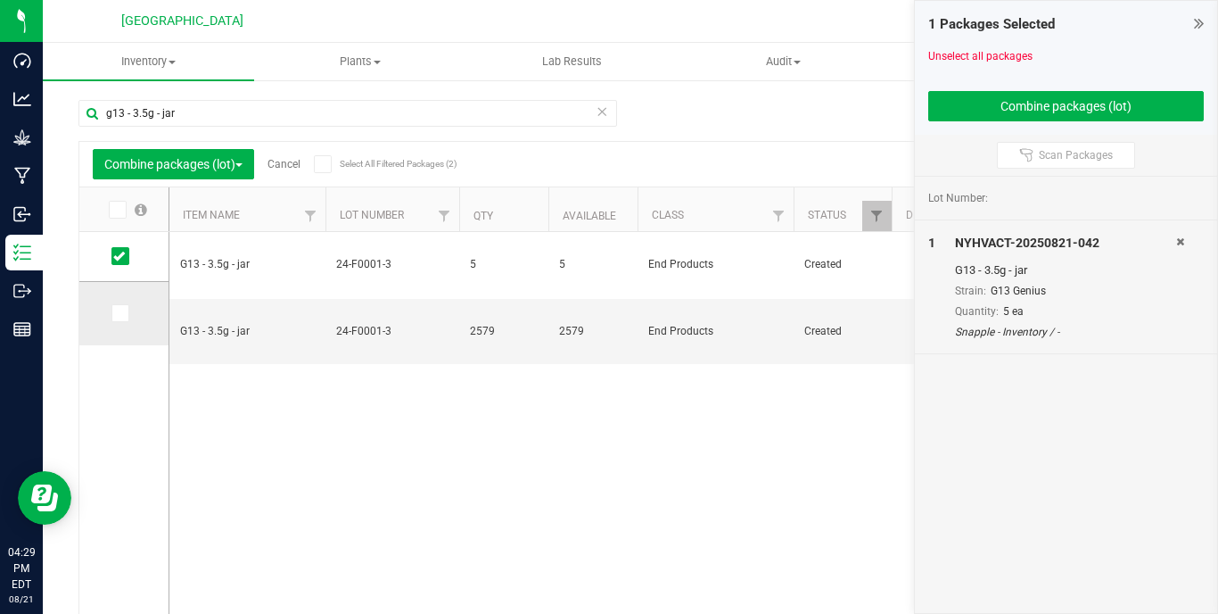
click at [111, 305] on span at bounding box center [120, 313] width 18 height 18
click at [0, 0] on input "checkbox" at bounding box center [0, 0] width 0 height 0
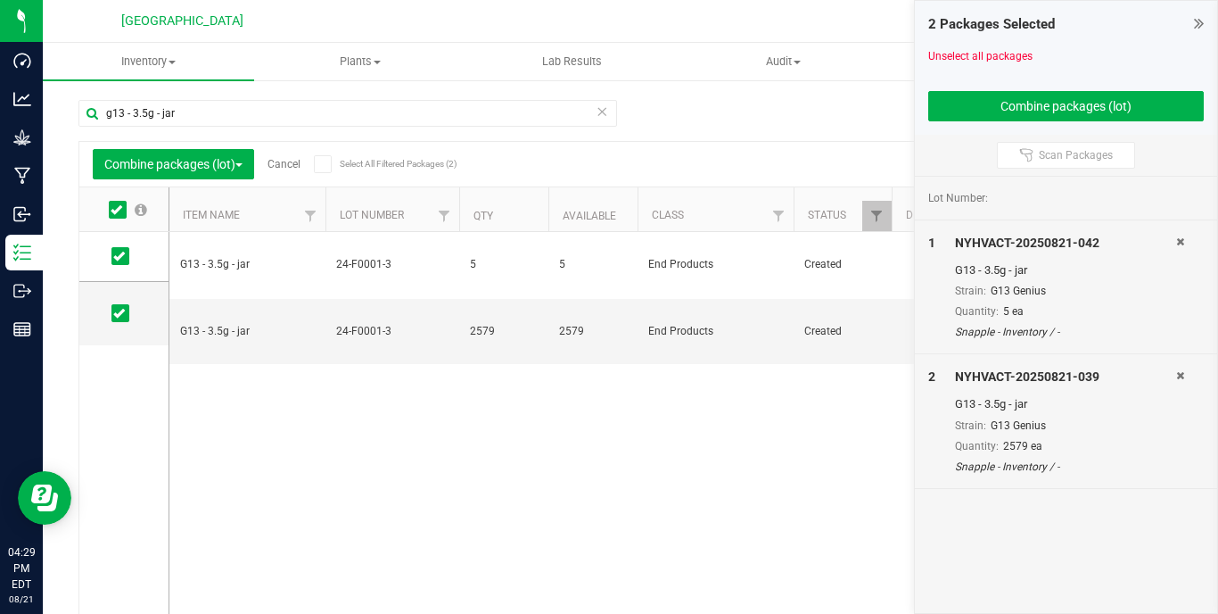
click at [1074, 87] on div at bounding box center [1066, 84] width 276 height 13
click at [1068, 100] on button "Combine packages (lot)" at bounding box center [1066, 106] width 276 height 30
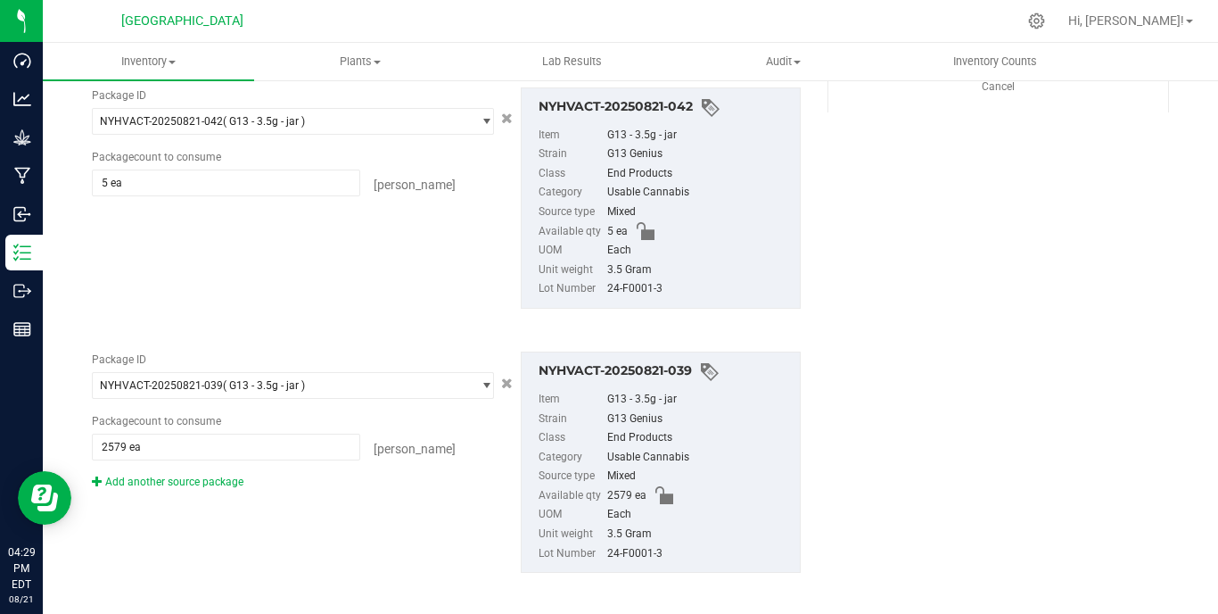
scroll to position [23, 0]
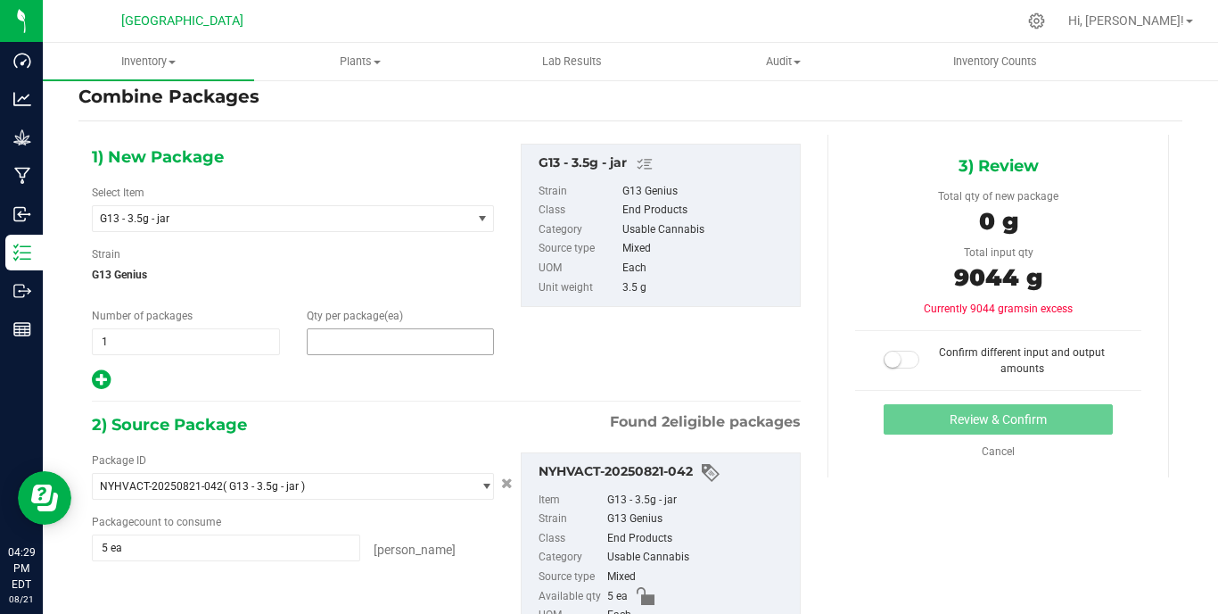
click at [362, 340] on span at bounding box center [401, 341] width 188 height 27
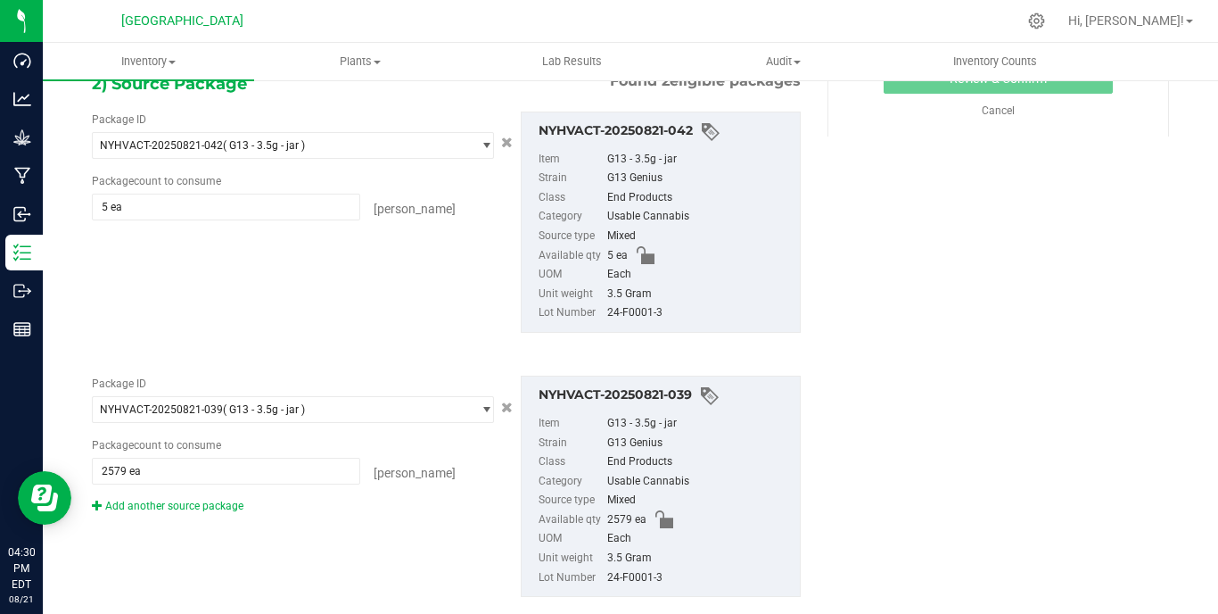
scroll to position [249, 0]
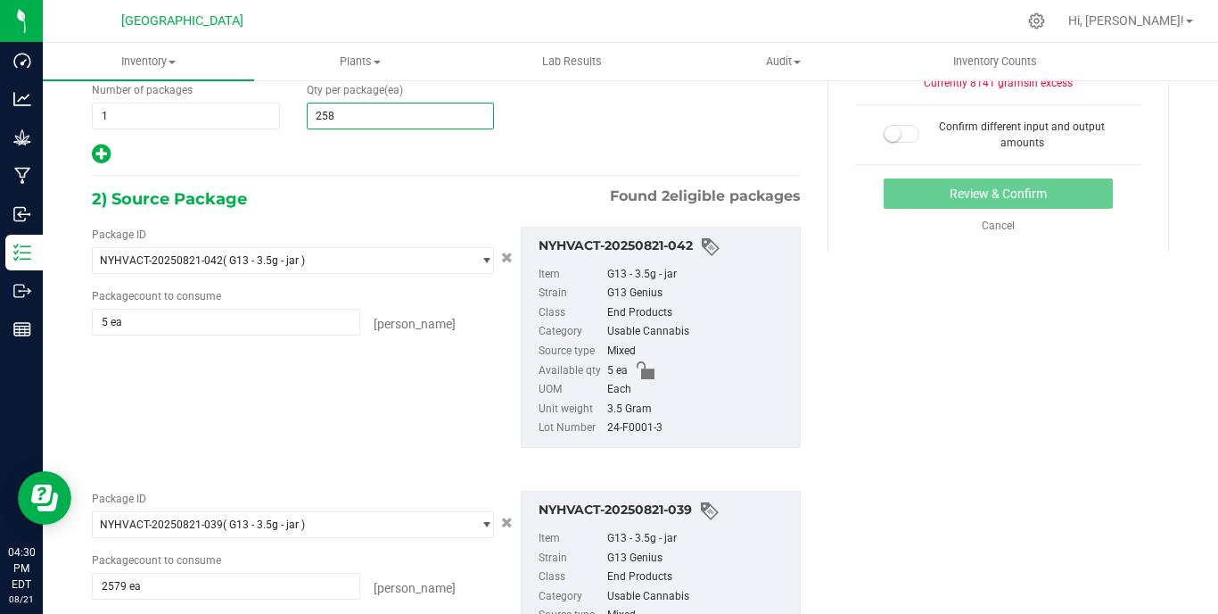
type input "2584"
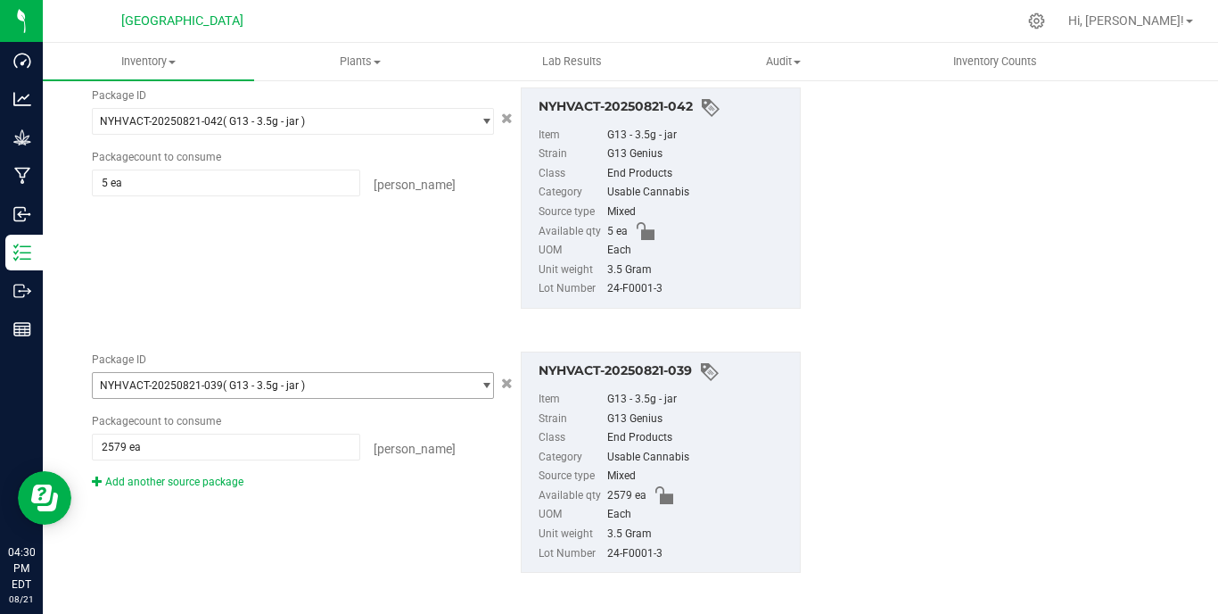
scroll to position [0, 0]
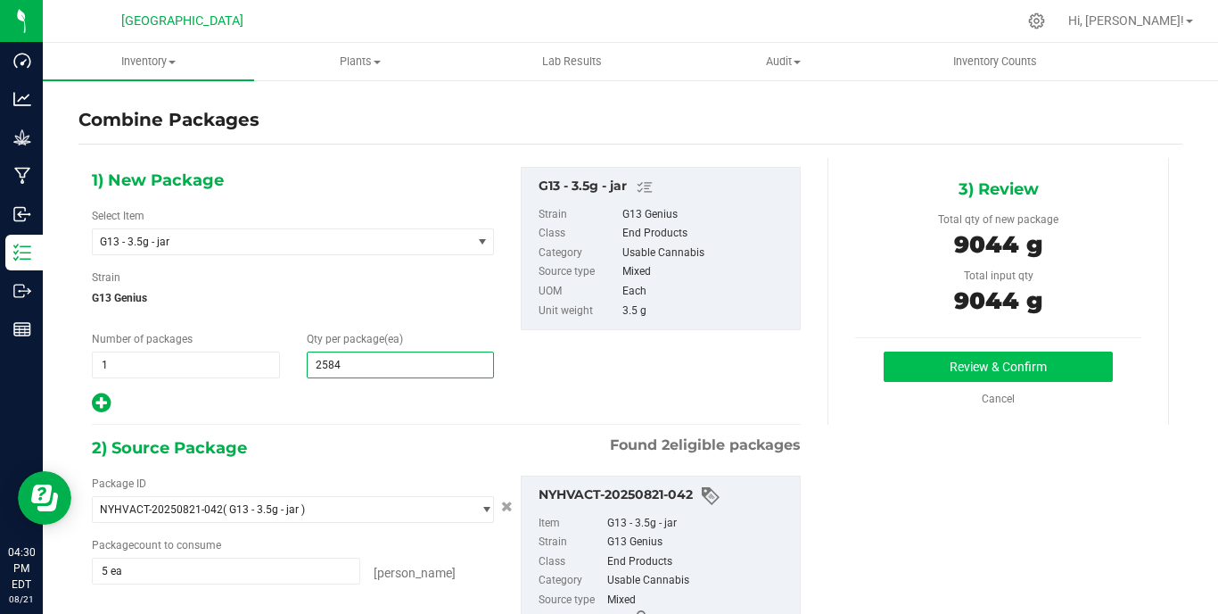
type input "2,584"
click at [929, 364] on button "Review & Confirm" at bounding box center [998, 366] width 229 height 30
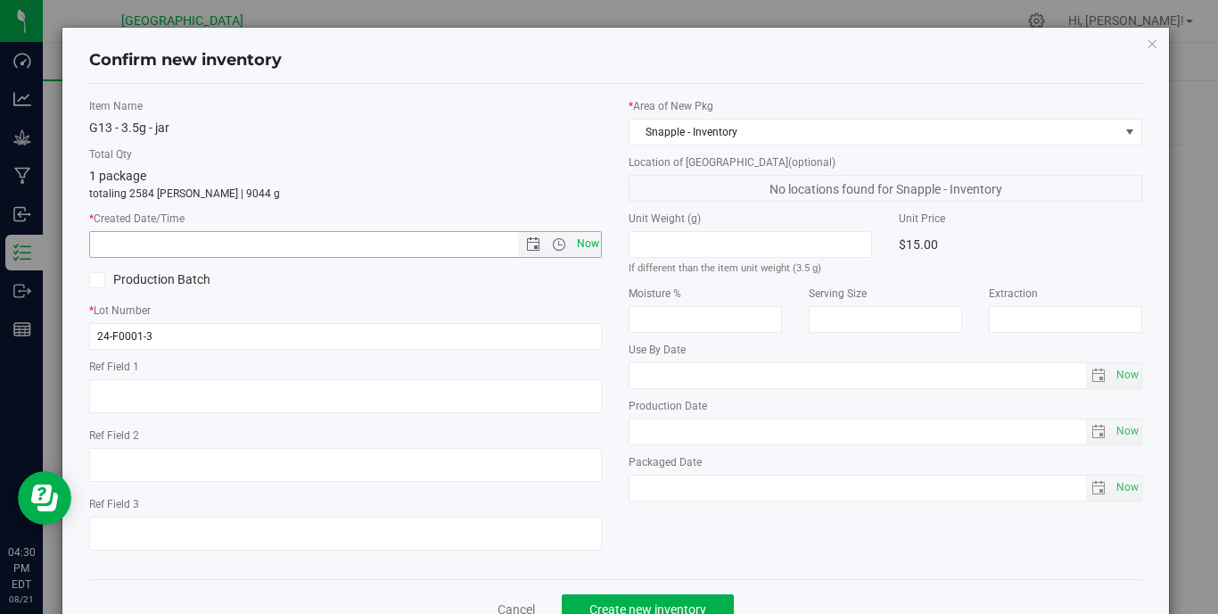
click at [588, 250] on span "Now" at bounding box center [588, 244] width 30 height 26
type input "8/21/2025 4:30 PM"
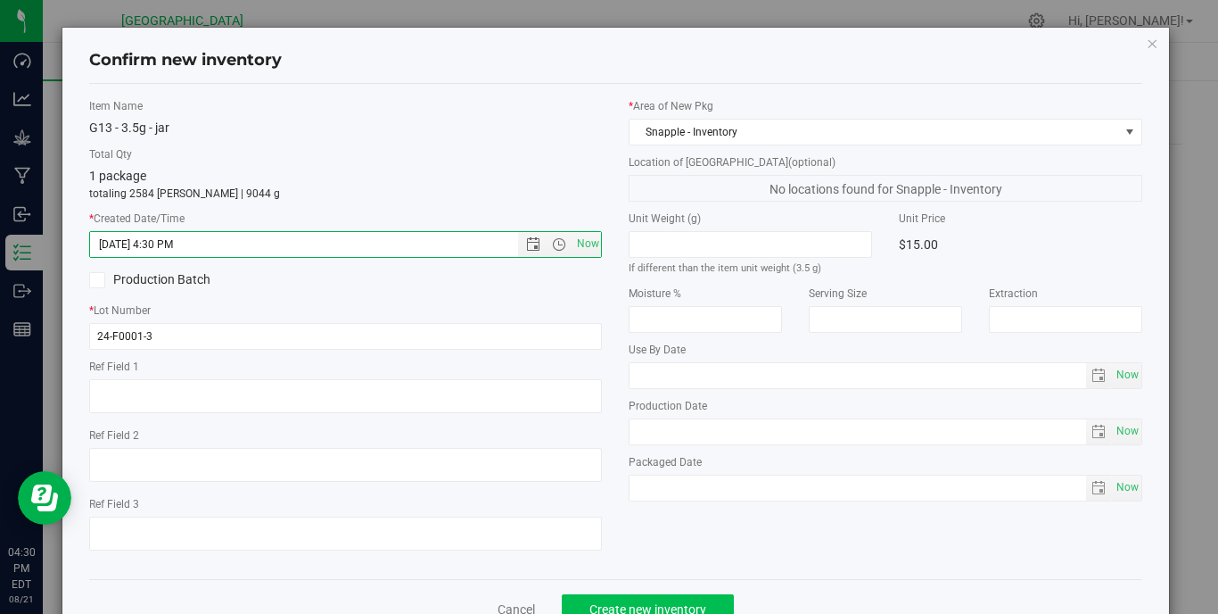
click at [689, 602] on span "Create new inventory" at bounding box center [648, 609] width 117 height 14
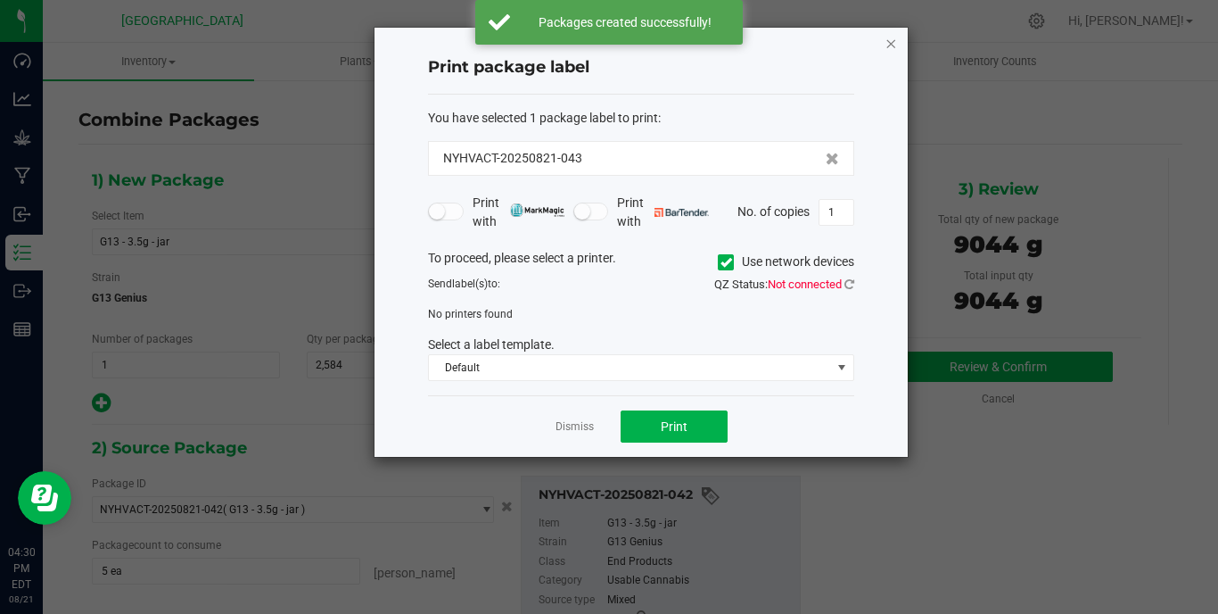
click at [887, 46] on icon "button" at bounding box center [891, 42] width 12 height 21
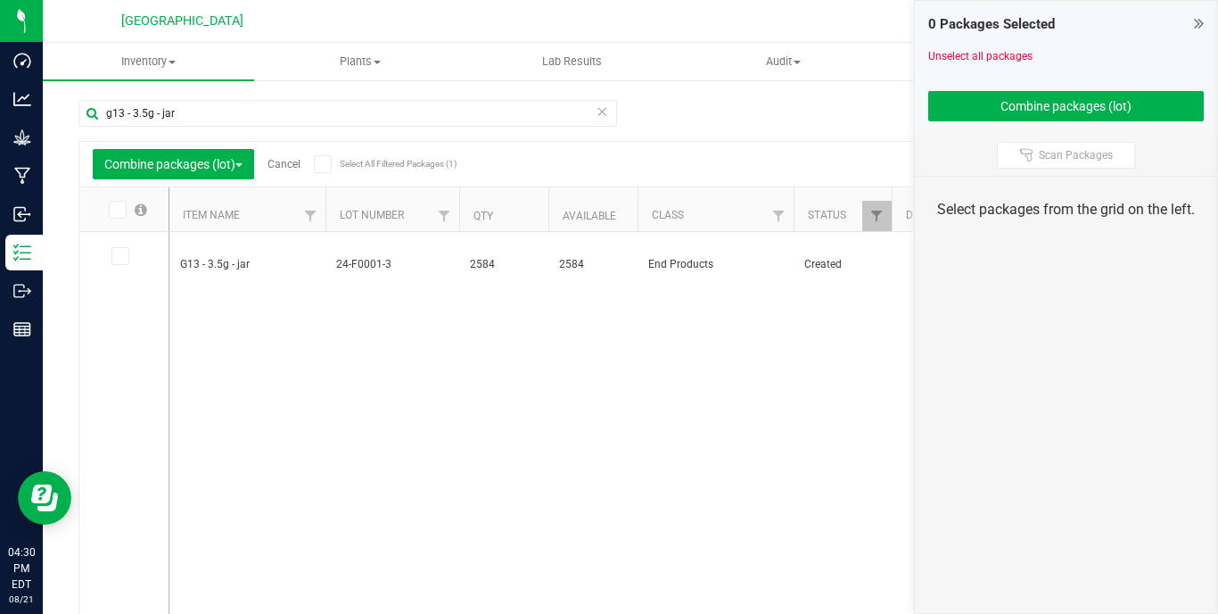
click at [286, 168] on link "Cancel" at bounding box center [284, 164] width 33 height 12
